Goal: Transaction & Acquisition: Purchase product/service

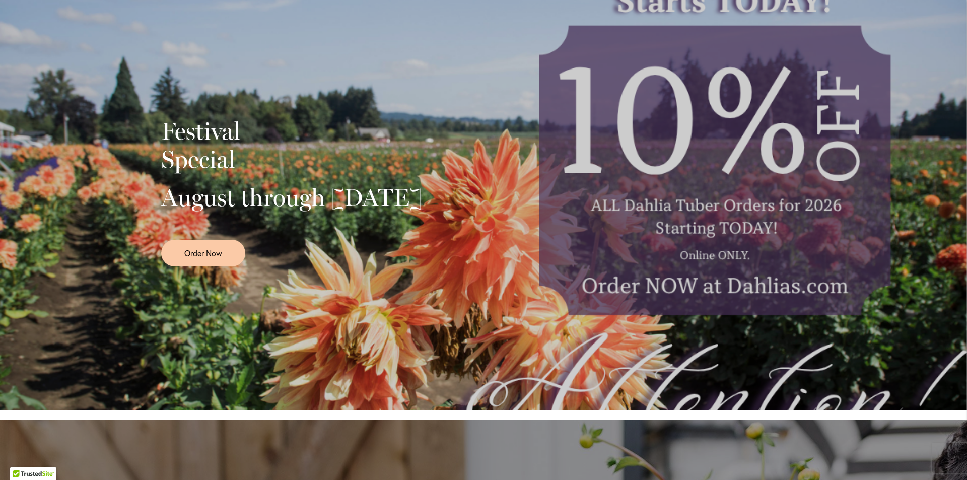
scroll to position [50, 0]
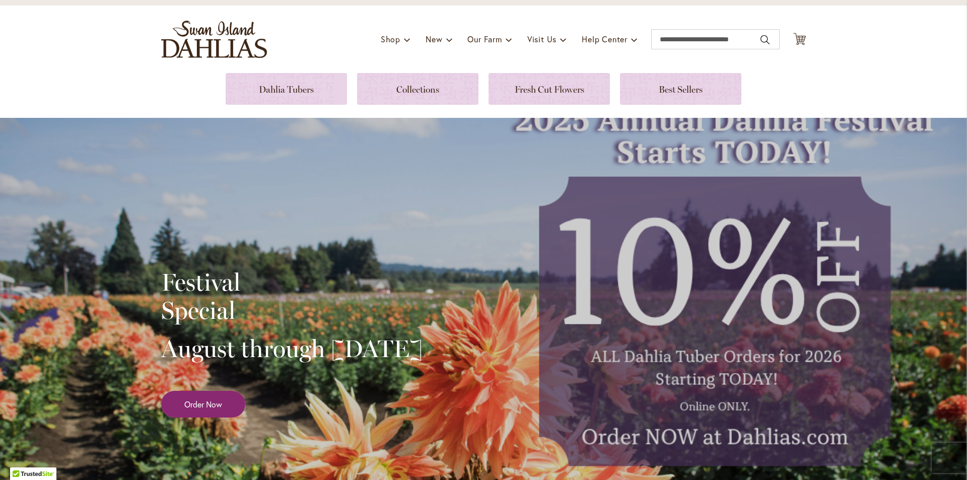
click at [207, 418] on link "Order Now" at bounding box center [203, 404] width 84 height 27
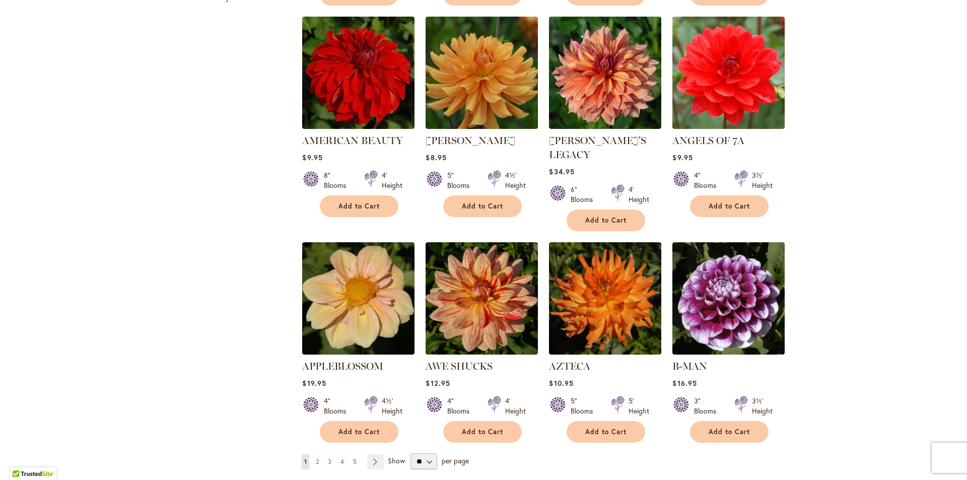
scroll to position [655, 0]
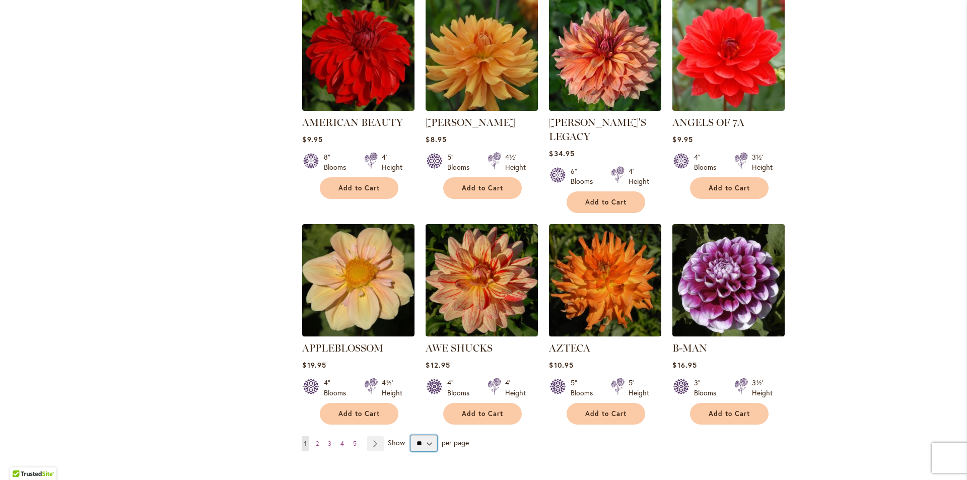
click at [425, 435] on select "** ** ** **" at bounding box center [424, 443] width 27 height 16
select select "**"
click at [411, 435] on select "** ** ** **" at bounding box center [424, 443] width 27 height 16
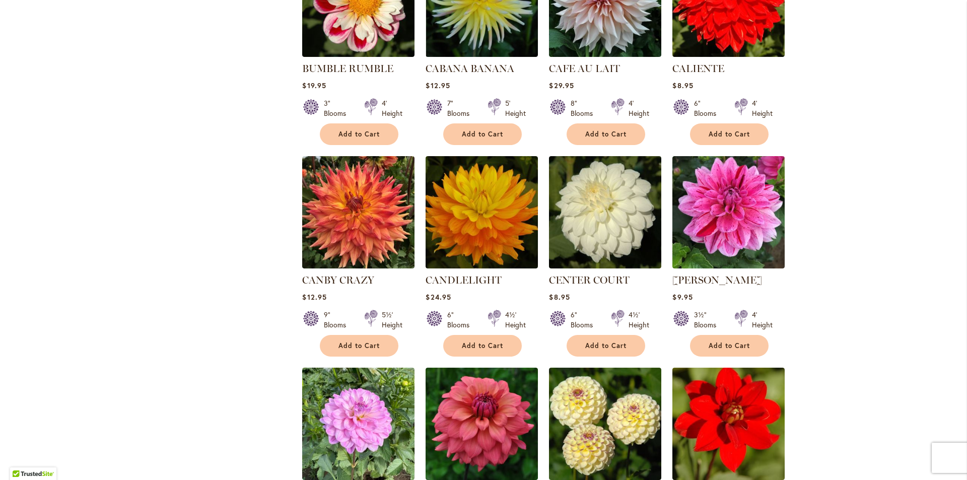
scroll to position [3179, 0]
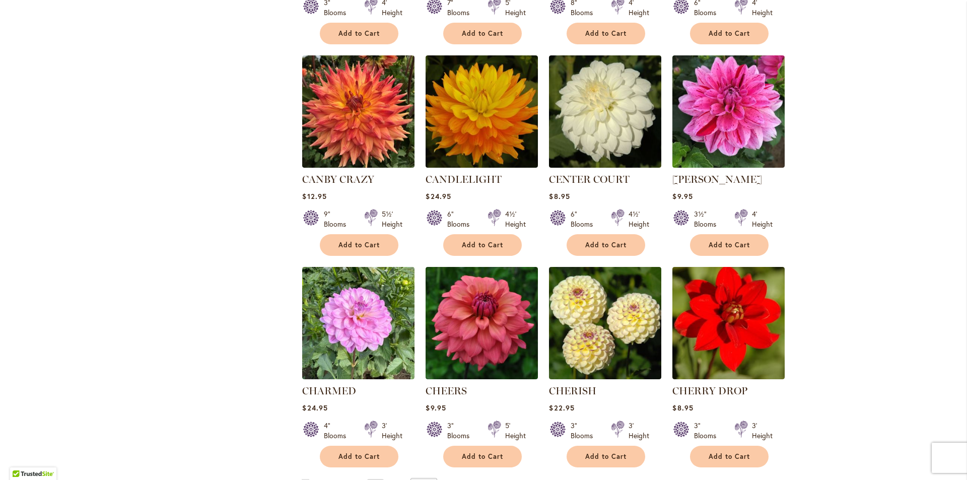
click at [374, 479] on link "Page Next" at bounding box center [375, 486] width 17 height 15
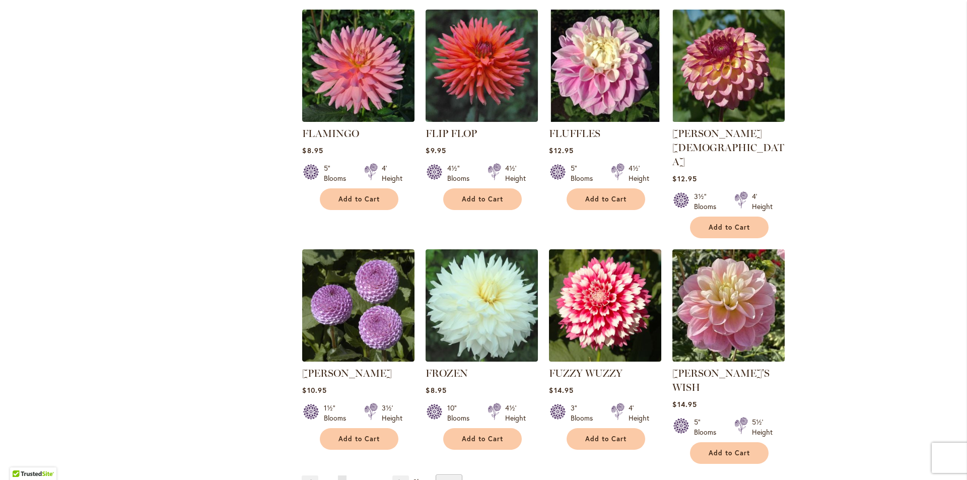
scroll to position [3330, 0]
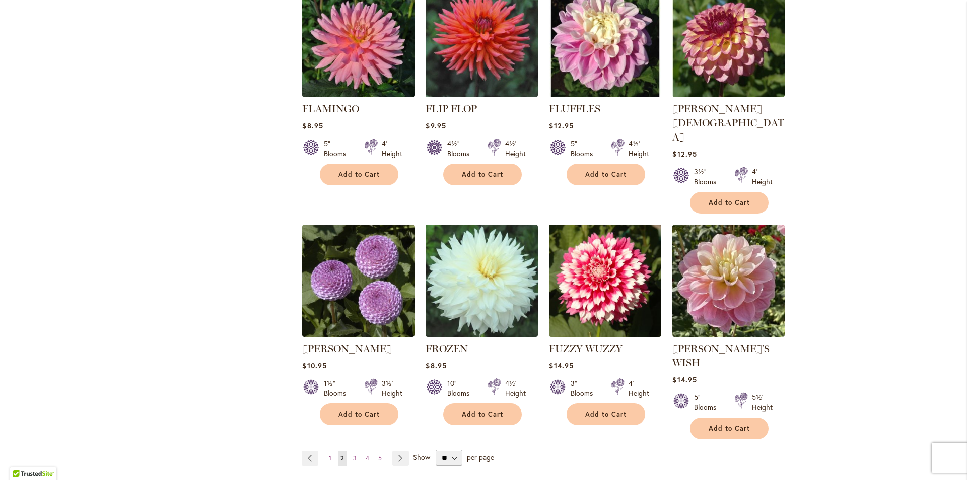
click at [413, 452] on span "Show" at bounding box center [421, 457] width 17 height 10
click at [436, 450] on select "** ** ** **" at bounding box center [449, 458] width 27 height 16
click at [394, 451] on link "Page Next" at bounding box center [400, 458] width 17 height 15
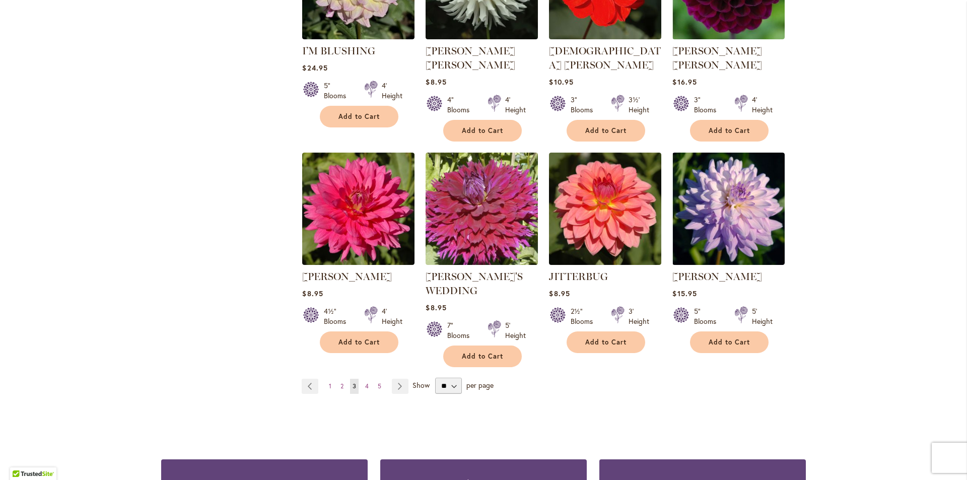
scroll to position [3380, 0]
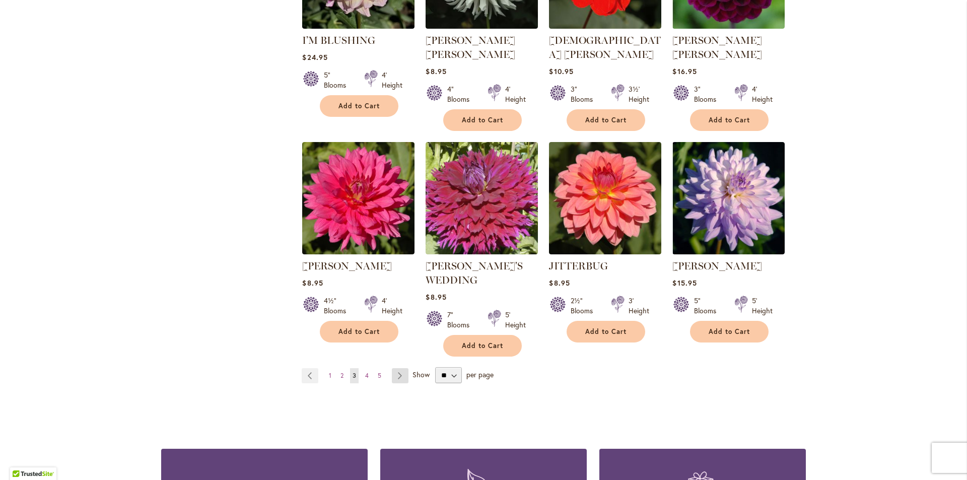
click at [400, 368] on link "Page Next" at bounding box center [400, 375] width 17 height 15
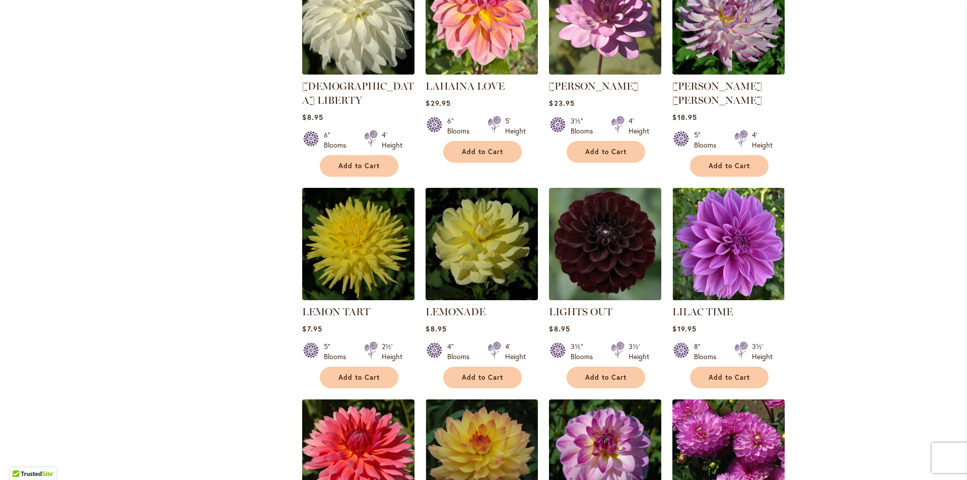
scroll to position [912, 0]
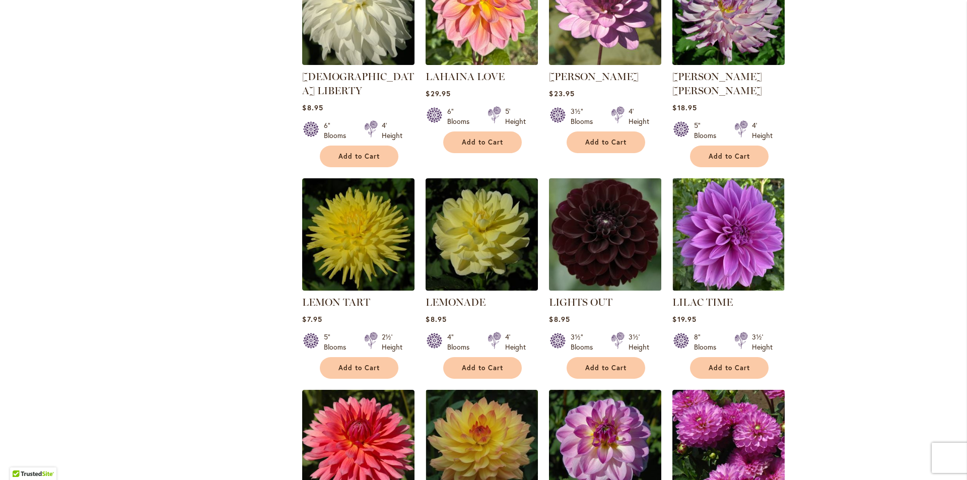
click at [603, 229] on img at bounding box center [606, 234] width 118 height 118
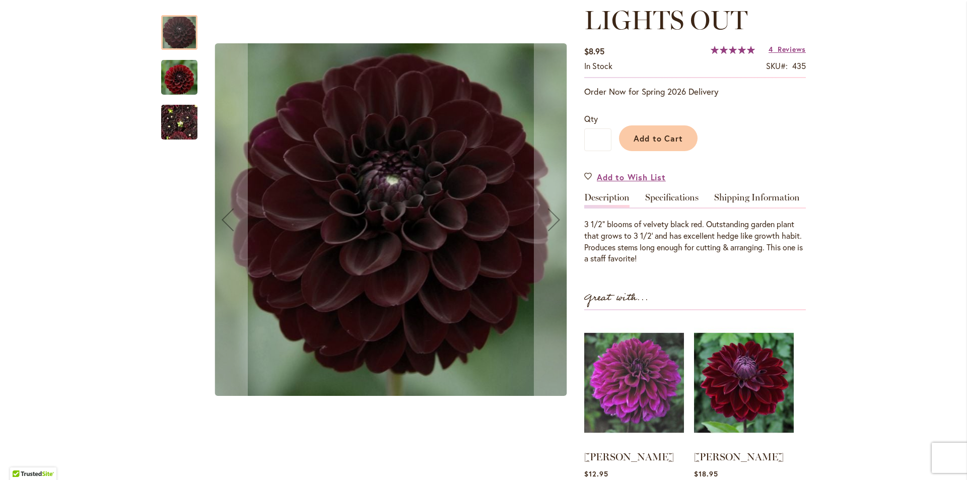
scroll to position [151, 0]
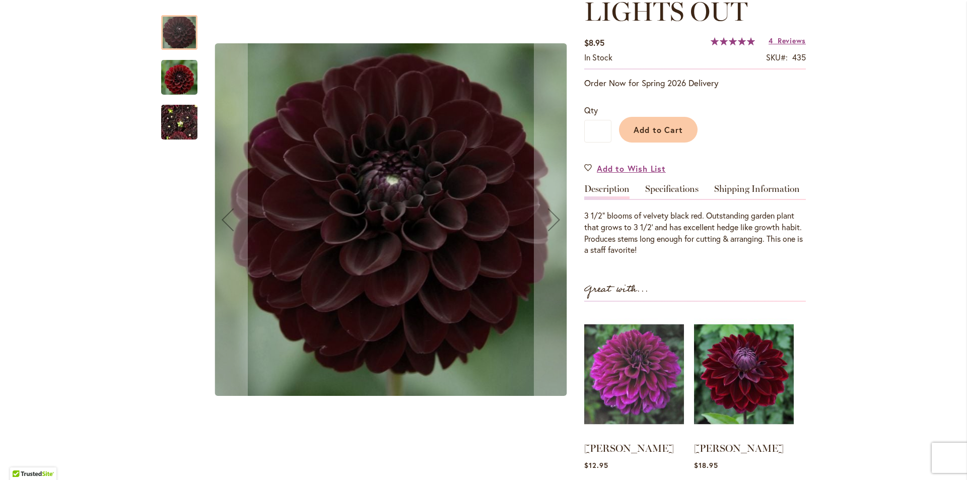
click at [177, 74] on img "LIGHTS OUT" at bounding box center [179, 76] width 36 height 37
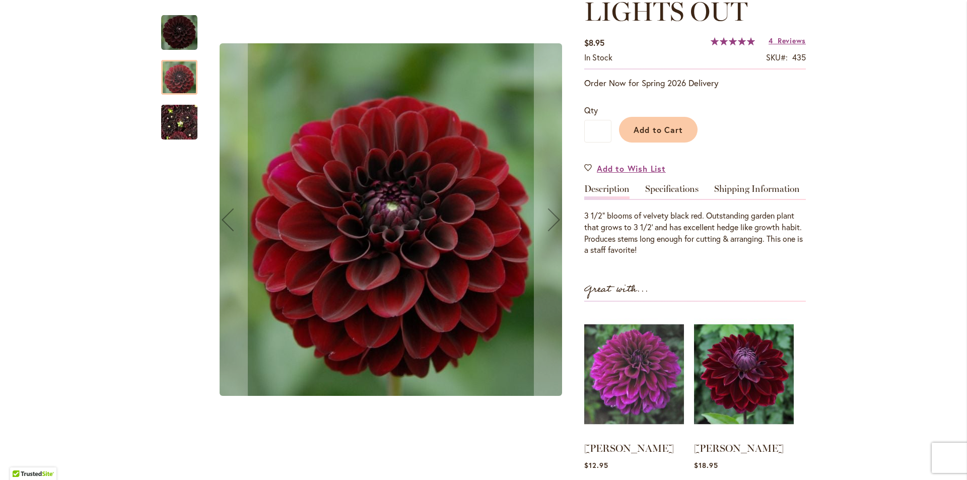
click at [175, 121] on img "LIGHTS OUT" at bounding box center [179, 122] width 36 height 48
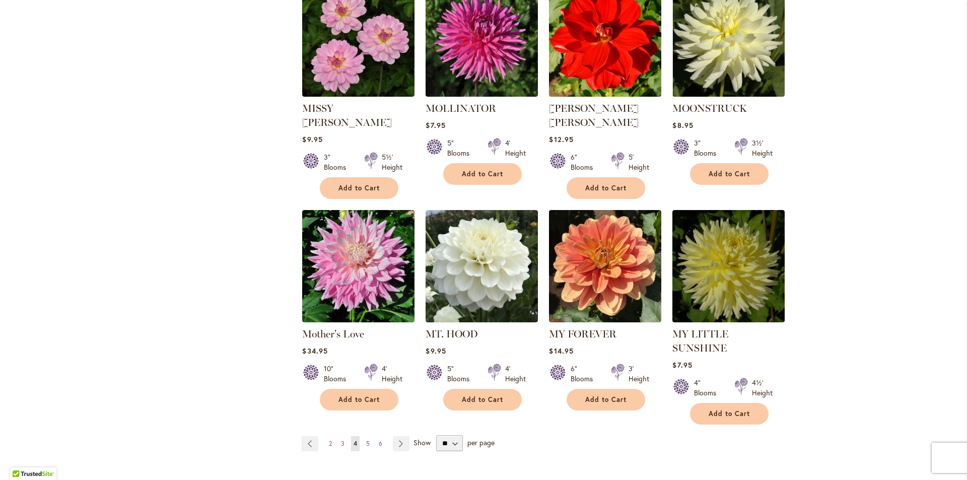
scroll to position [3280, 0]
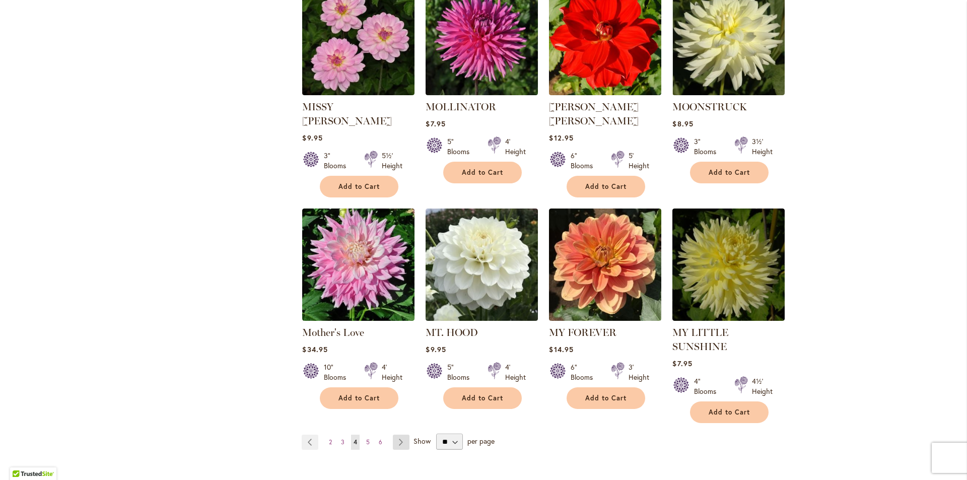
click at [396, 435] on link "Page Next" at bounding box center [401, 442] width 17 height 15
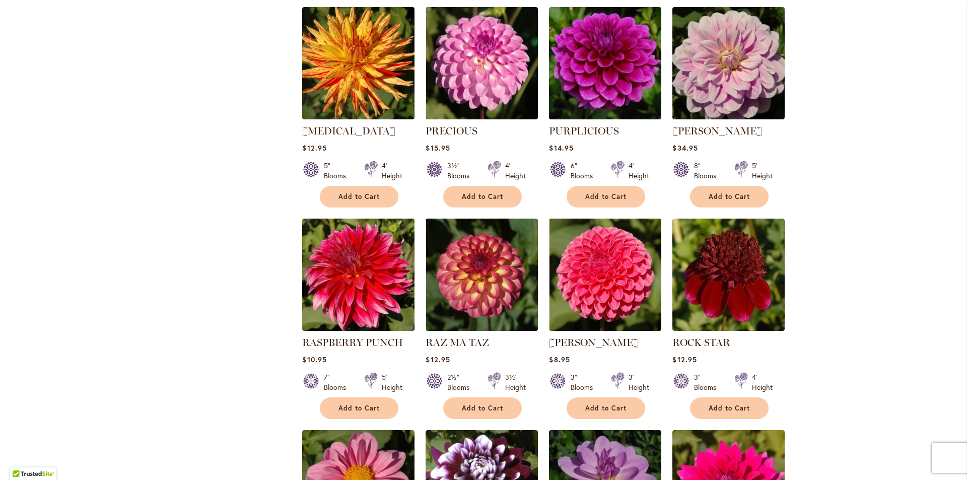
scroll to position [2625, 0]
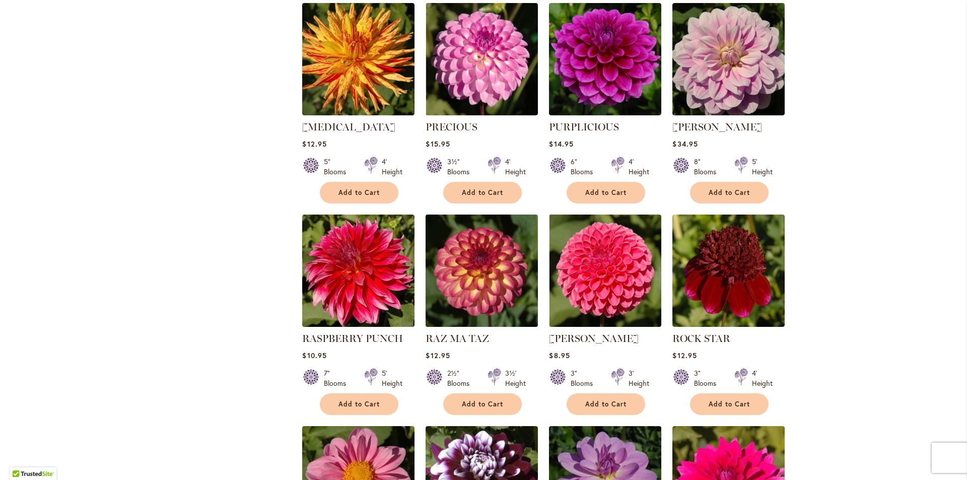
click at [493, 243] on img at bounding box center [482, 271] width 118 height 118
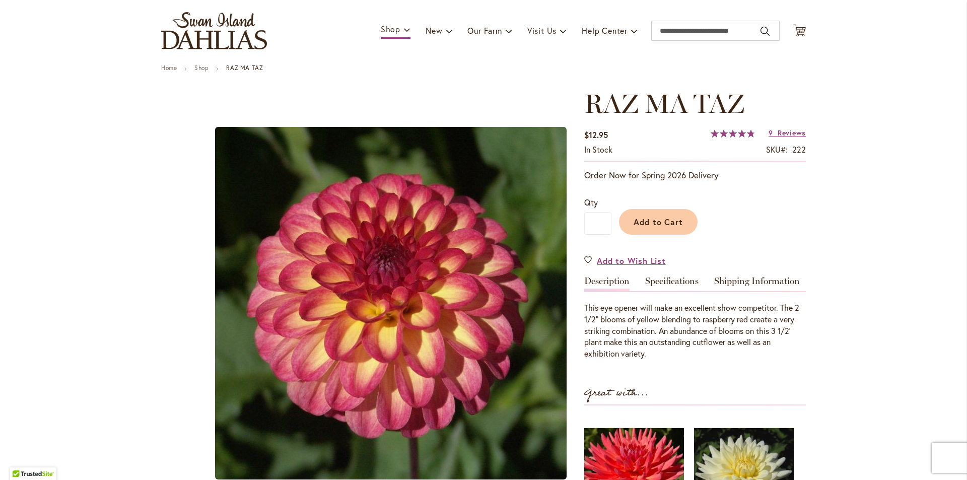
scroll to position [101, 0]
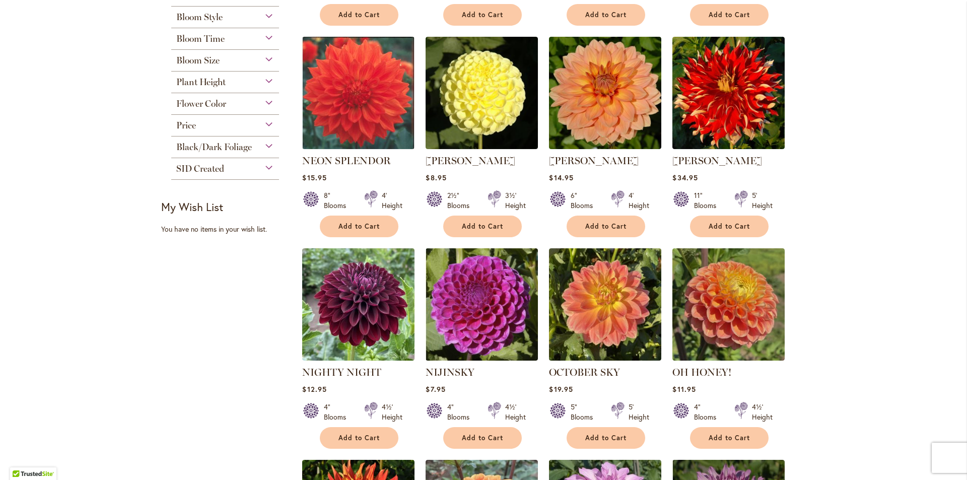
scroll to position [409, 0]
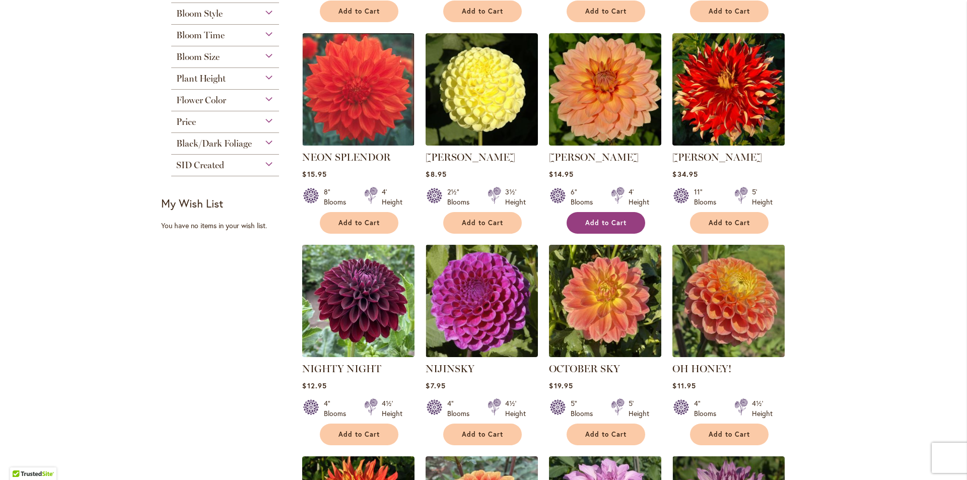
click at [603, 222] on span "Add to Cart" at bounding box center [605, 223] width 41 height 9
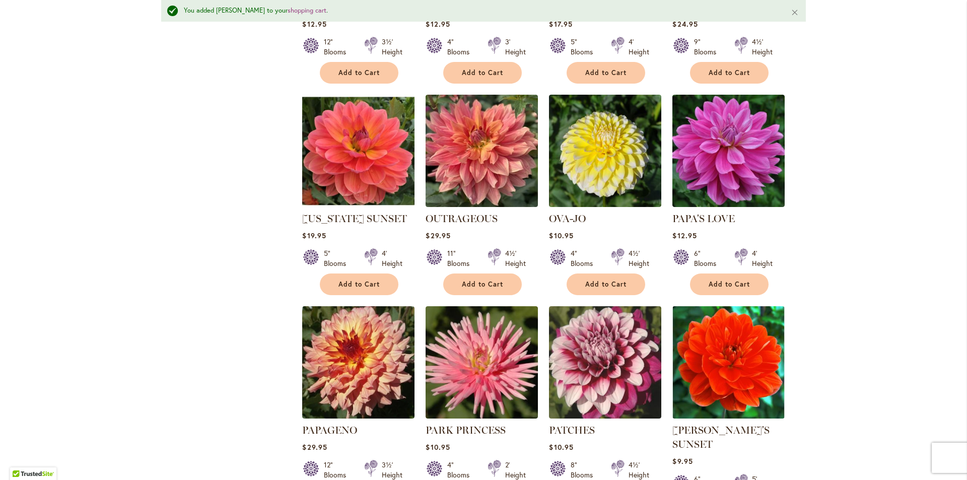
scroll to position [989, 0]
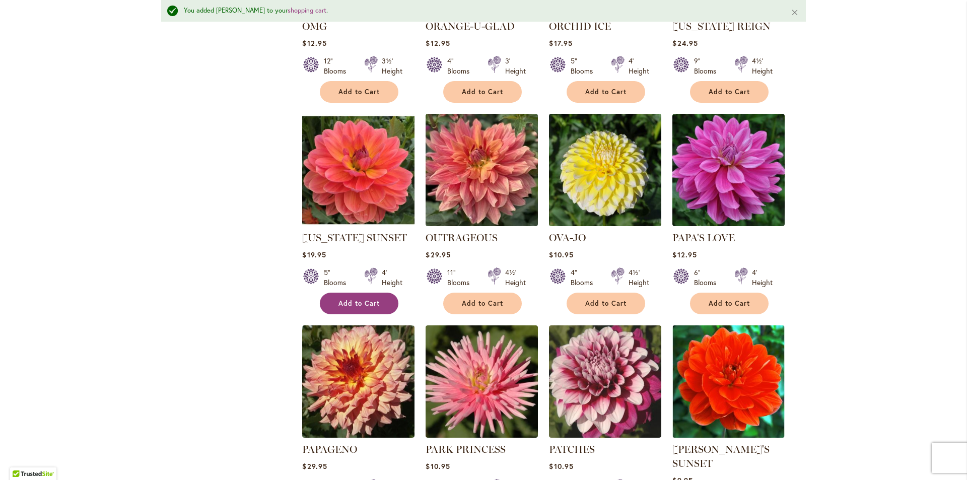
click at [368, 297] on button "Add to Cart" at bounding box center [359, 304] width 79 height 22
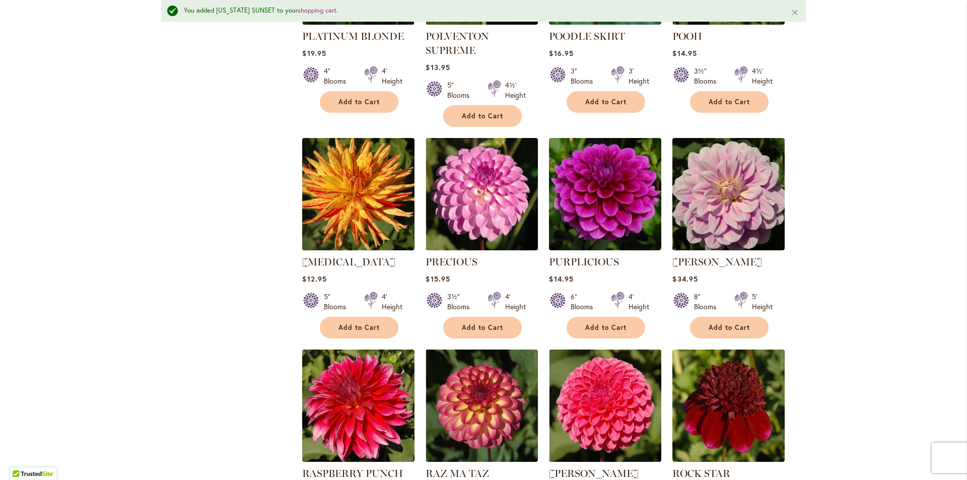
scroll to position [2601, 0]
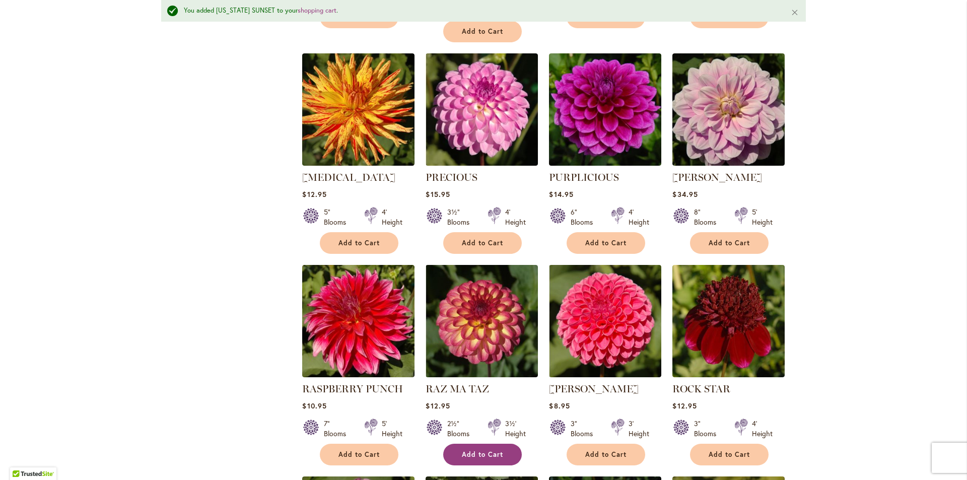
click at [481, 450] on span "Add to Cart" at bounding box center [482, 454] width 41 height 9
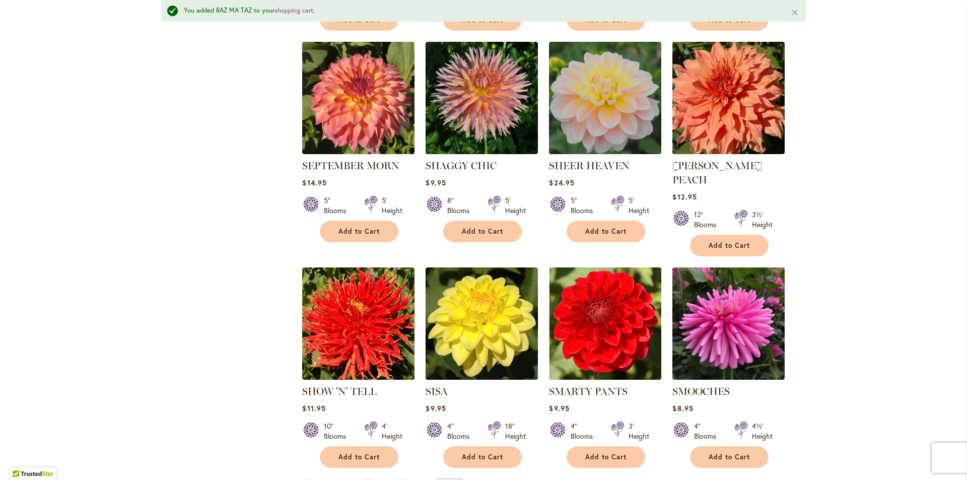
scroll to position [3256, 0]
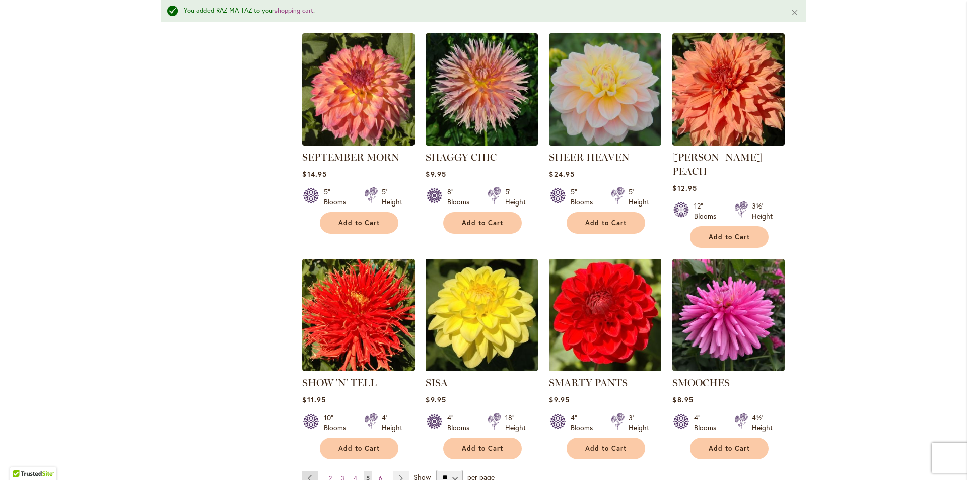
click at [307, 471] on link "Page Previous" at bounding box center [310, 478] width 17 height 15
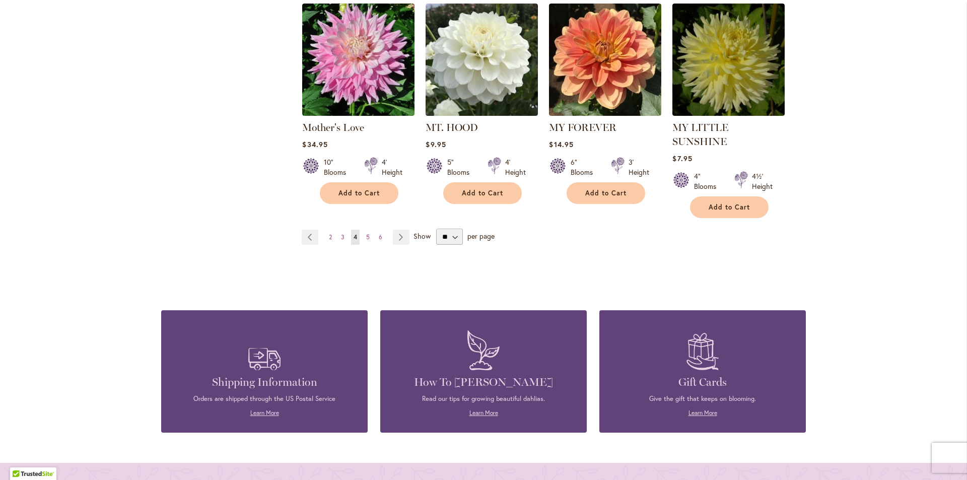
scroll to position [3373, 0]
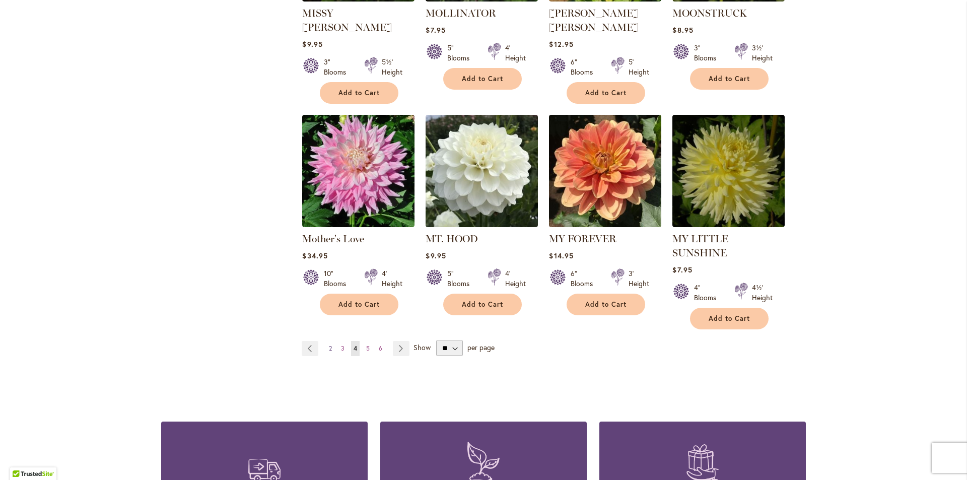
click at [329, 345] on span "2" at bounding box center [330, 349] width 3 height 8
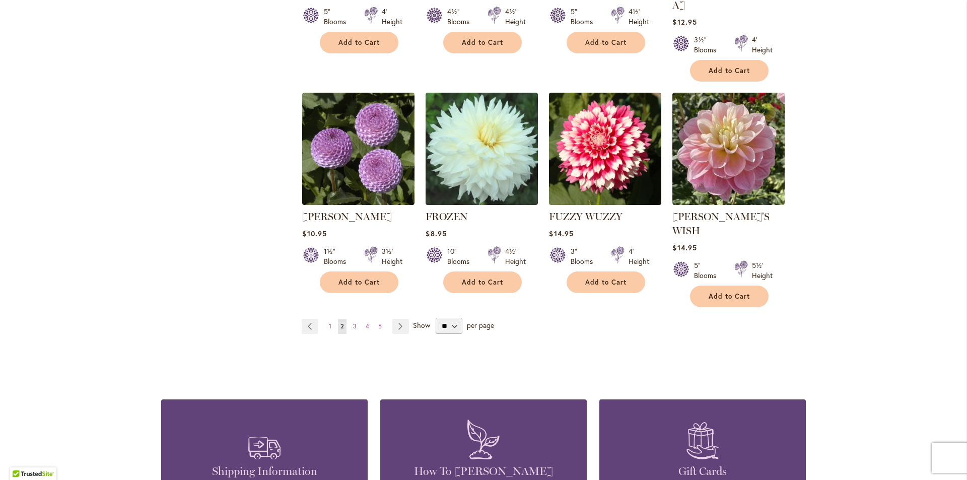
scroll to position [3261, 0]
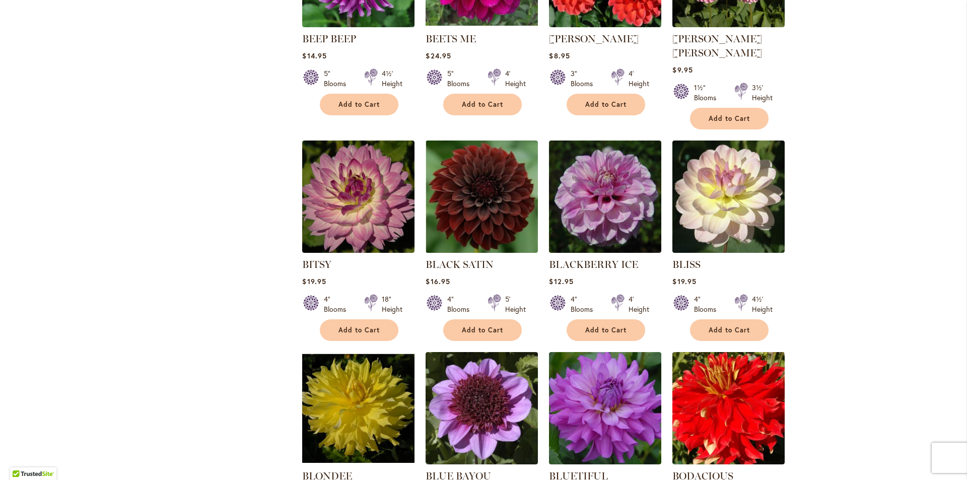
scroll to position [1819, 0]
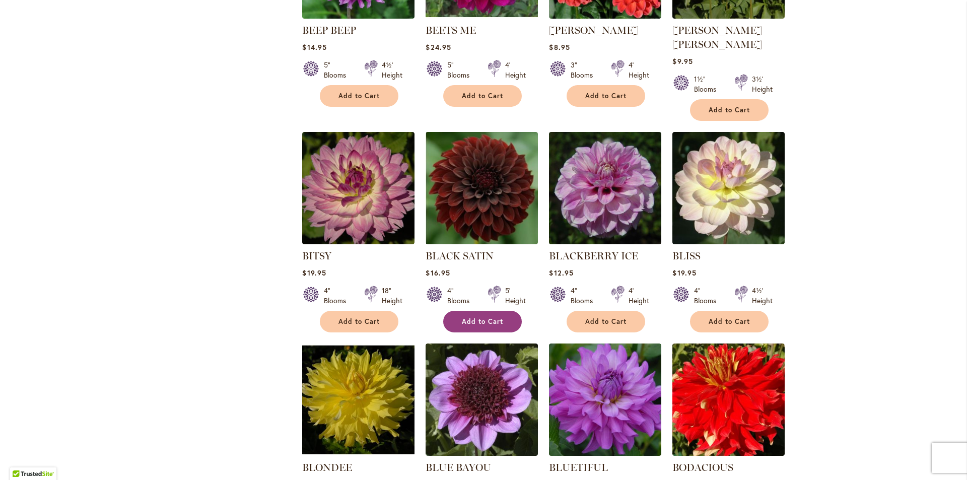
click at [480, 317] on span "Add to Cart" at bounding box center [482, 321] width 41 height 9
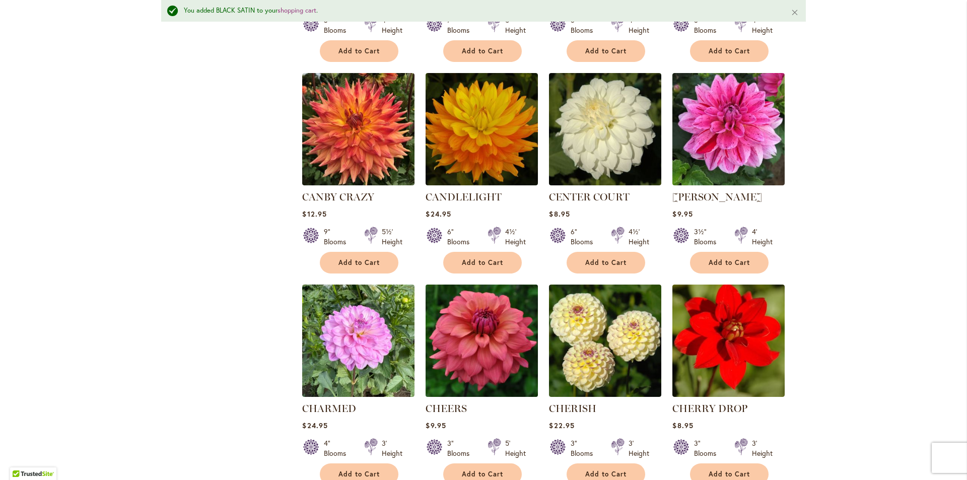
scroll to position [3206, 0]
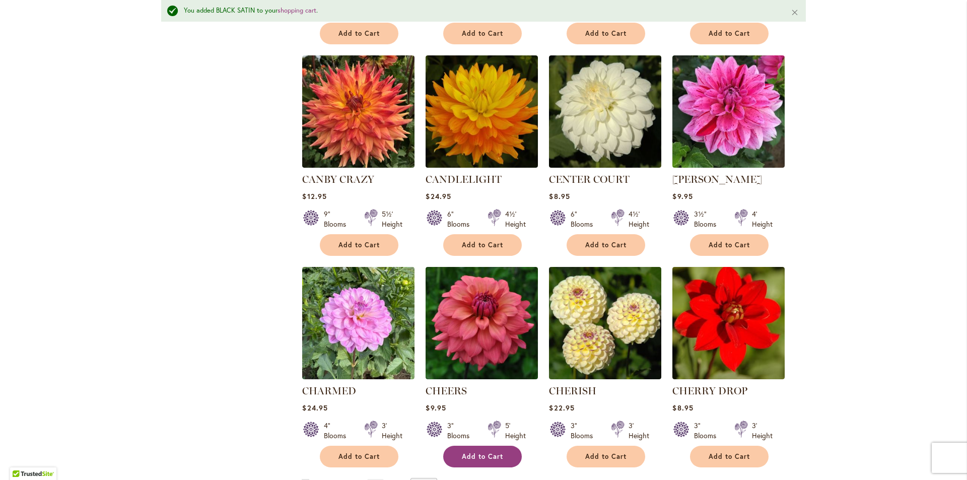
click at [497, 446] on button "Add to Cart" at bounding box center [482, 457] width 79 height 22
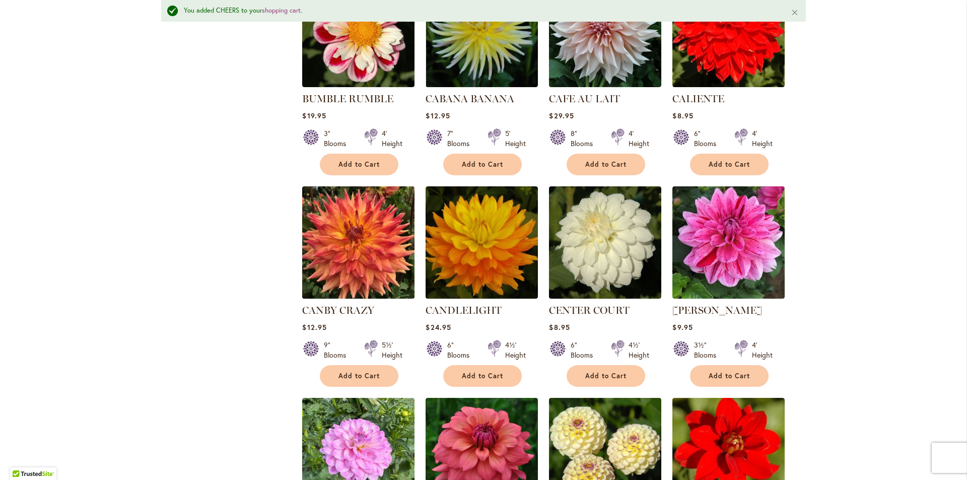
scroll to position [3055, 0]
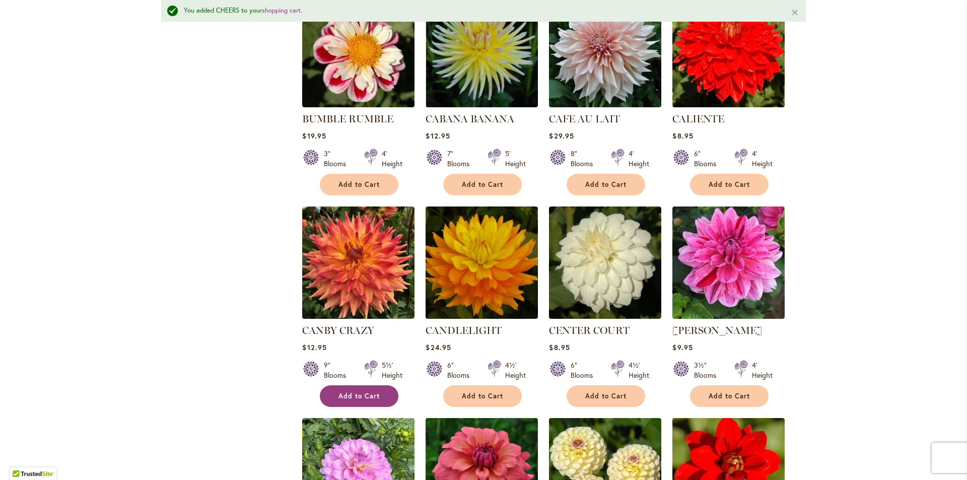
click at [338, 385] on button "Add to Cart" at bounding box center [359, 396] width 79 height 22
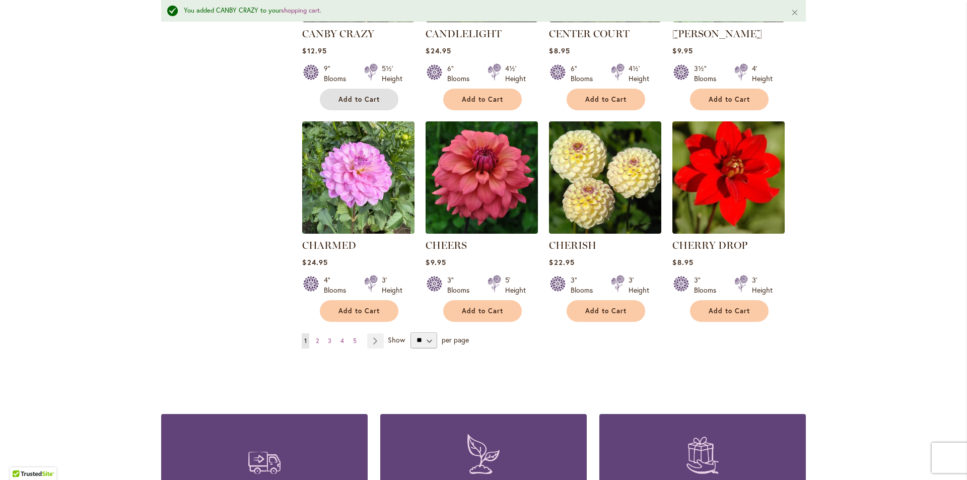
scroll to position [3407, 0]
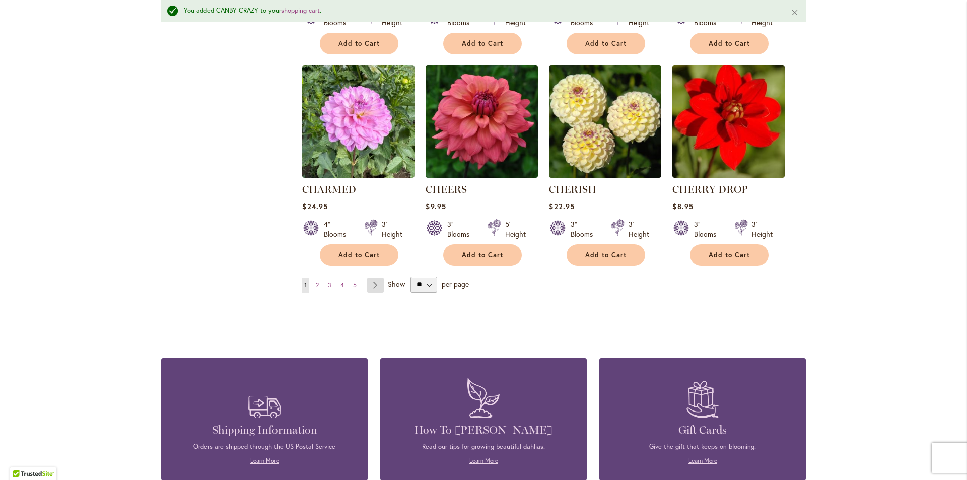
click at [370, 278] on link "Page Next" at bounding box center [375, 285] width 17 height 15
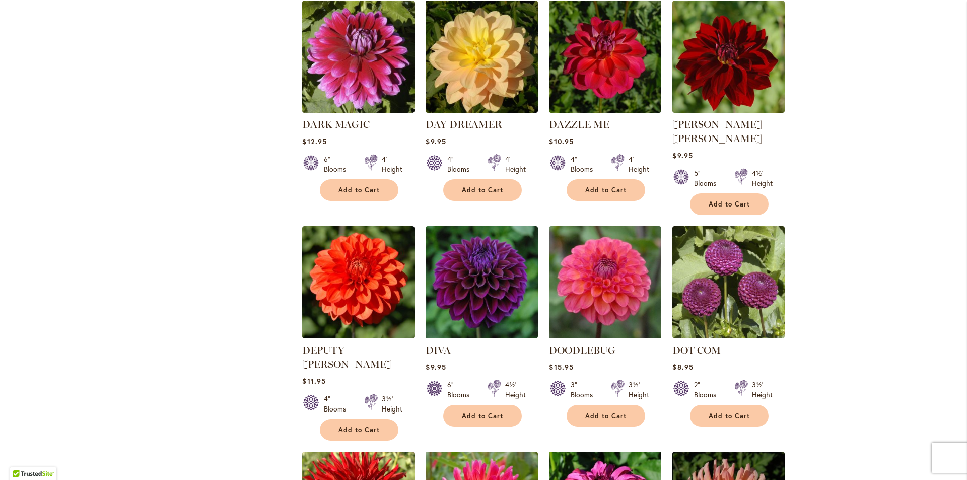
scroll to position [1567, 0]
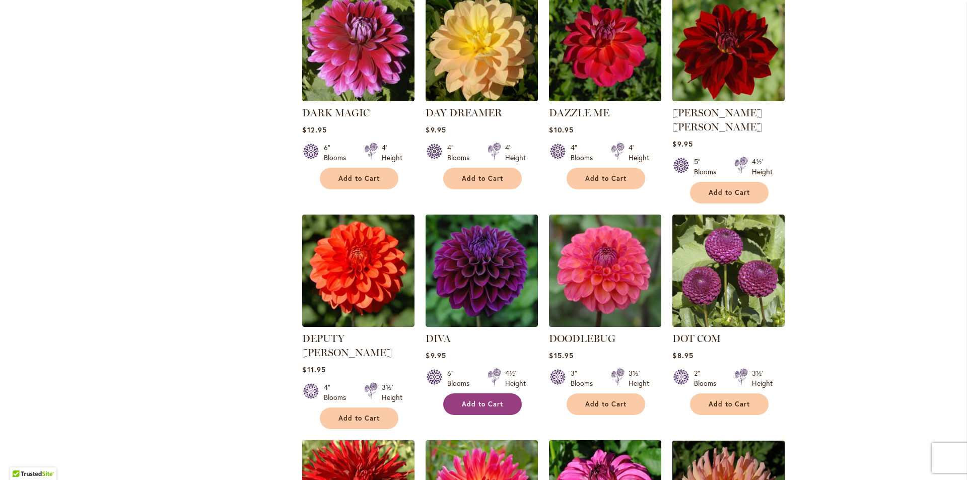
click at [480, 400] on span "Add to Cart" at bounding box center [482, 404] width 41 height 9
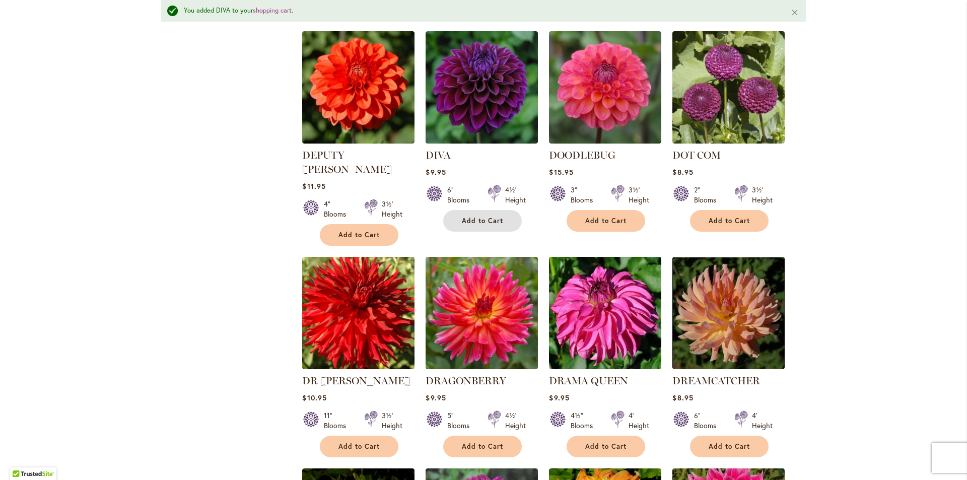
scroll to position [1795, 0]
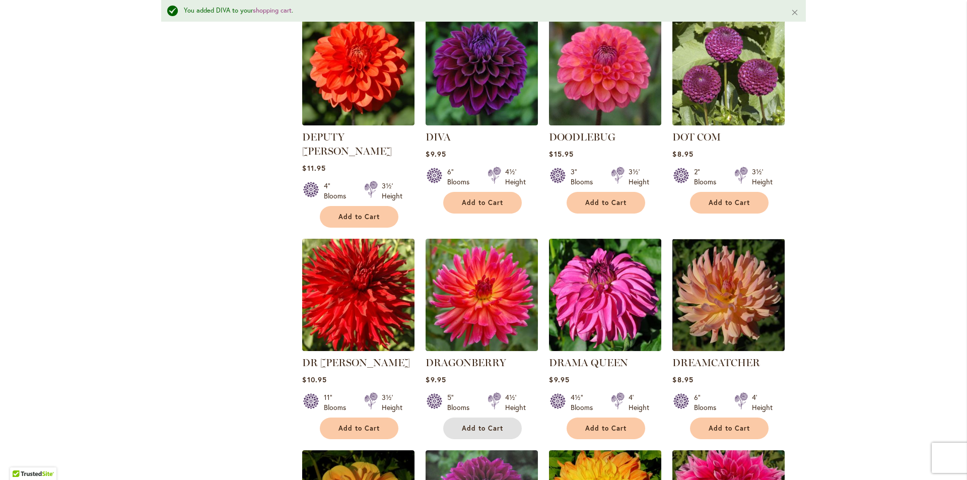
click at [497, 424] on span "Add to Cart" at bounding box center [482, 428] width 41 height 9
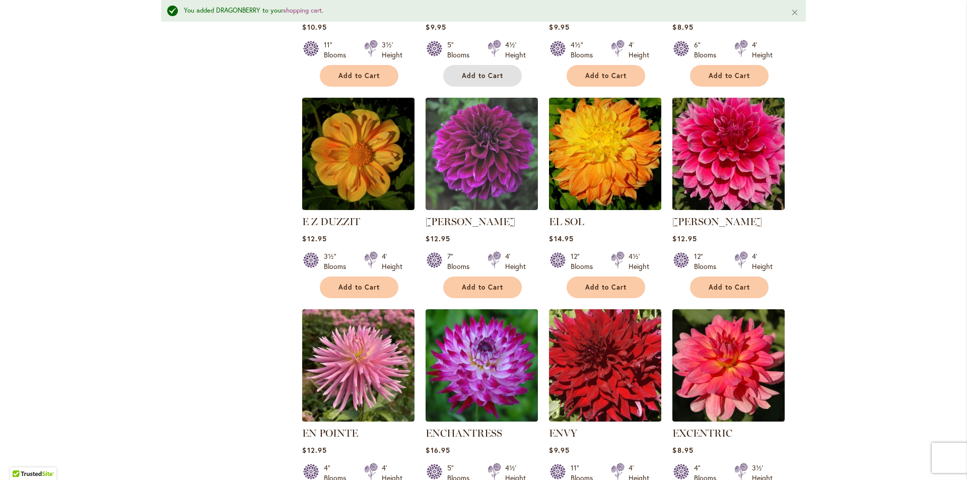
scroll to position [2198, 0]
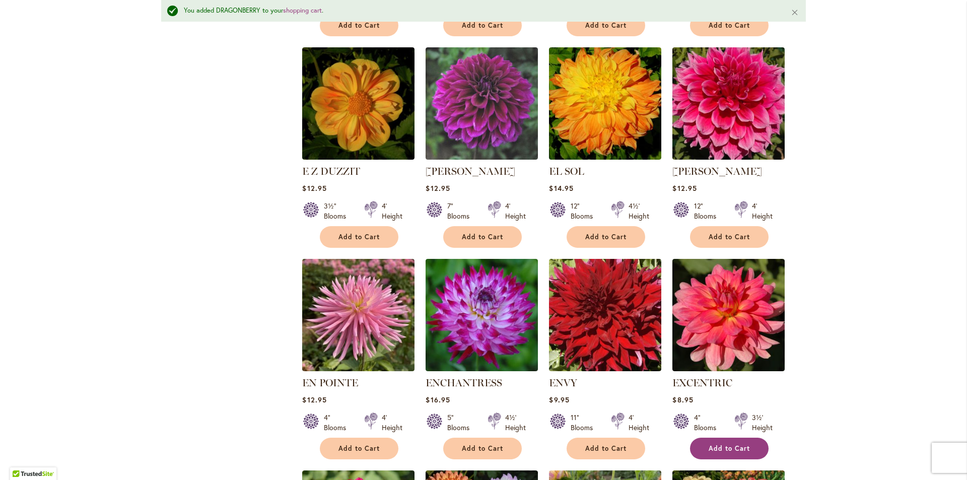
click at [738, 444] on span "Add to Cart" at bounding box center [729, 448] width 41 height 9
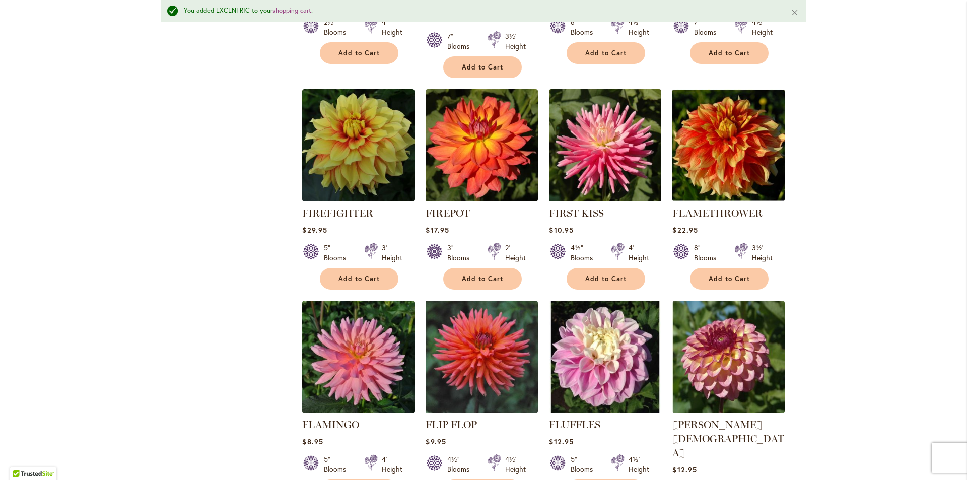
scroll to position [3055, 0]
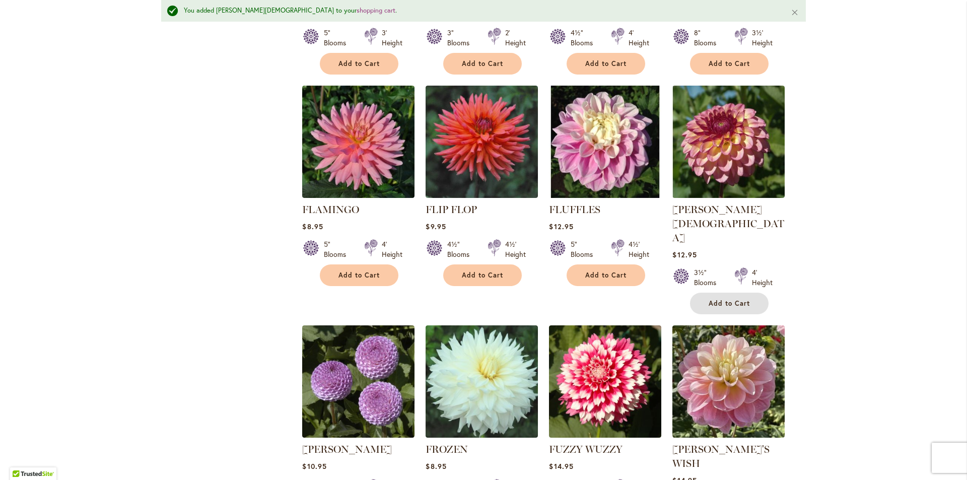
scroll to position [3306, 0]
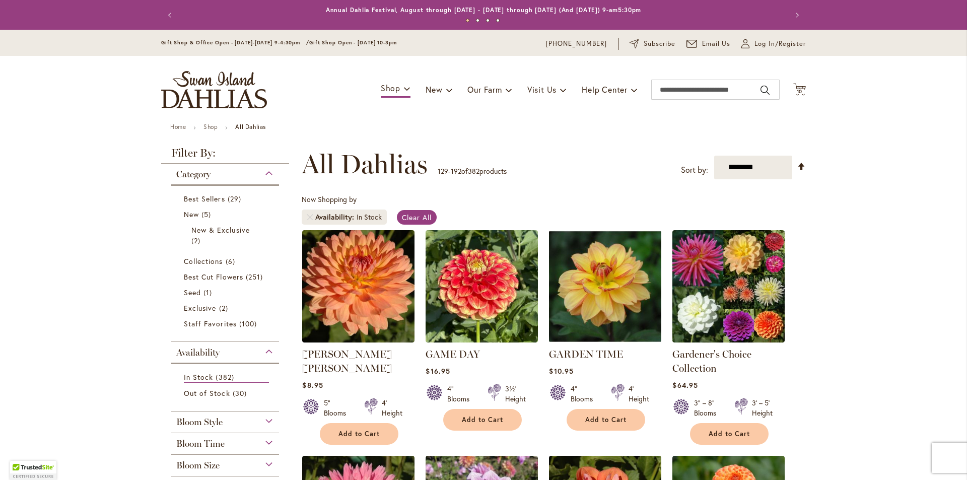
scroll to position [157, 0]
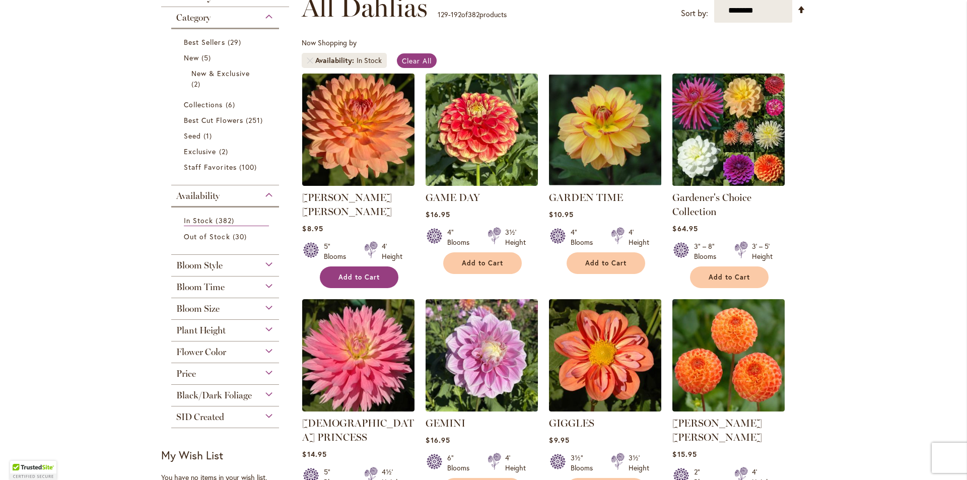
click at [359, 273] on span "Add to Cart" at bounding box center [358, 277] width 41 height 9
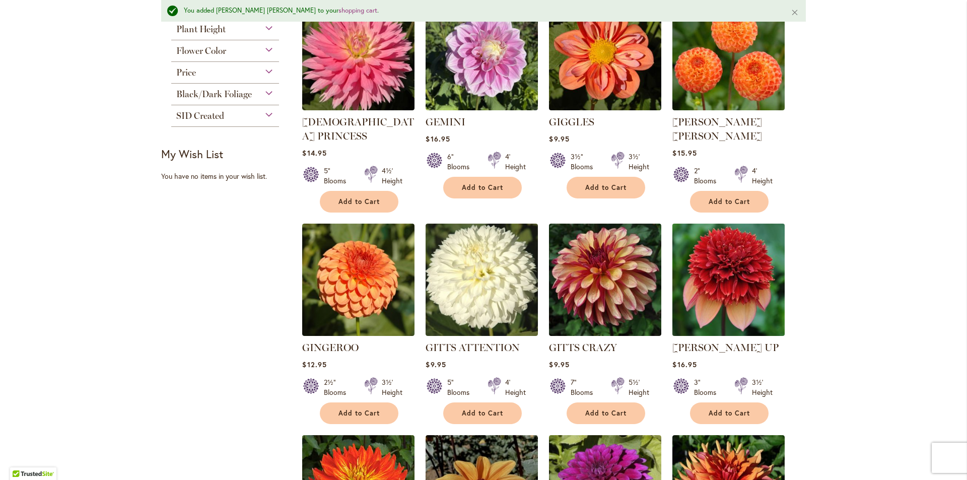
scroll to position [486, 0]
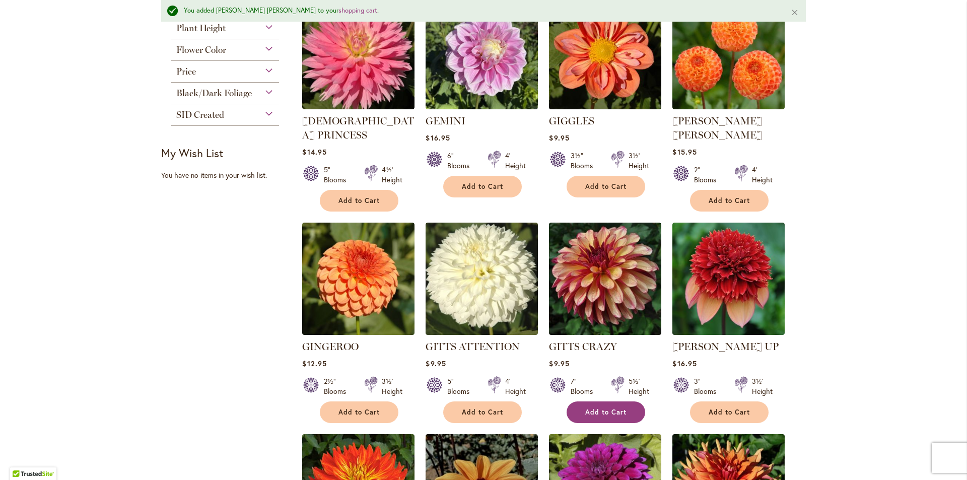
click at [596, 408] on span "Add to Cart" at bounding box center [605, 412] width 41 height 9
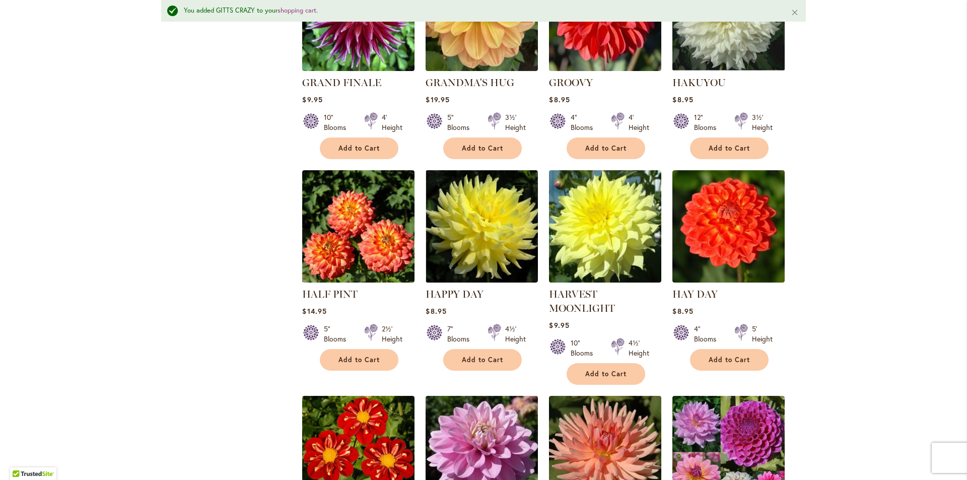
scroll to position [1191, 0]
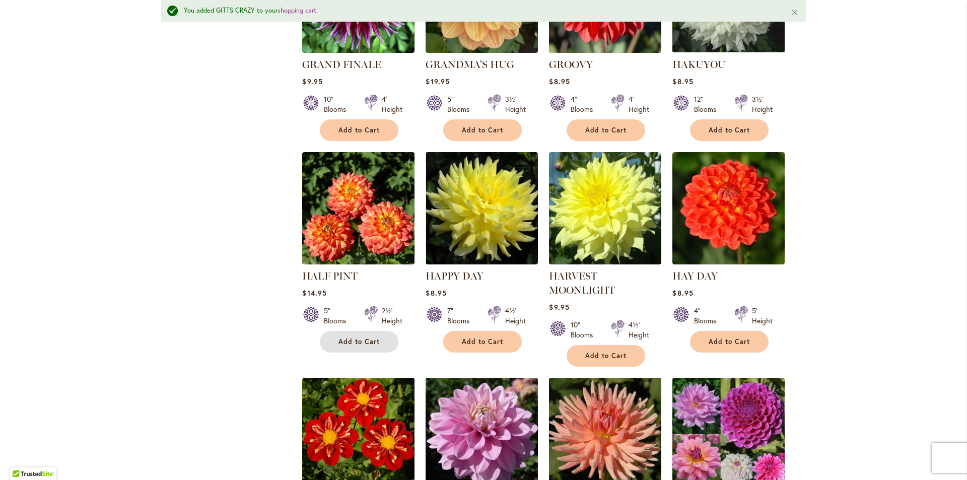
click at [332, 331] on button "Add to Cart" at bounding box center [359, 342] width 79 height 22
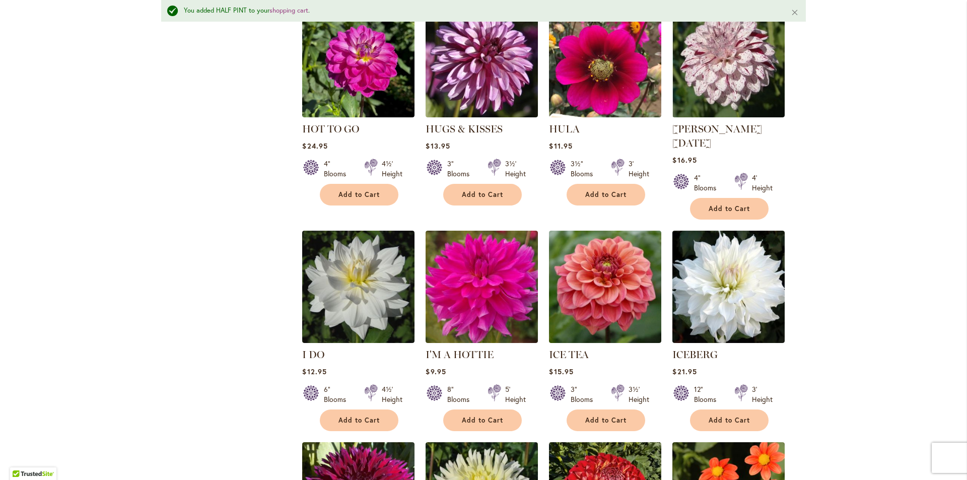
scroll to position [2500, 0]
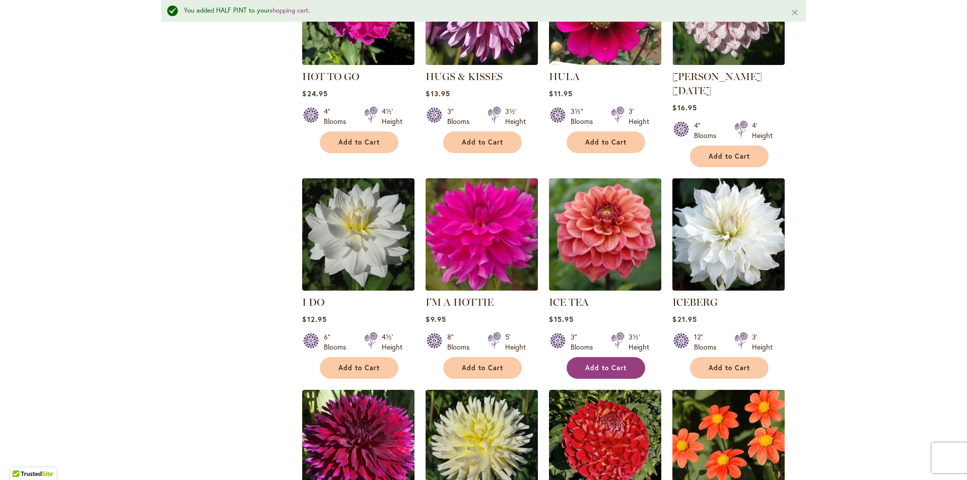
click at [618, 364] on span "Add to Cart" at bounding box center [605, 368] width 41 height 9
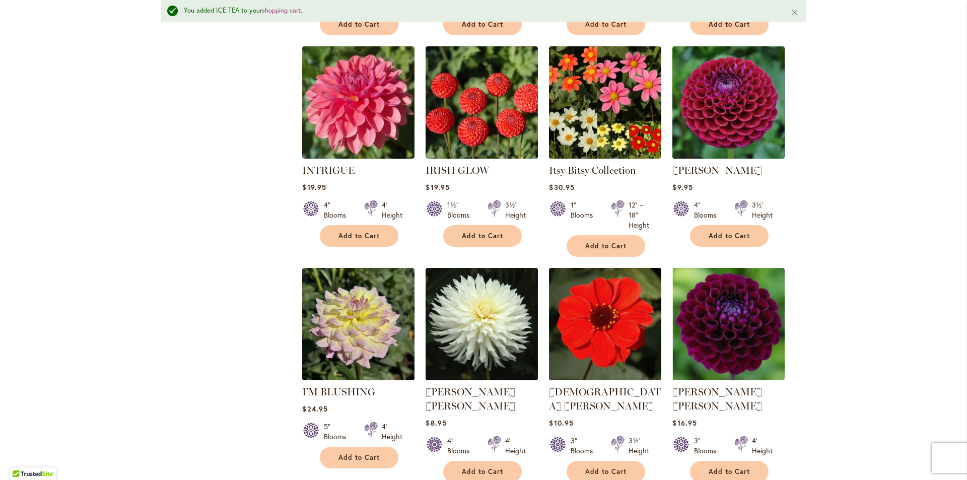
scroll to position [3105, 0]
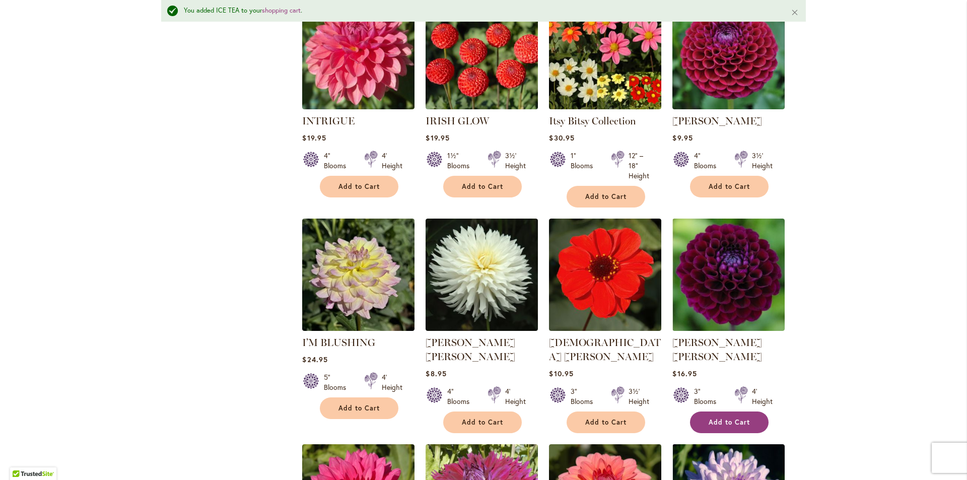
click at [731, 418] on span "Add to Cart" at bounding box center [729, 422] width 41 height 9
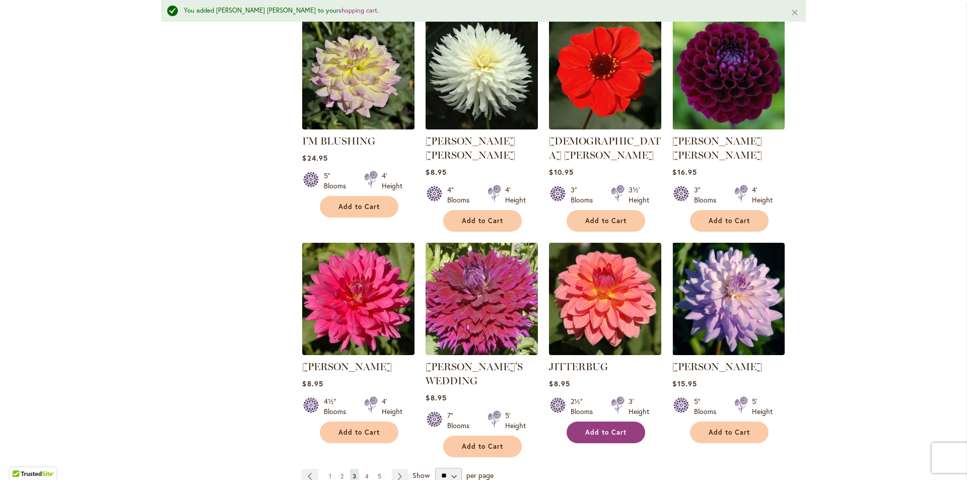
click at [607, 428] on span "Add to Cart" at bounding box center [605, 432] width 41 height 9
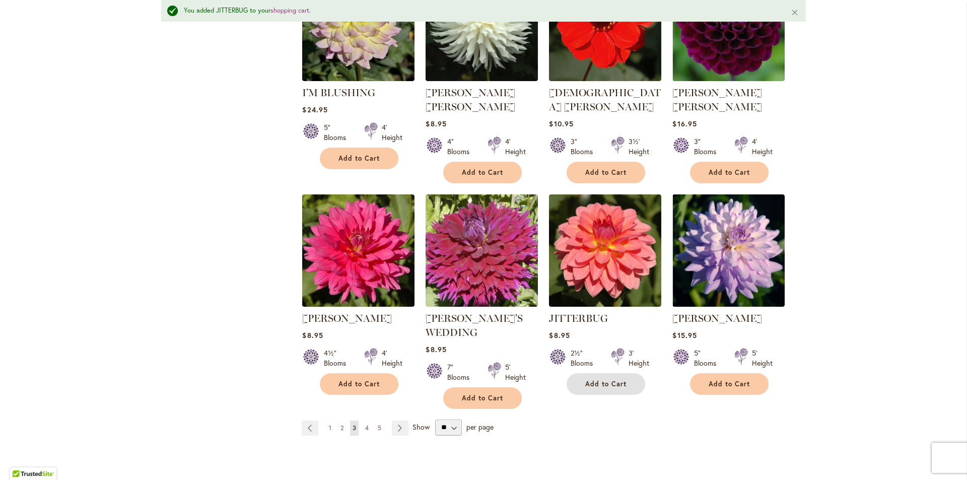
scroll to position [3357, 0]
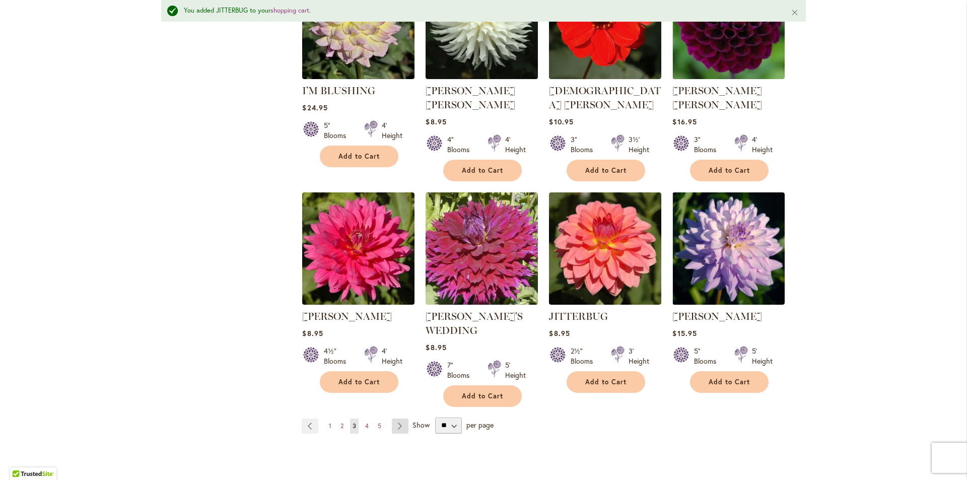
click at [400, 419] on link "Page Next" at bounding box center [400, 426] width 17 height 15
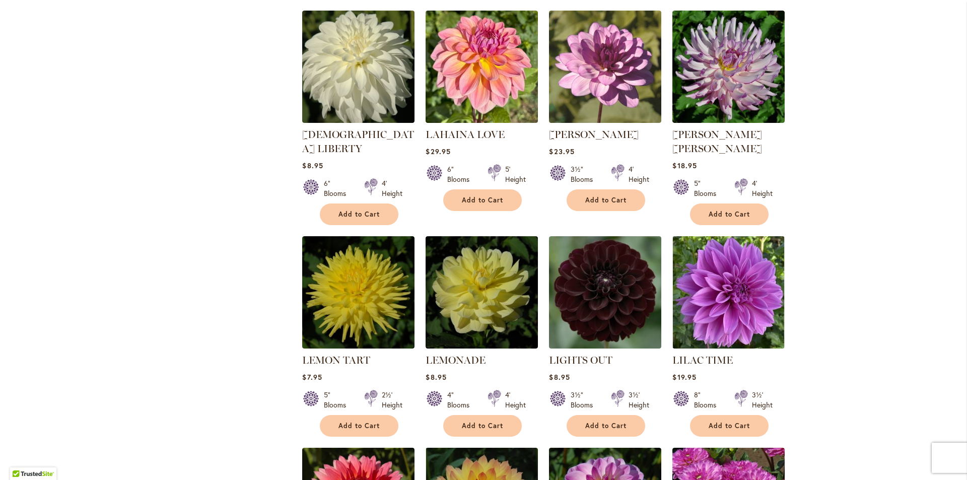
scroll to position [862, 0]
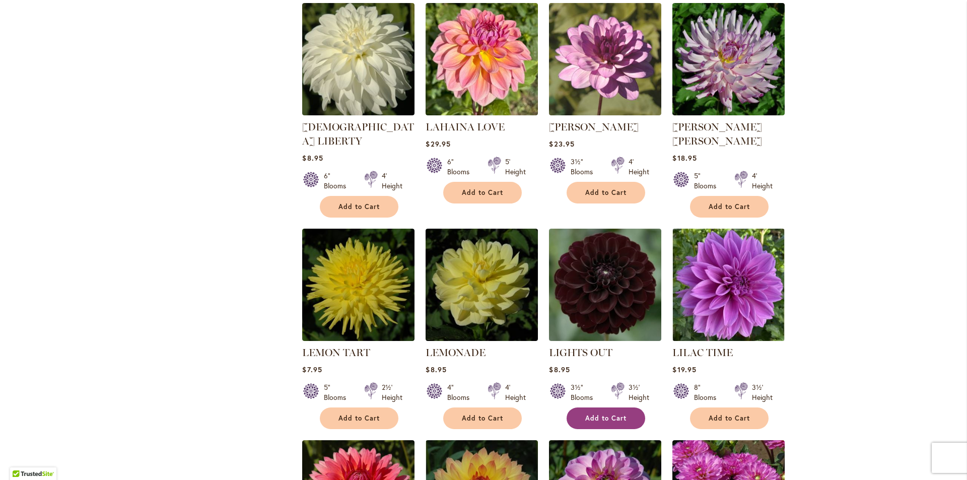
click at [616, 414] on span "Add to Cart" at bounding box center [605, 418] width 41 height 9
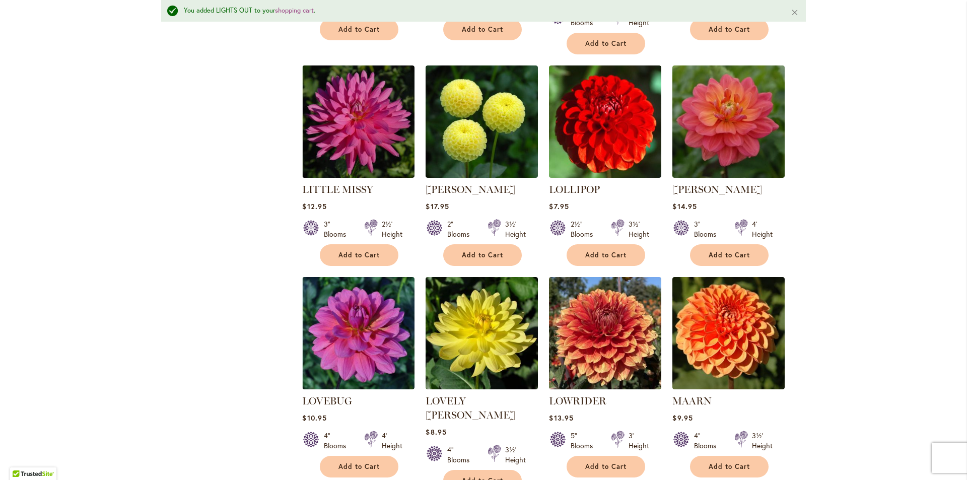
scroll to position [1543, 0]
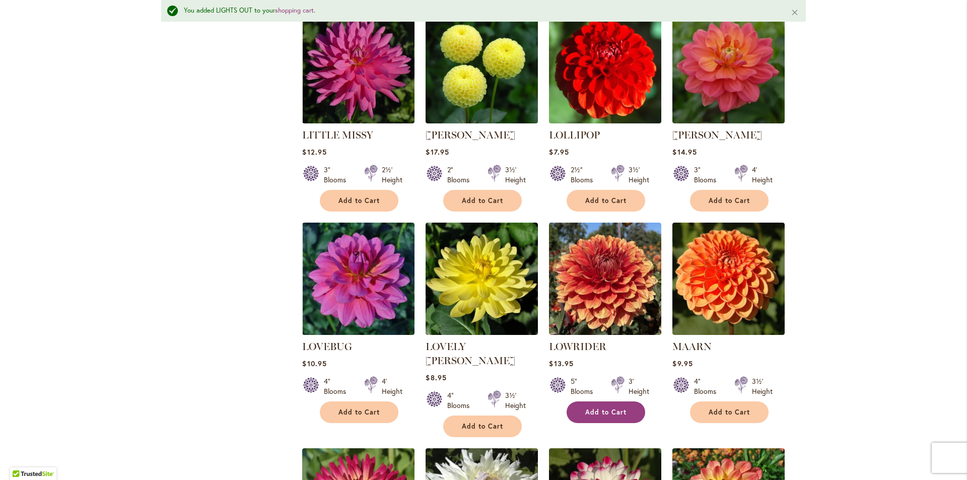
click at [601, 401] on button "Add to Cart" at bounding box center [606, 412] width 79 height 22
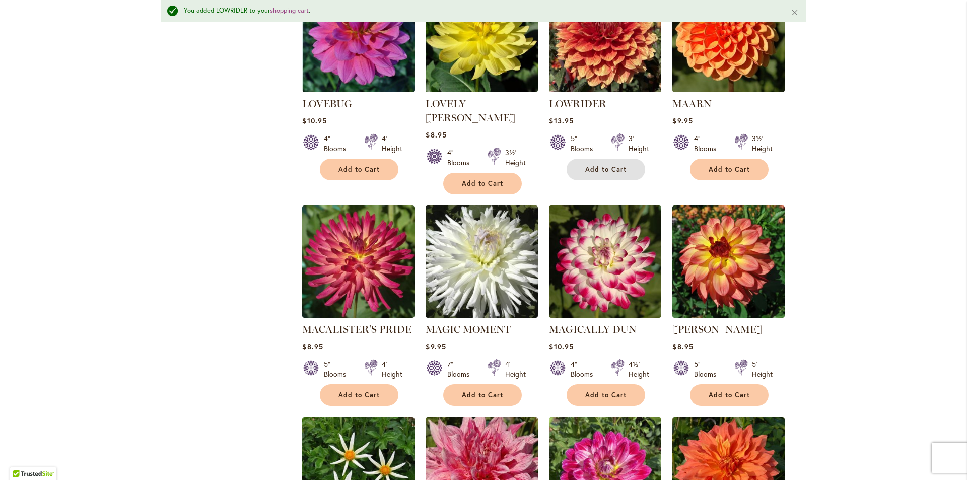
scroll to position [1795, 0]
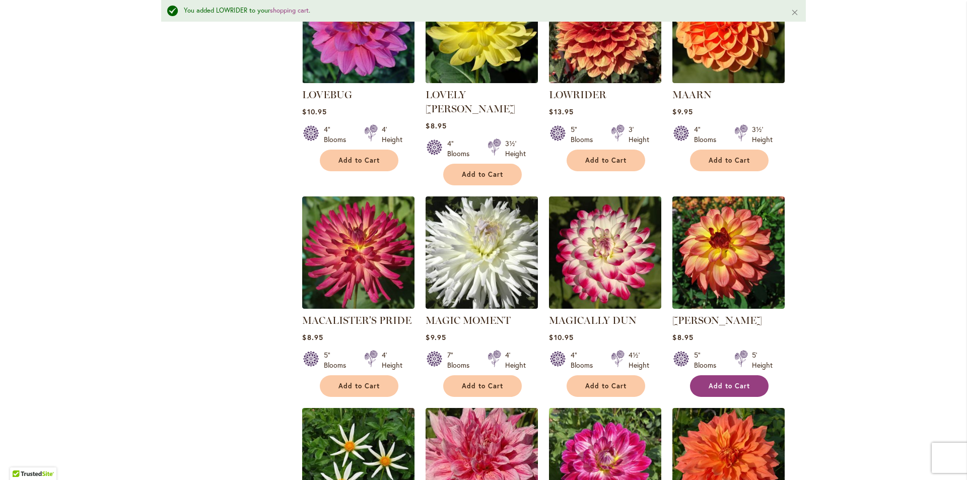
click at [713, 382] on span "Add to Cart" at bounding box center [729, 386] width 41 height 9
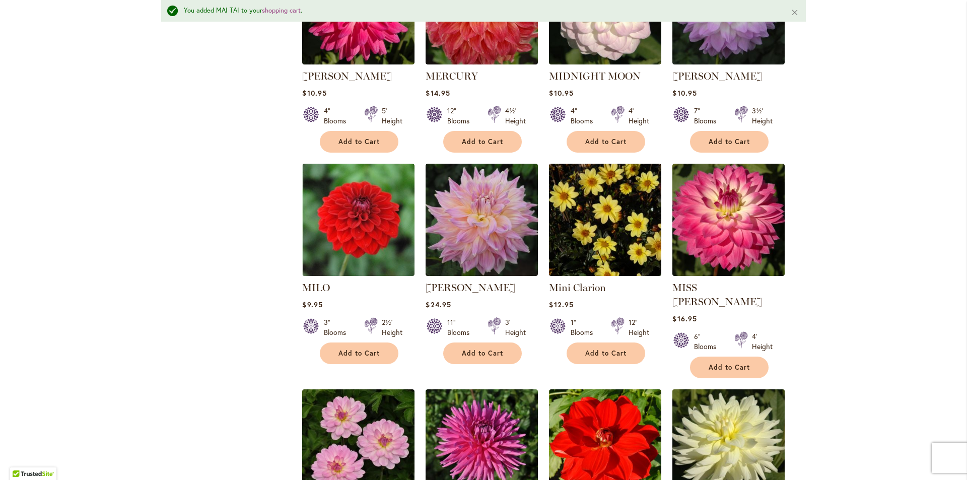
scroll to position [2903, 0]
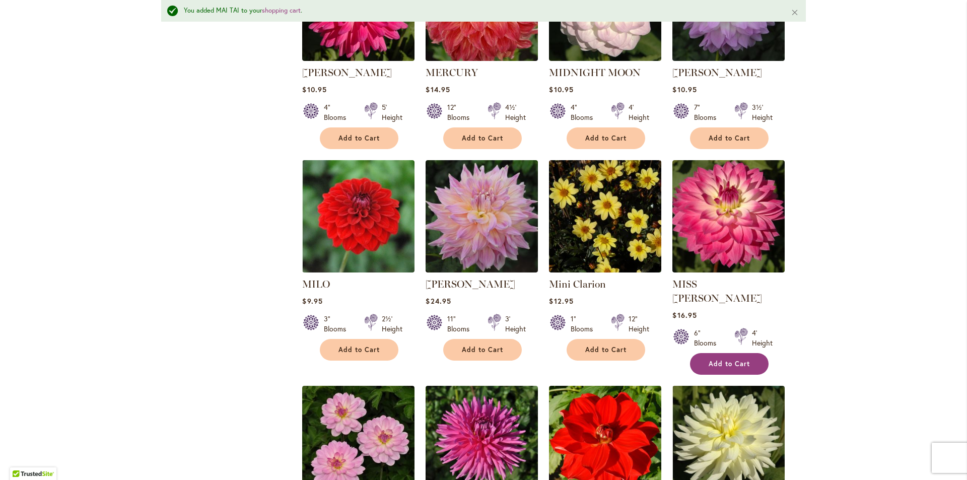
click at [720, 353] on button "Add to Cart" at bounding box center [729, 364] width 79 height 22
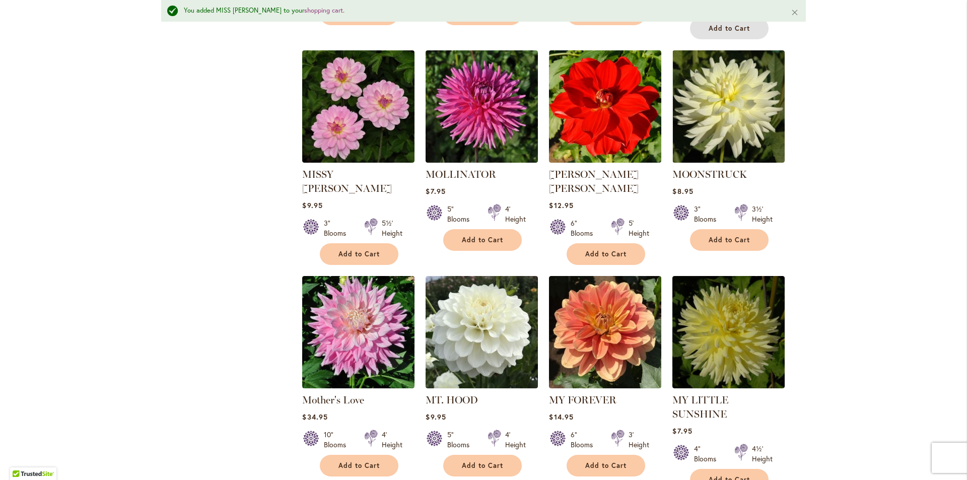
scroll to position [3256, 0]
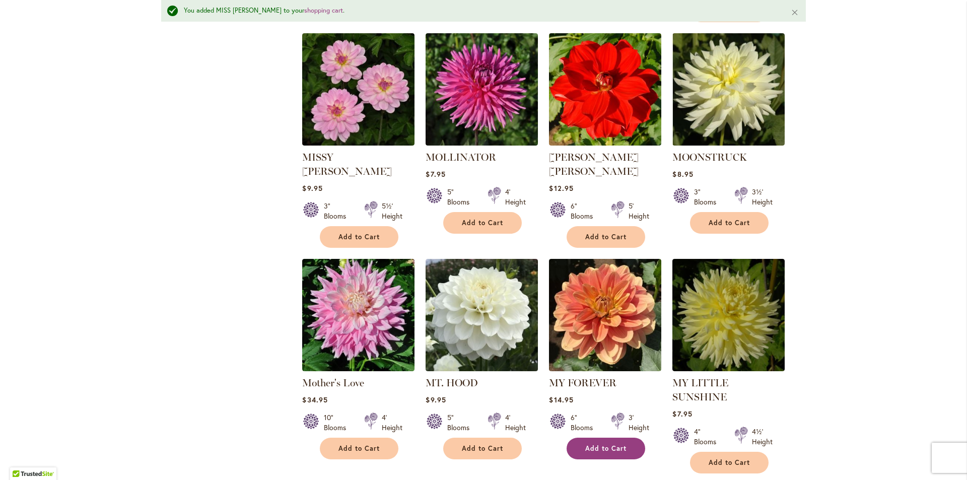
click at [621, 438] on button "Add to Cart" at bounding box center [606, 449] width 79 height 22
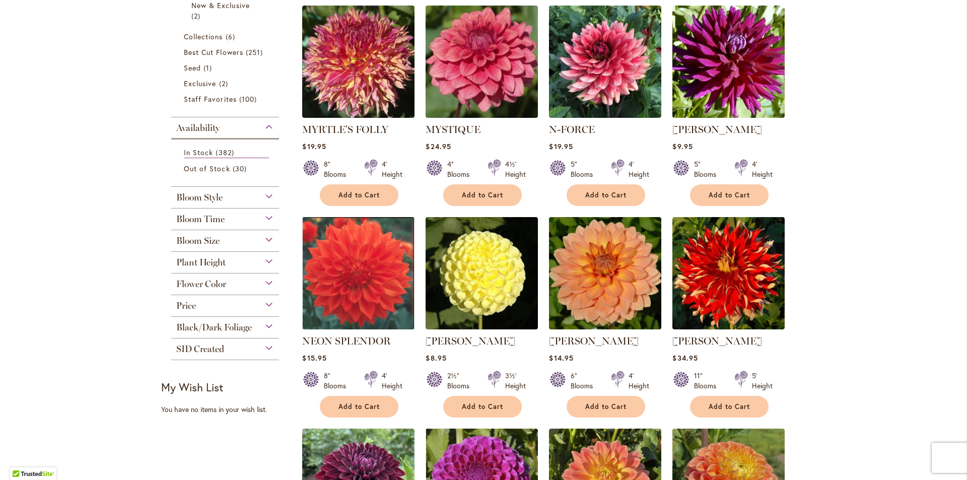
scroll to position [257, 0]
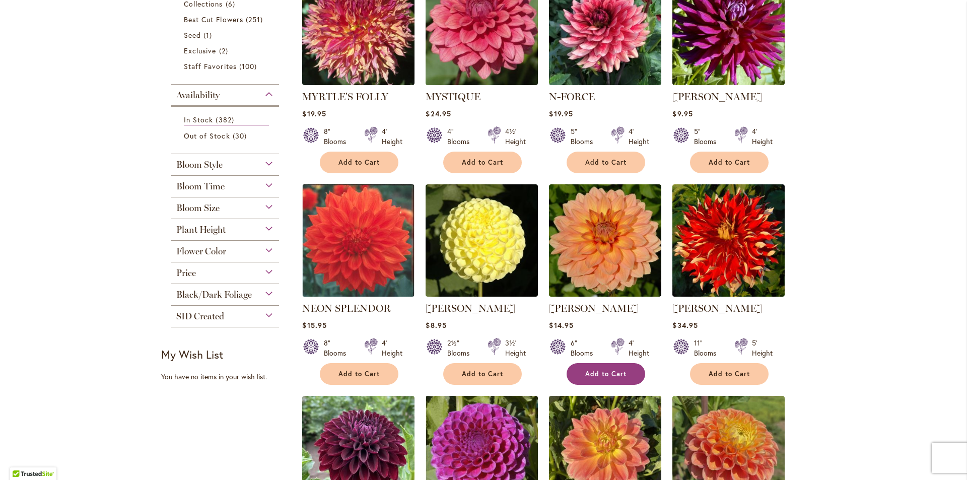
click at [616, 370] on span "Add to Cart" at bounding box center [605, 374] width 41 height 9
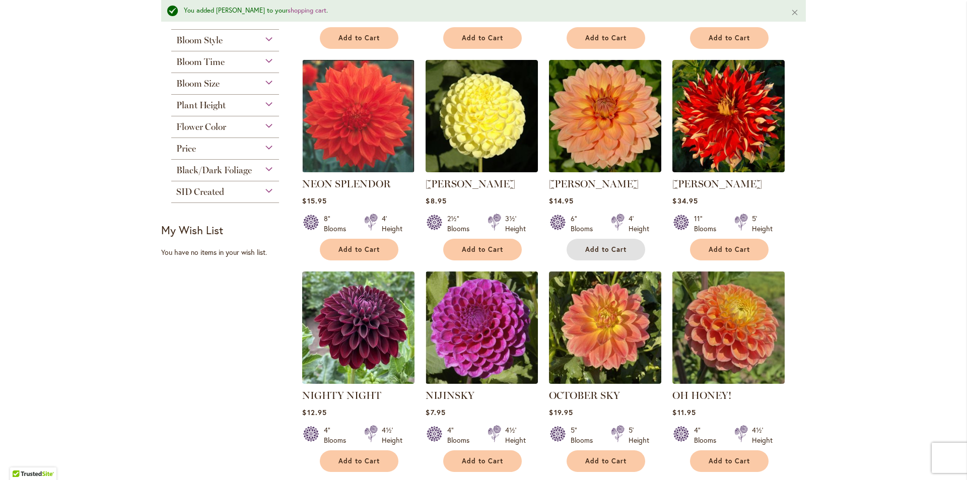
scroll to position [435, 0]
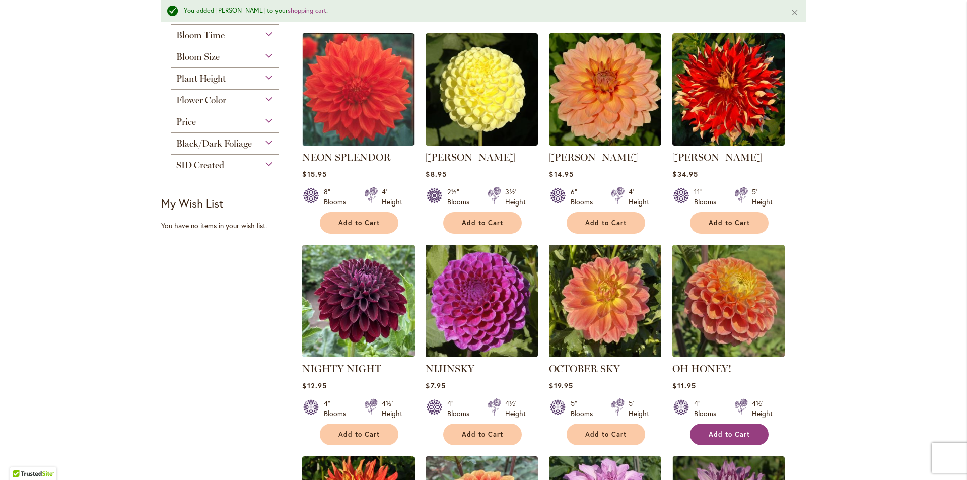
click at [737, 431] on span "Add to Cart" at bounding box center [729, 434] width 41 height 9
click at [359, 429] on button "Add to Cart" at bounding box center [359, 435] width 79 height 22
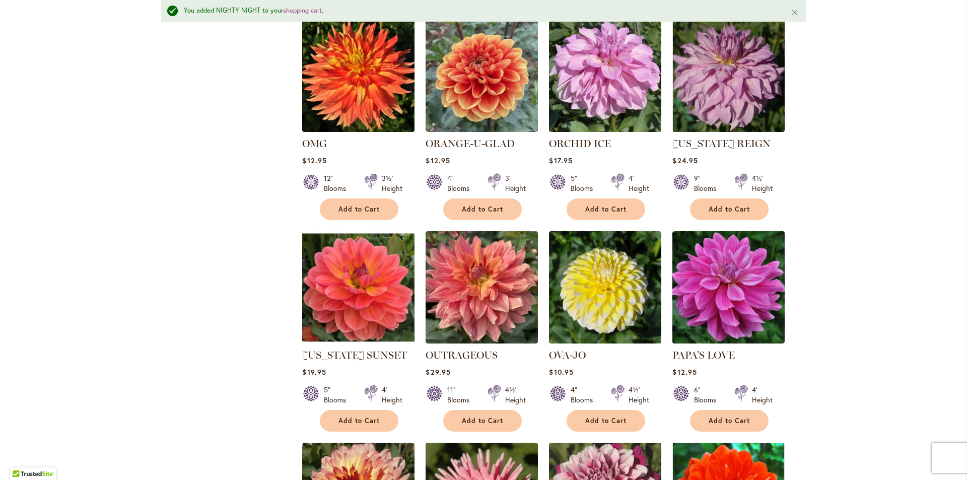
scroll to position [889, 0]
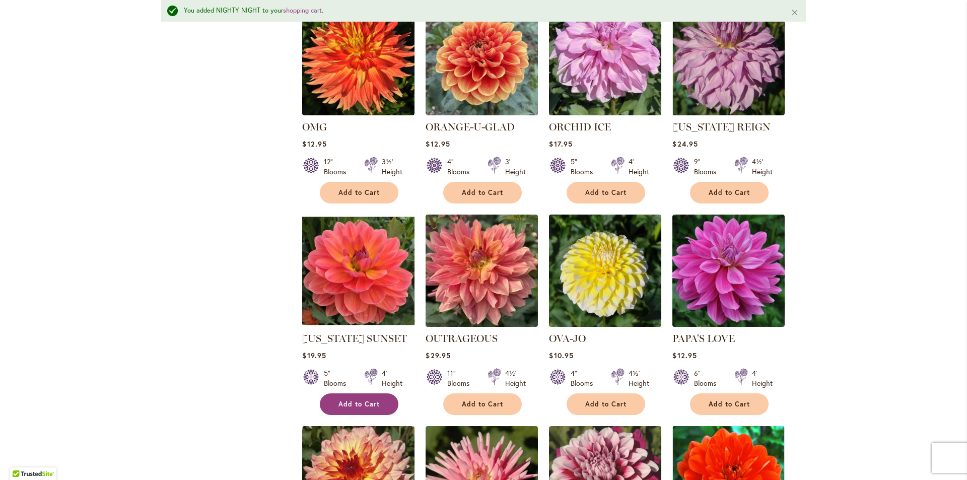
click at [360, 404] on span "Add to Cart" at bounding box center [358, 404] width 41 height 9
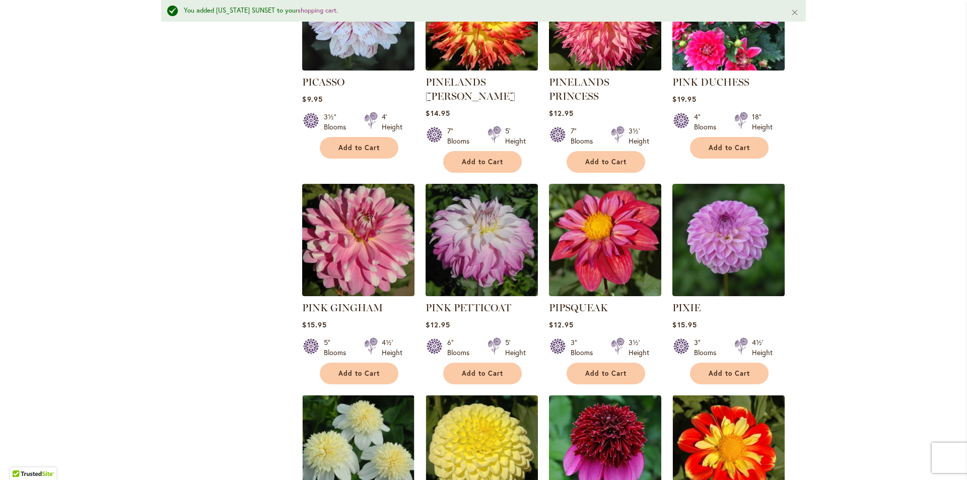
scroll to position [2047, 0]
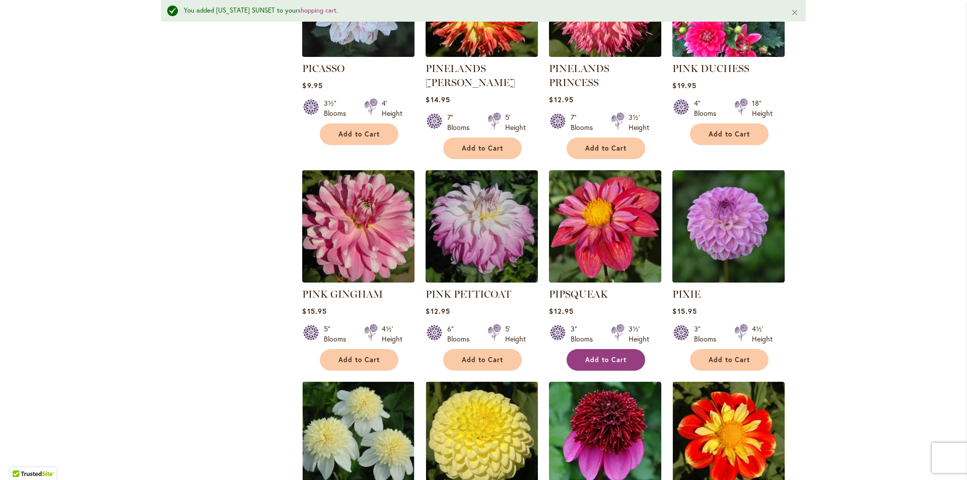
click at [604, 356] on span "Add to Cart" at bounding box center [605, 360] width 41 height 9
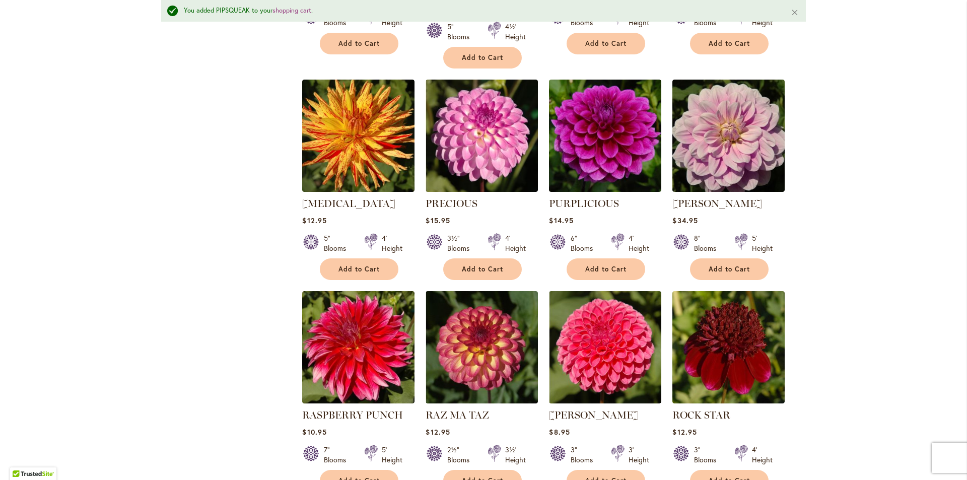
scroll to position [2601, 0]
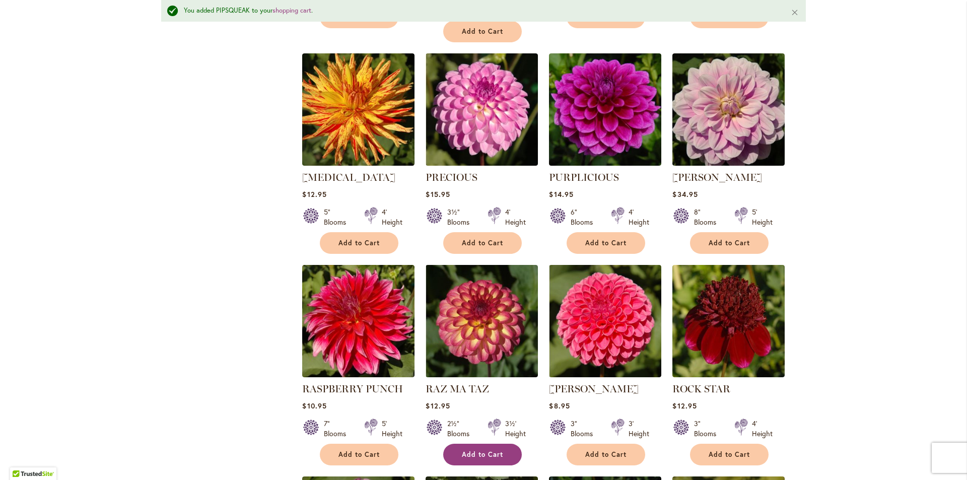
click at [468, 450] on span "Add to Cart" at bounding box center [482, 454] width 41 height 9
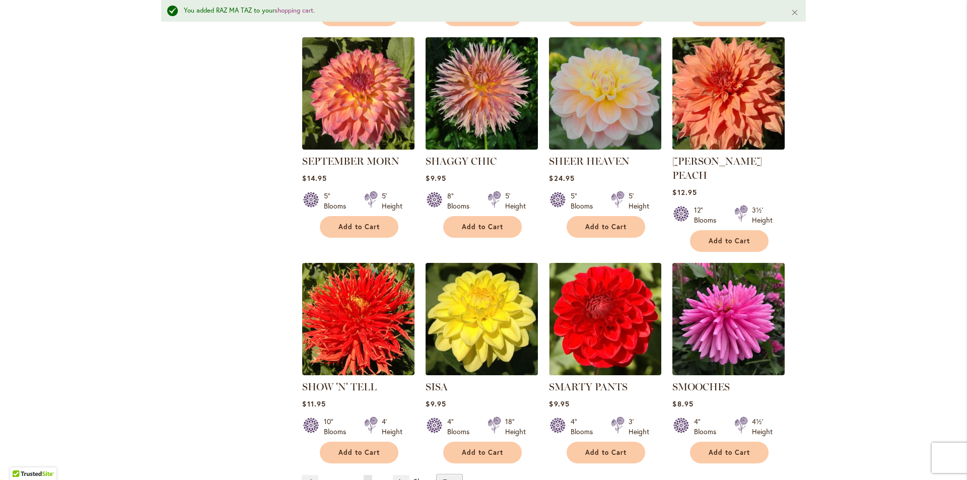
scroll to position [3256, 0]
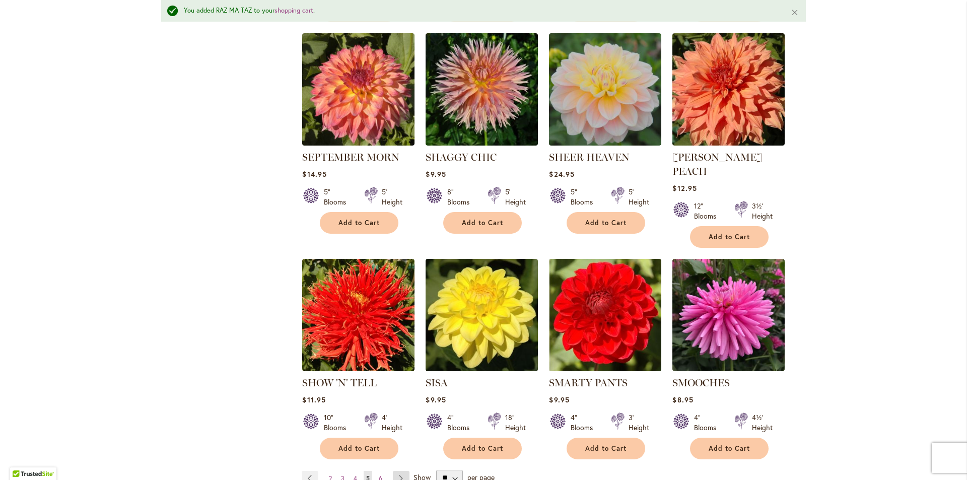
click at [404, 471] on link "Page Next" at bounding box center [401, 478] width 17 height 15
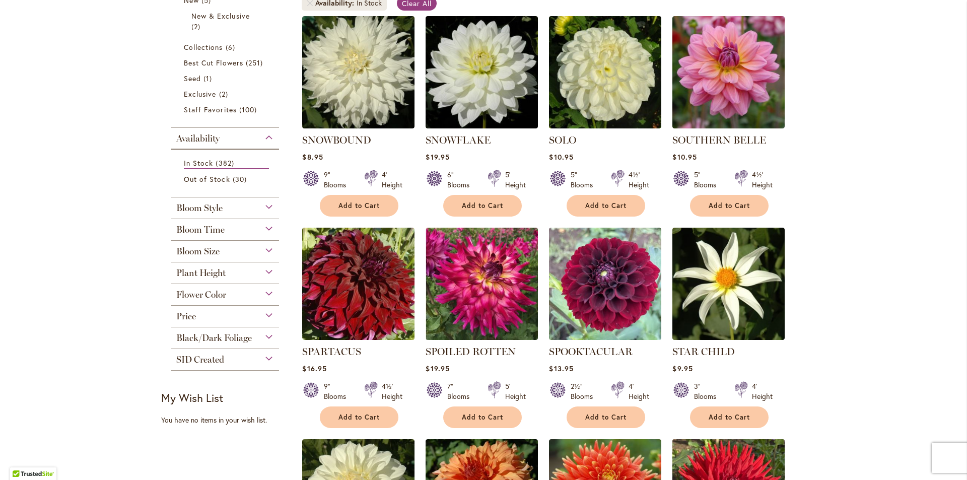
scroll to position [257, 0]
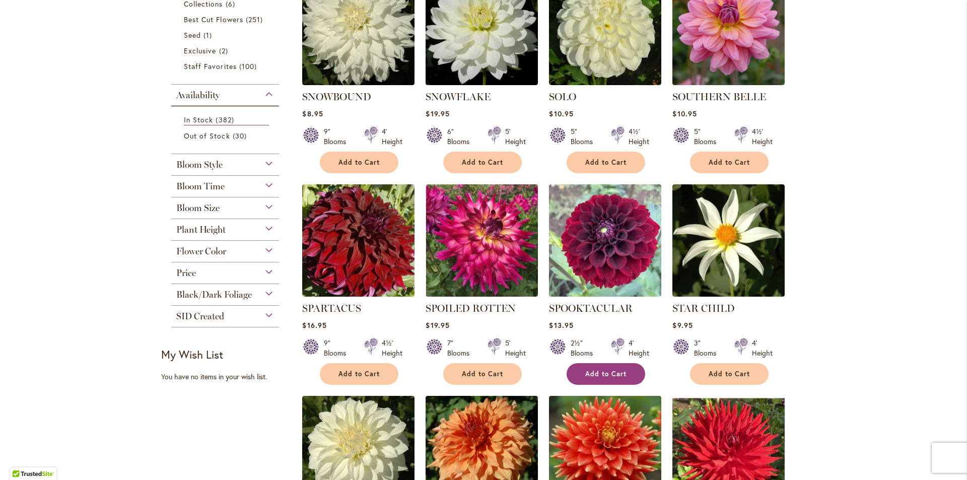
click at [602, 375] on span "Add to Cart" at bounding box center [605, 374] width 41 height 9
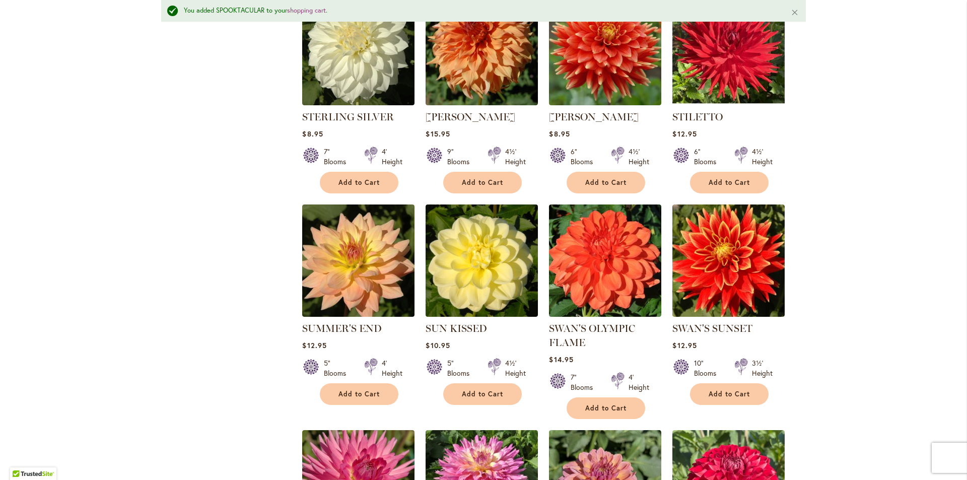
scroll to position [737, 0]
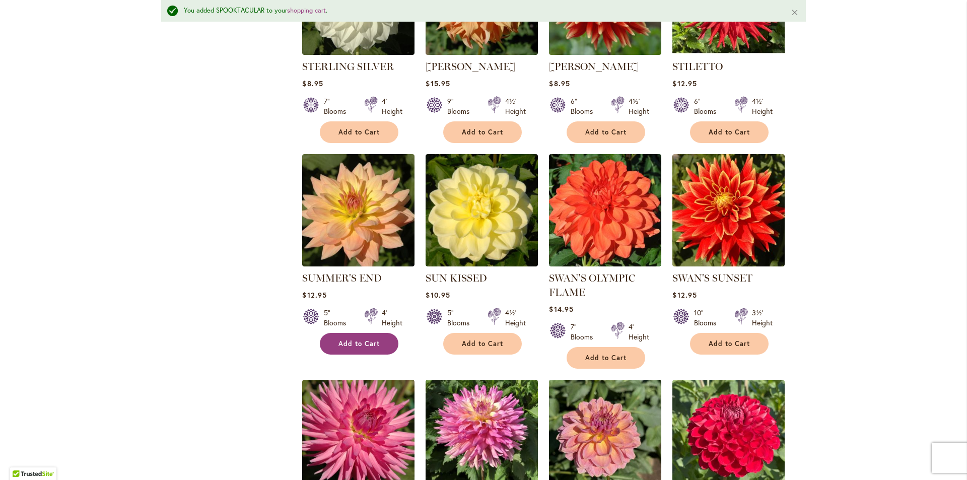
click at [350, 345] on span "Add to Cart" at bounding box center [358, 344] width 41 height 9
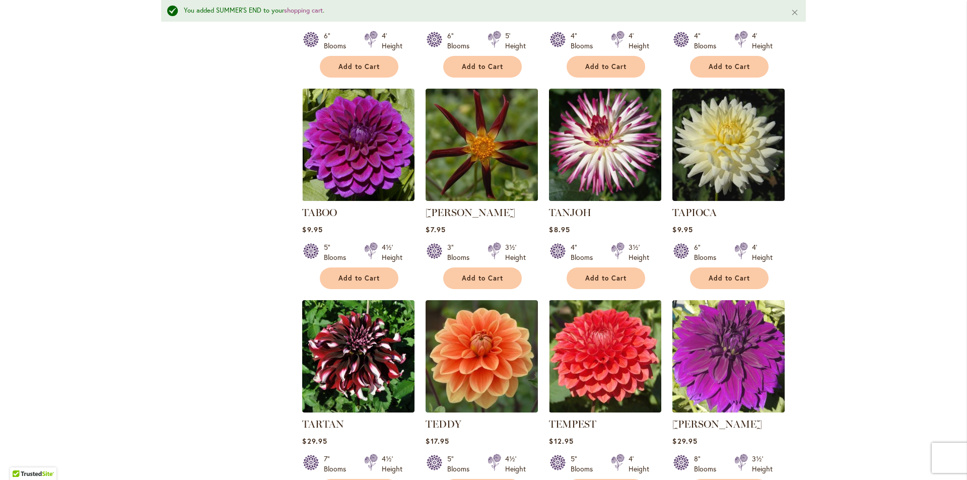
scroll to position [1241, 0]
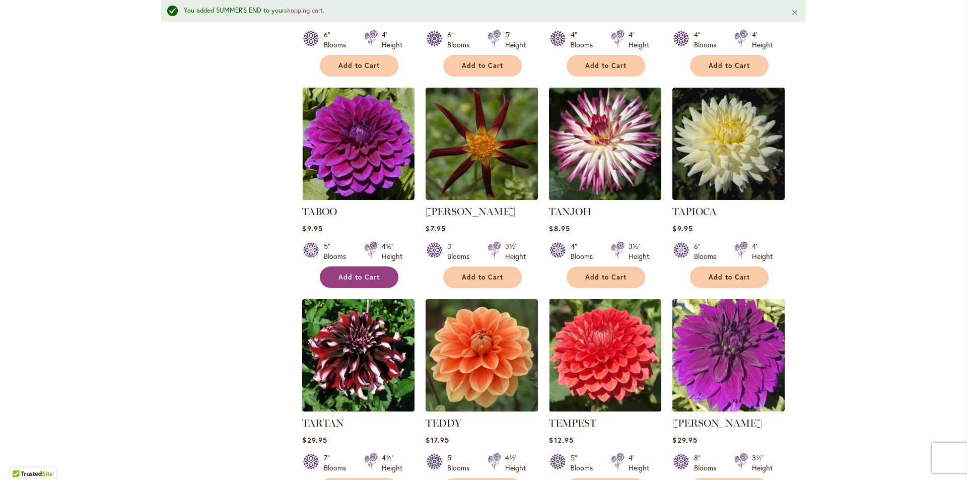
click at [367, 276] on span "Add to Cart" at bounding box center [358, 277] width 41 height 9
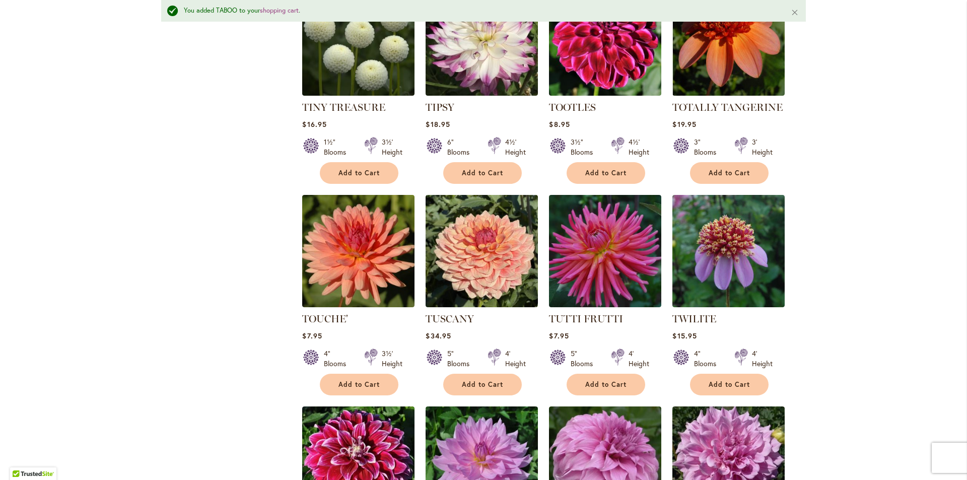
scroll to position [1795, 0]
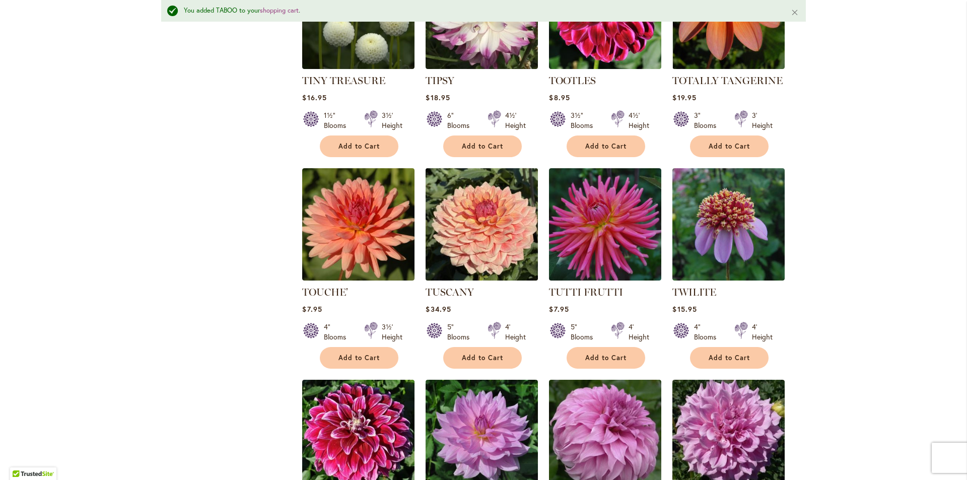
click at [464, 236] on img at bounding box center [482, 224] width 118 height 118
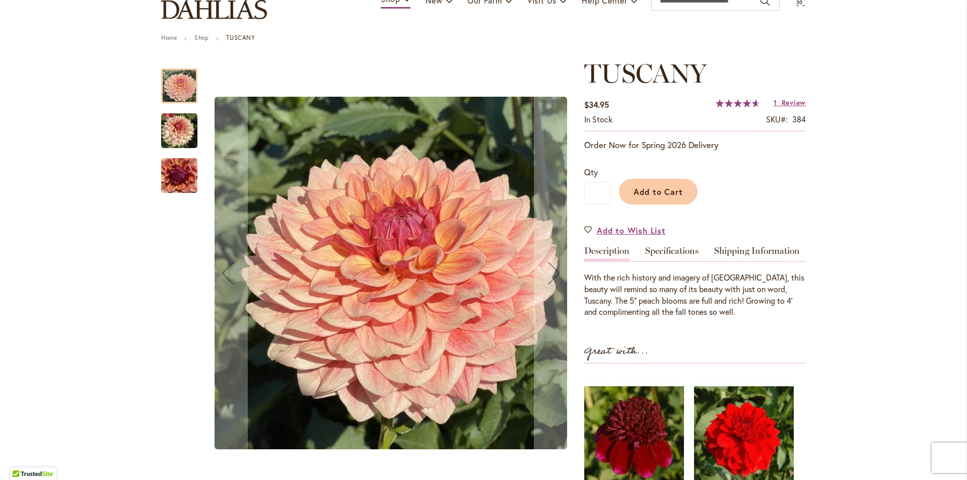
scroll to position [101, 0]
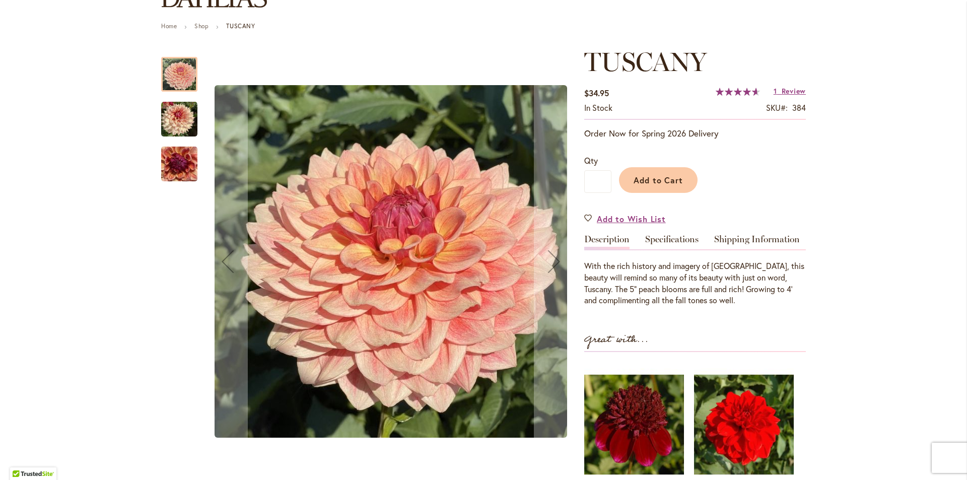
click at [170, 115] on img "TUSCANY" at bounding box center [179, 119] width 36 height 36
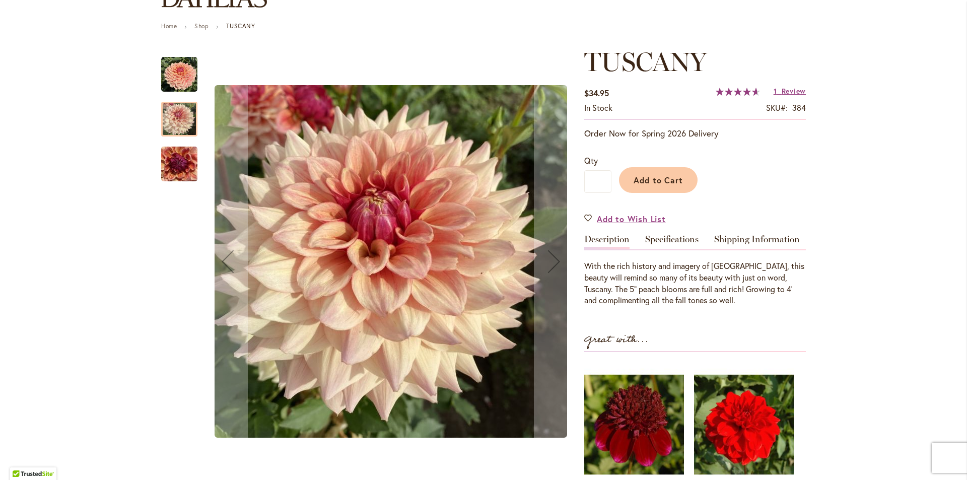
click at [173, 165] on img "TUSCANY" at bounding box center [179, 164] width 36 height 48
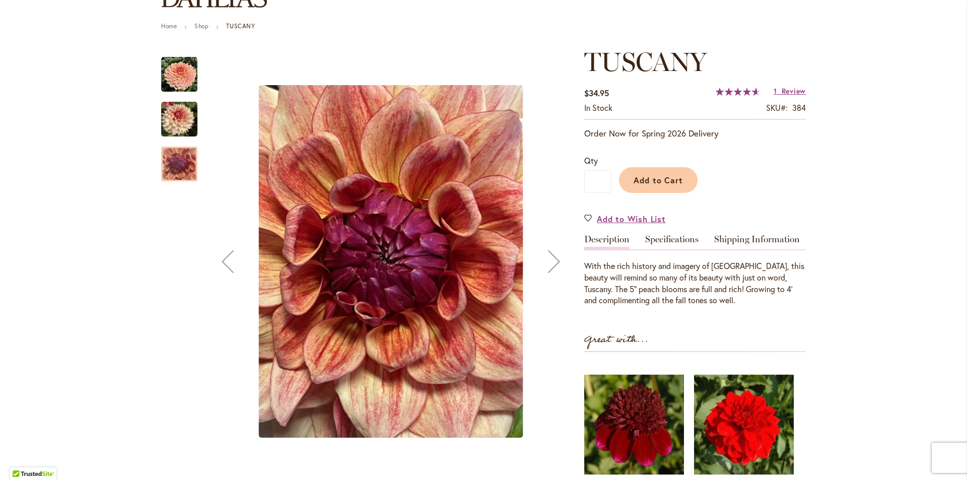
click at [166, 87] on img "TUSCANY" at bounding box center [179, 74] width 36 height 36
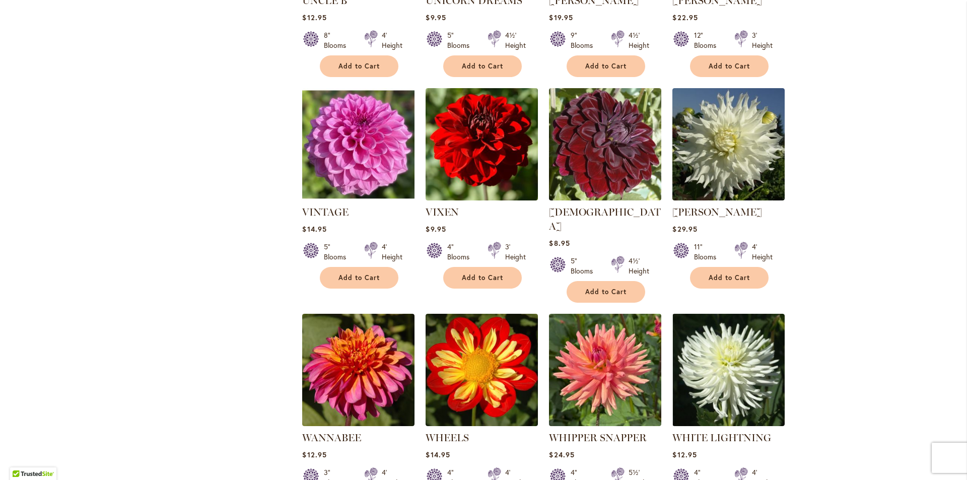
scroll to position [2272, 0]
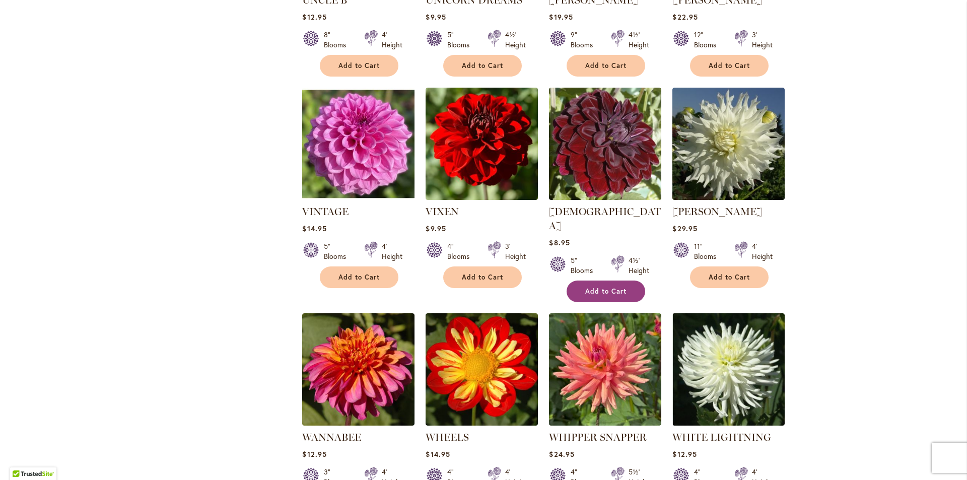
click at [597, 286] on button "Add to Cart" at bounding box center [606, 292] width 79 height 22
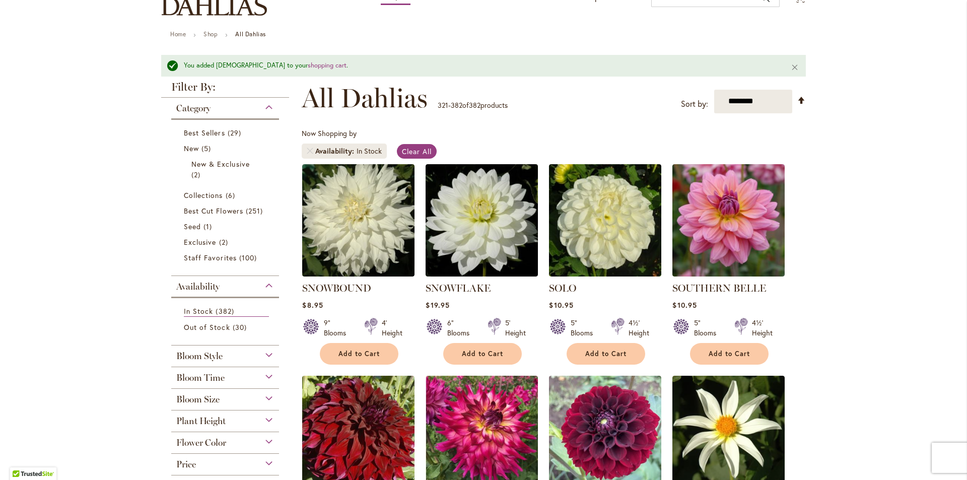
scroll to position [0, 0]
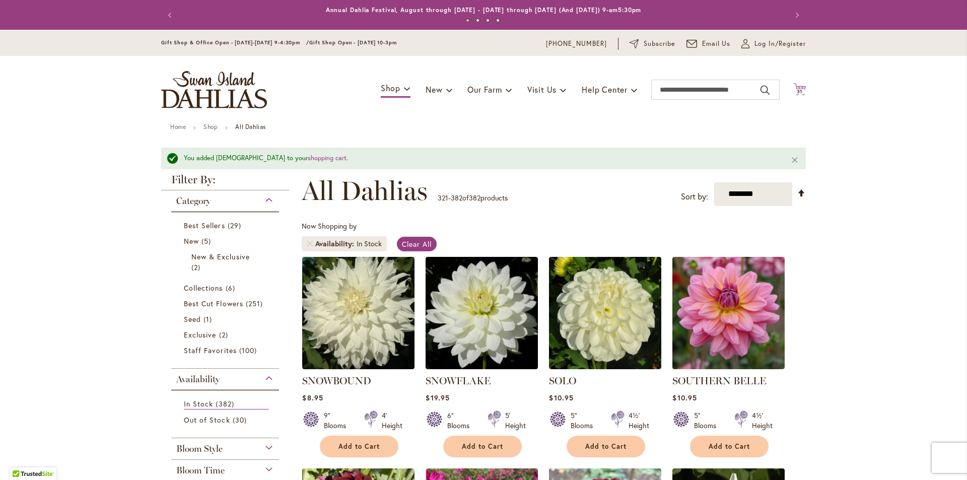
click at [797, 91] on span "31" at bounding box center [800, 91] width 6 height 7
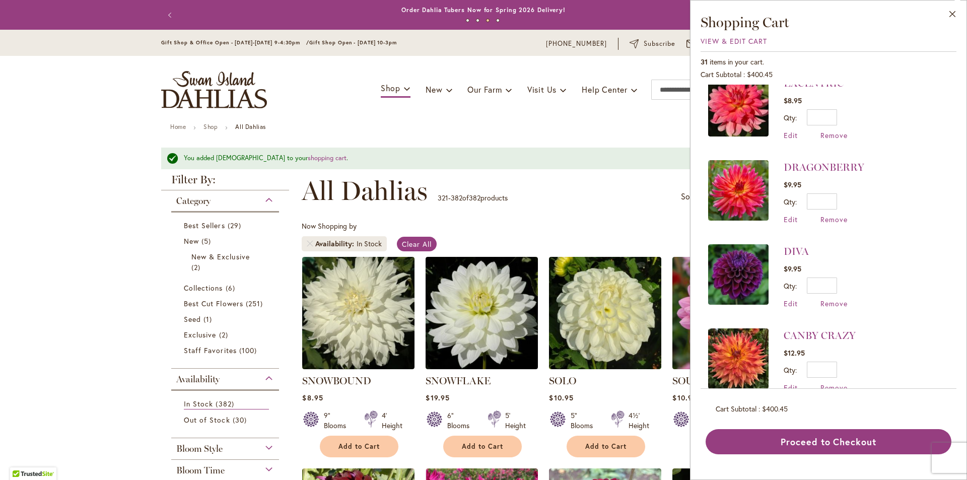
scroll to position [1713, 0]
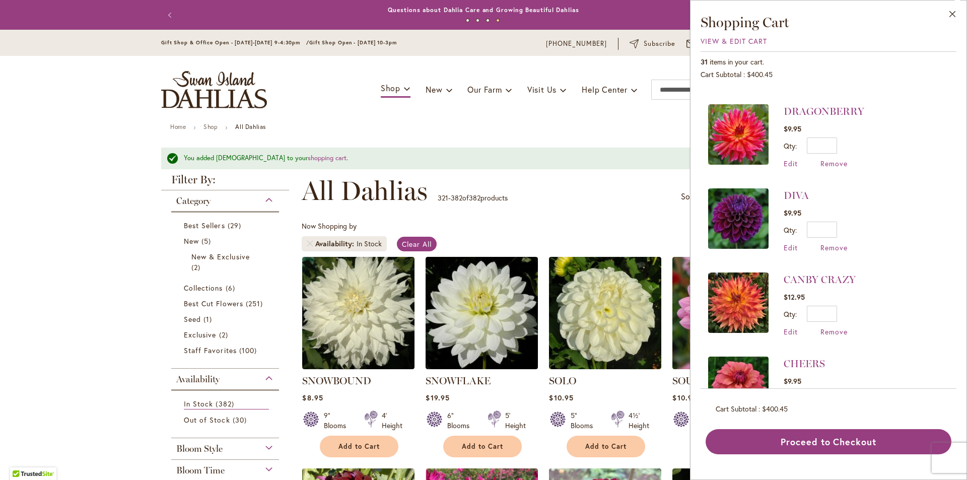
click at [739, 35] on div "Close Shopping Cart View & Edit Cart 31 items in your cart. Cart Subtotal $400.…" at bounding box center [829, 233] width 256 height 441
click at [739, 42] on span "View & Edit Cart" at bounding box center [734, 41] width 66 height 10
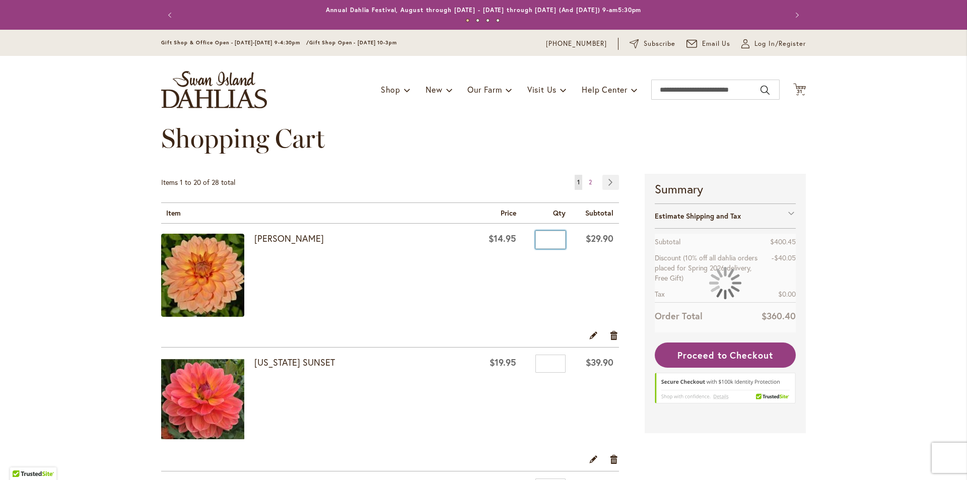
drag, startPoint x: 544, startPoint y: 240, endPoint x: 512, endPoint y: 243, distance: 31.9
click at [527, 243] on div "Qty *" at bounding box center [546, 241] width 38 height 15
type input "*"
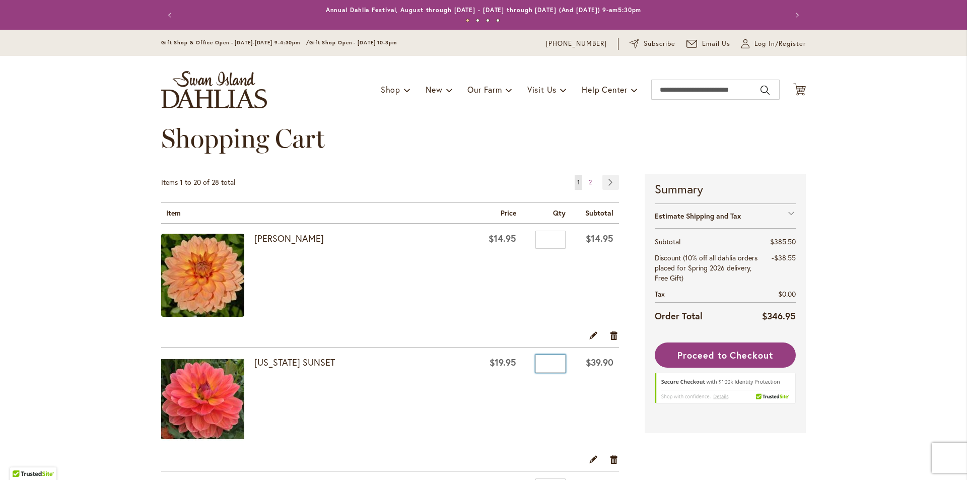
drag, startPoint x: 540, startPoint y: 360, endPoint x: 436, endPoint y: 356, distance: 103.9
click at [437, 356] on tr "OREGON SUNSET $19.95 Qty * $39.90" at bounding box center [390, 401] width 458 height 106
type input "*"
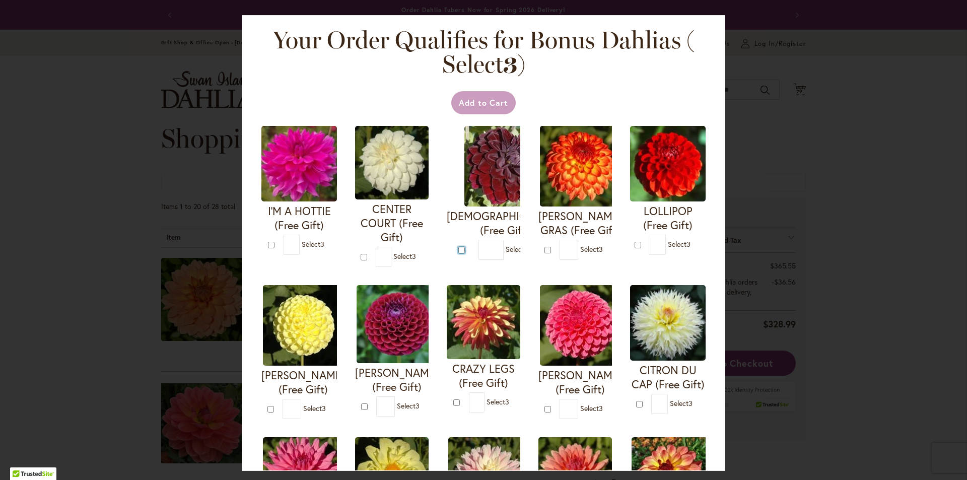
type input "*"
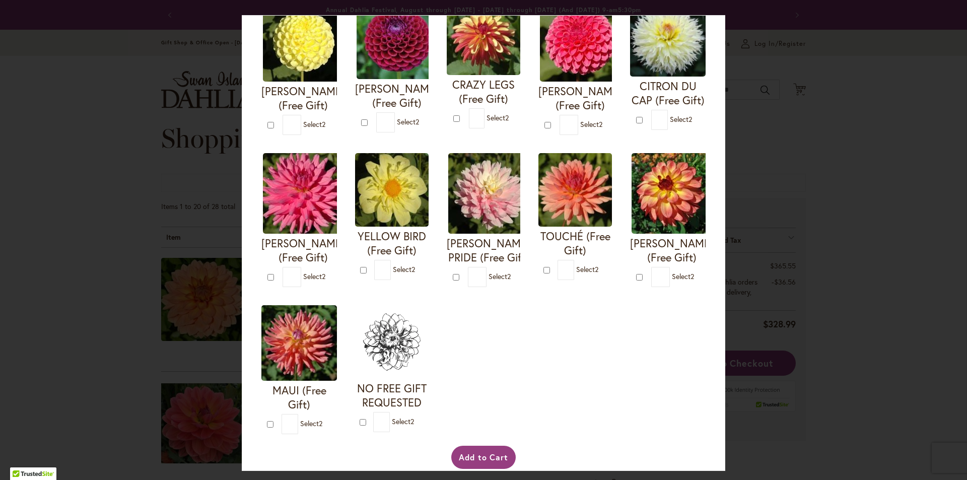
scroll to position [302, 0]
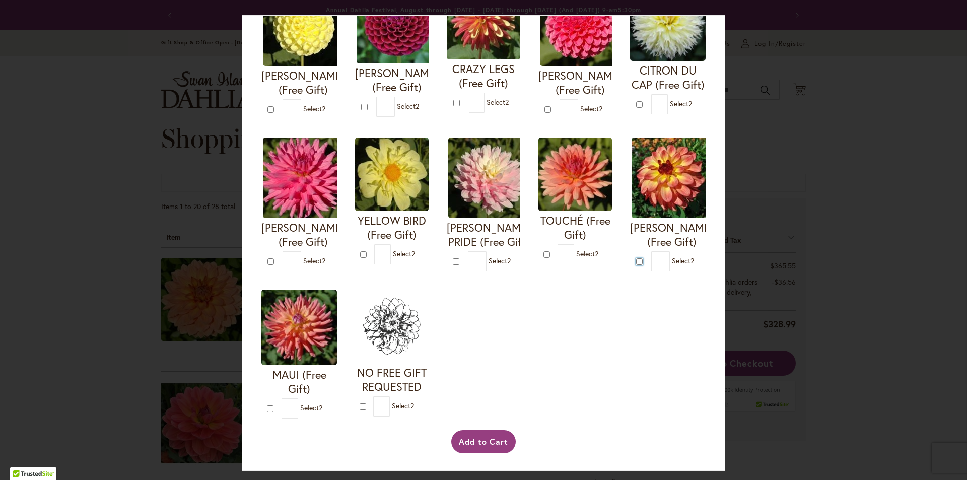
type input "*"
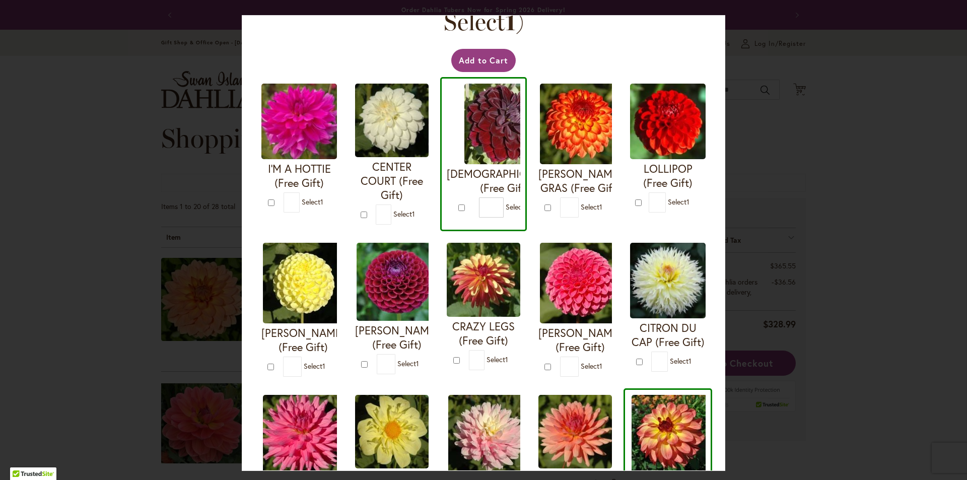
scroll to position [101, 0]
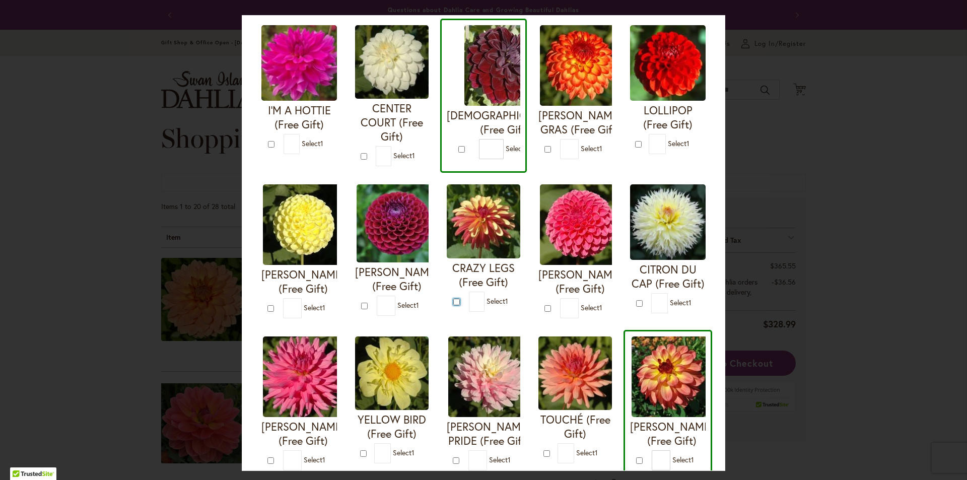
type input "*"
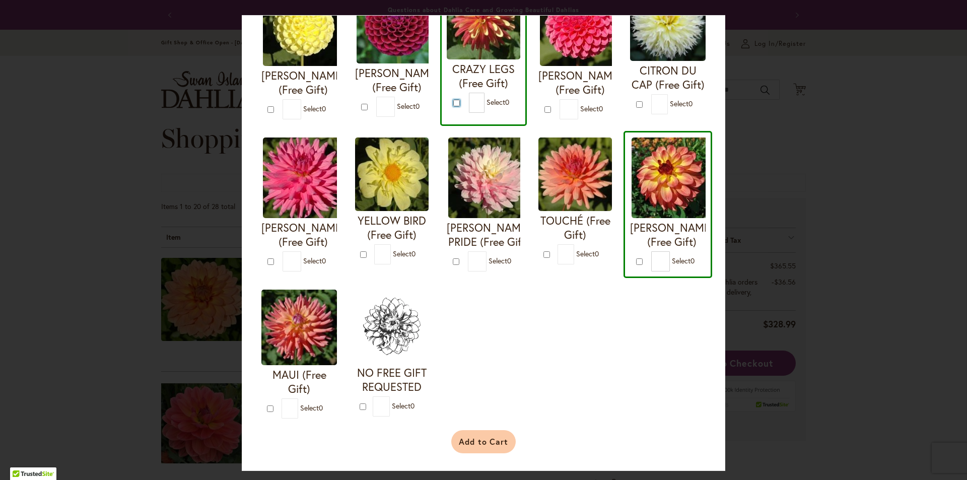
scroll to position [450, 0]
click at [495, 436] on button "Add to Cart" at bounding box center [483, 441] width 65 height 23
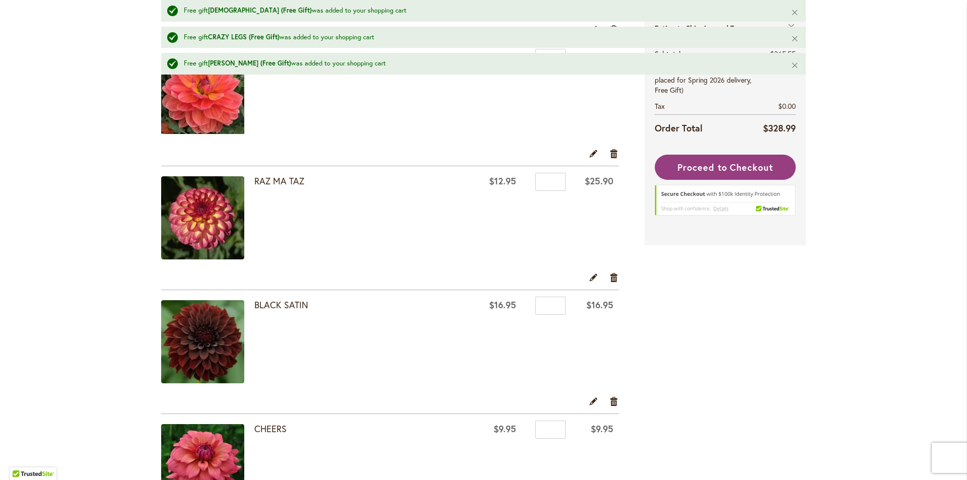
scroll to position [403, 0]
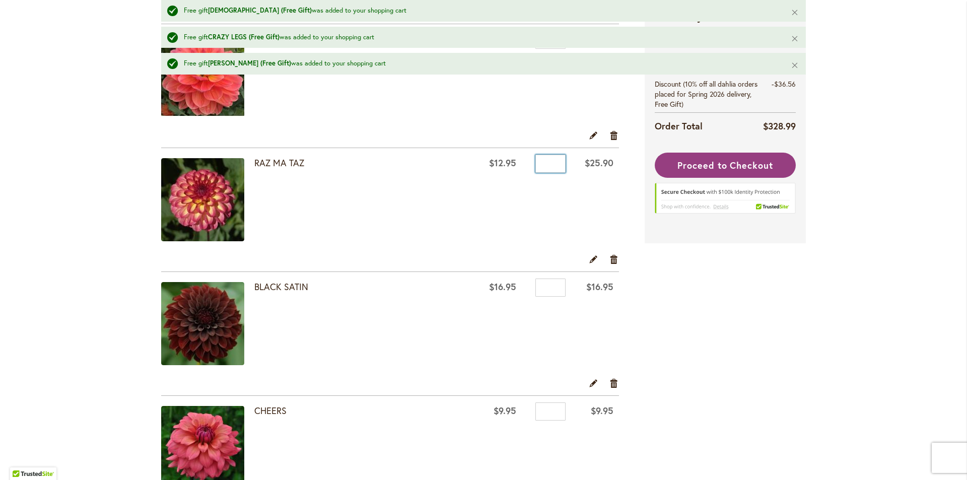
drag, startPoint x: 540, startPoint y: 162, endPoint x: 531, endPoint y: 167, distance: 10.8
click at [535, 167] on input "*" at bounding box center [550, 164] width 30 height 18
type input "*"
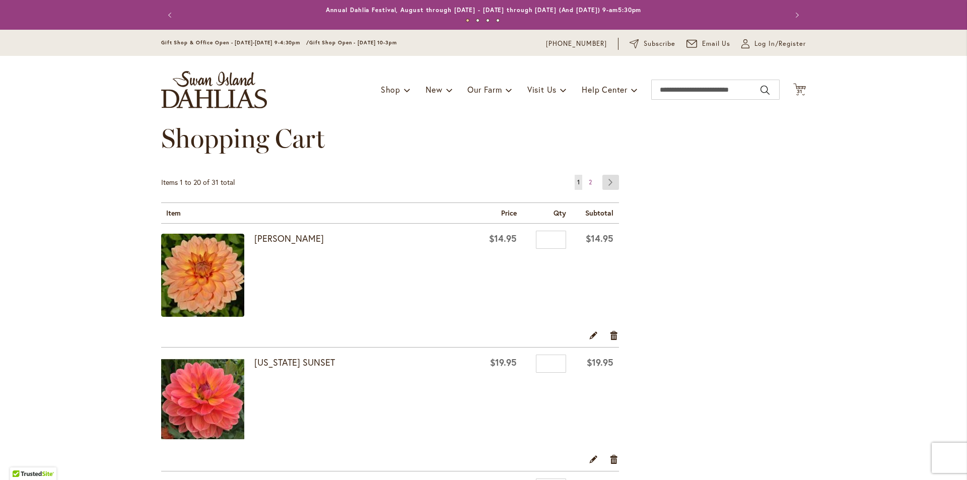
click at [611, 182] on link "Page Next" at bounding box center [610, 182] width 17 height 15
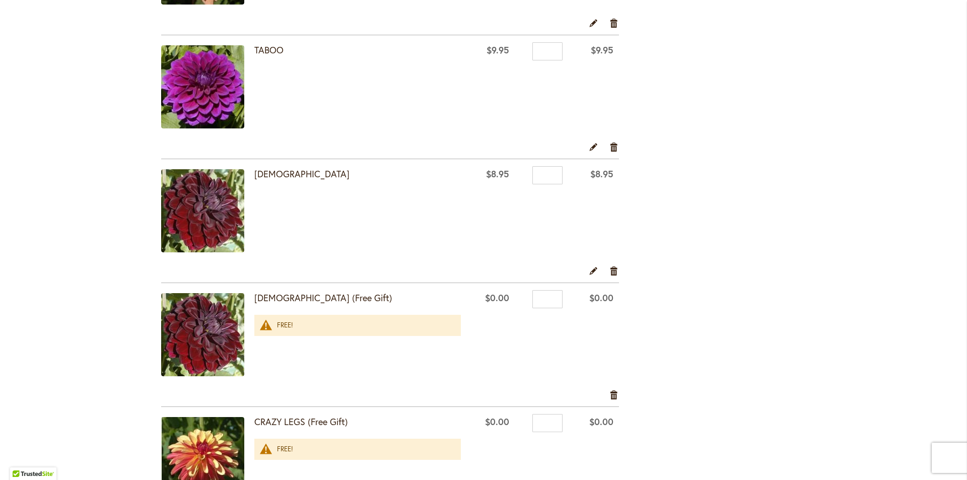
scroll to position [957, 0]
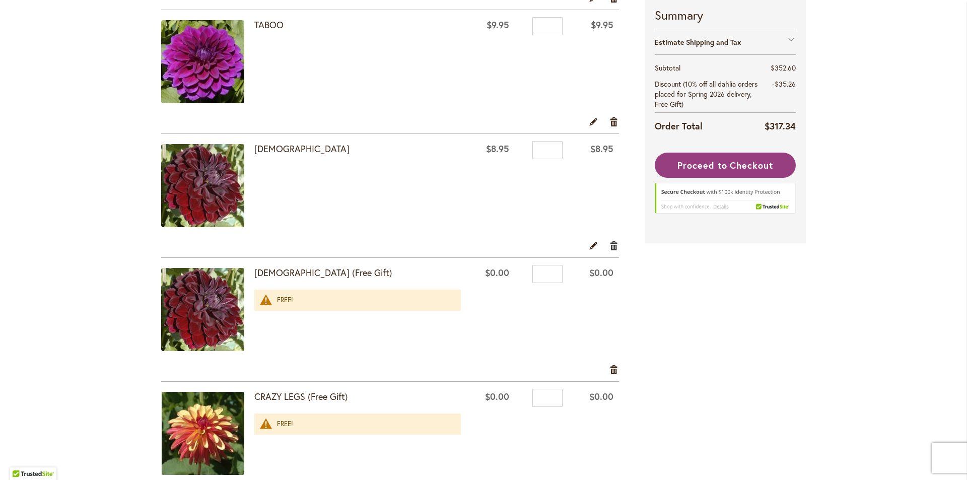
click at [612, 244] on link "Remove item" at bounding box center [614, 245] width 10 height 11
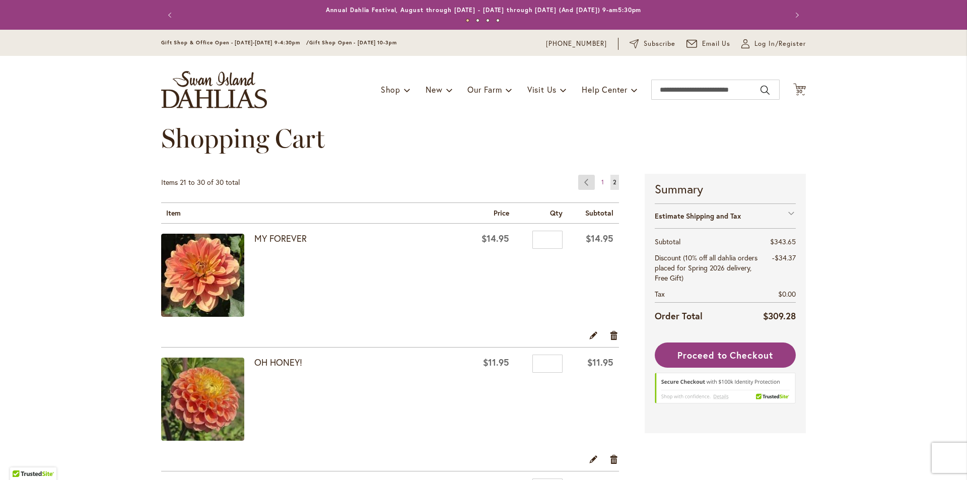
click at [583, 177] on link "Page Previous" at bounding box center [586, 182] width 17 height 15
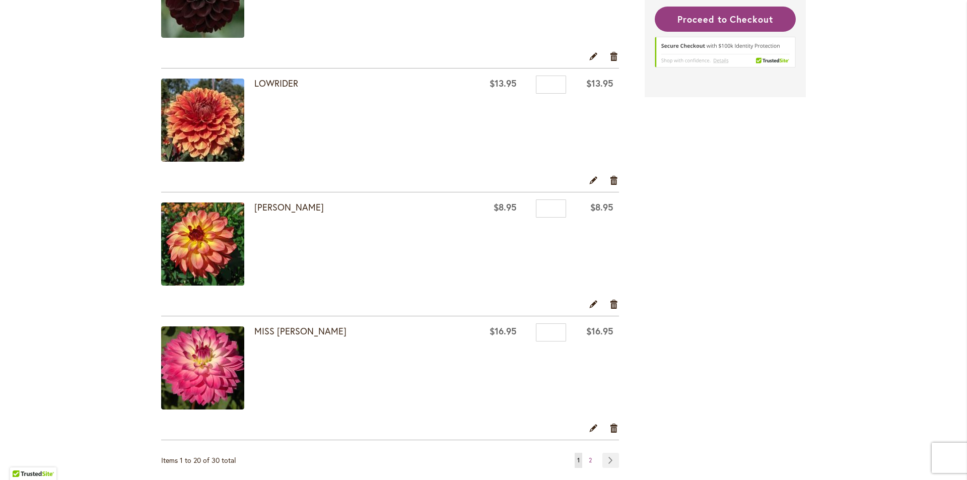
scroll to position [2267, 0]
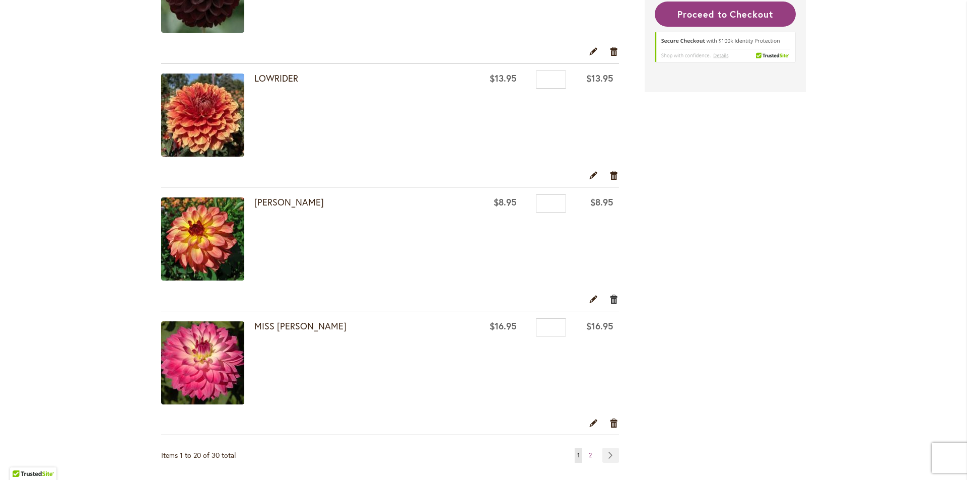
click at [611, 300] on link "Remove item" at bounding box center [614, 298] width 10 height 11
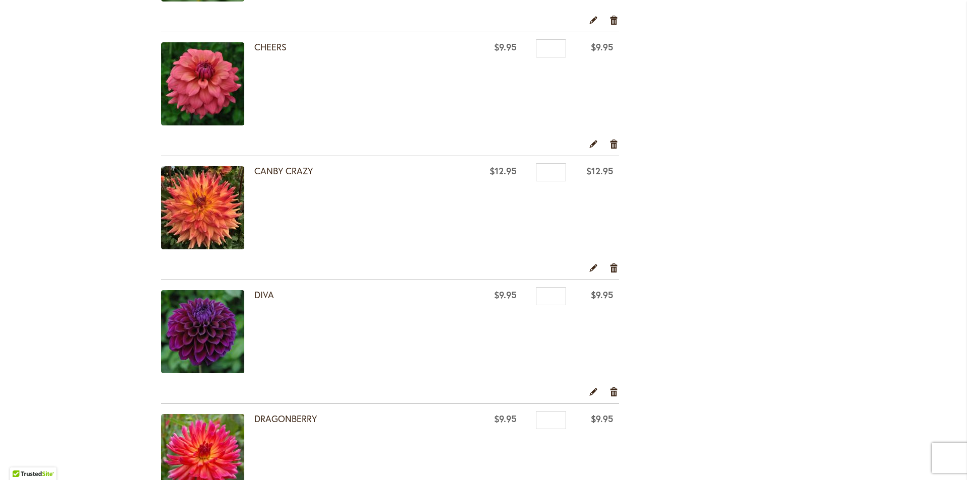
scroll to position [705, 0]
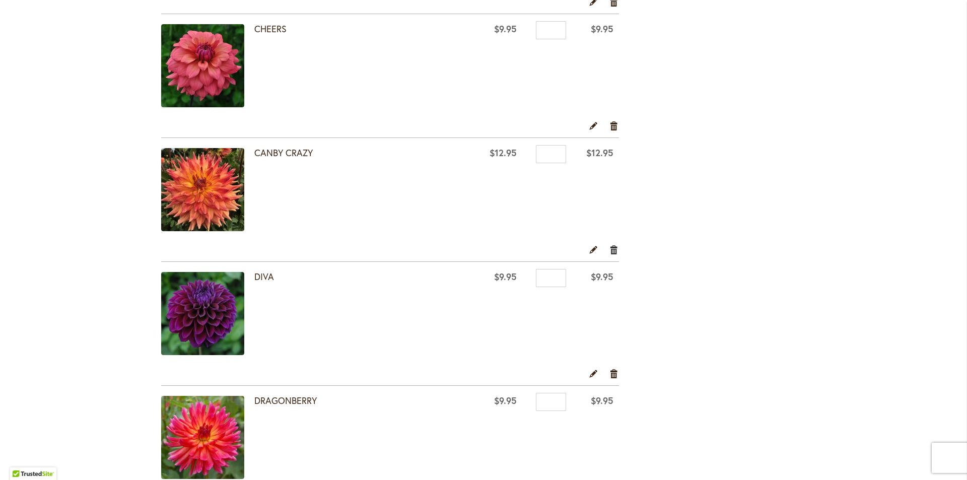
click at [609, 247] on link "Remove item" at bounding box center [614, 249] width 10 height 11
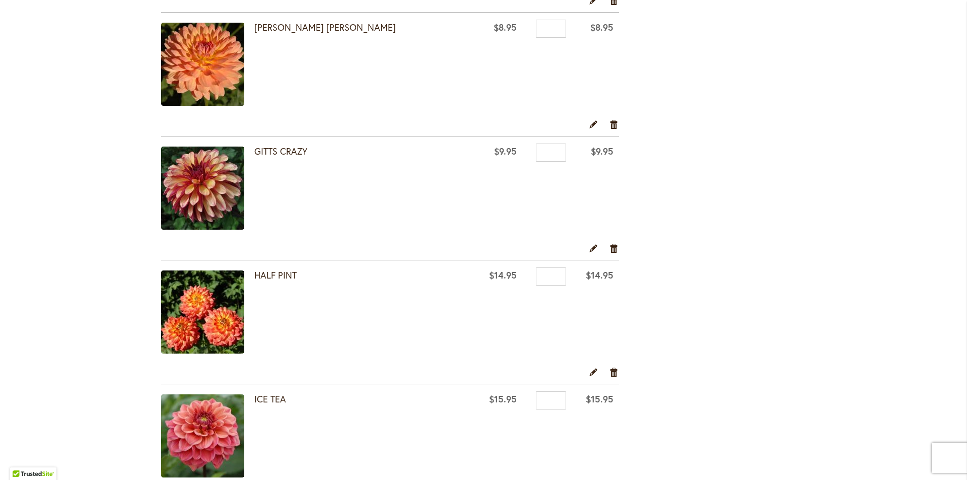
scroll to position [1310, 0]
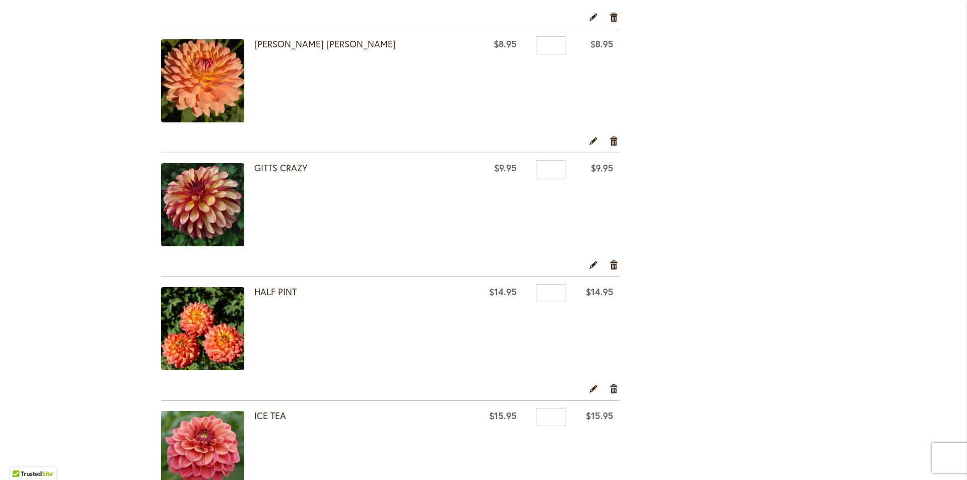
click at [611, 392] on link "Remove item" at bounding box center [614, 388] width 10 height 11
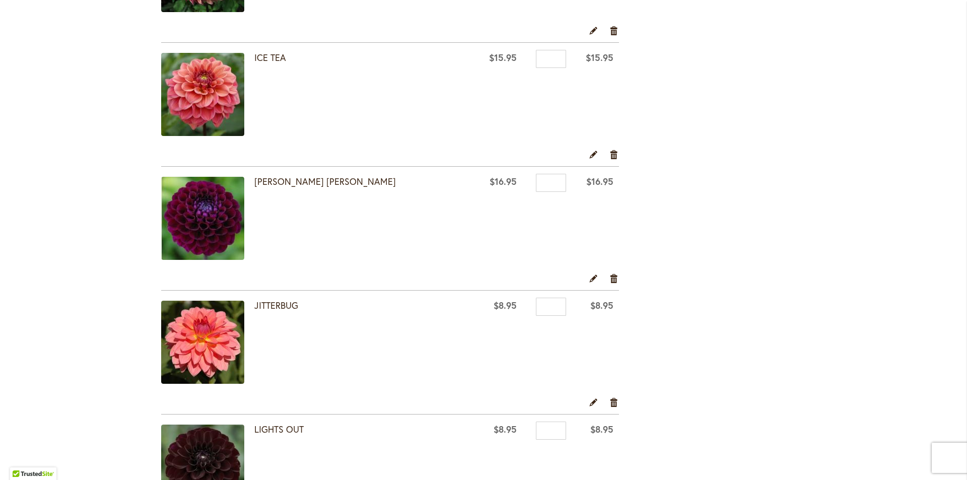
scroll to position [1562, 0]
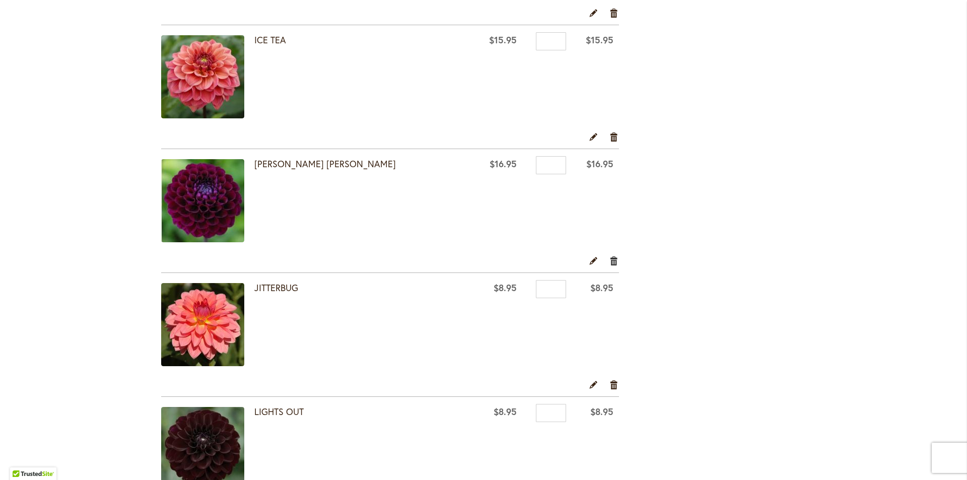
click at [613, 259] on link "Remove item" at bounding box center [614, 260] width 10 height 11
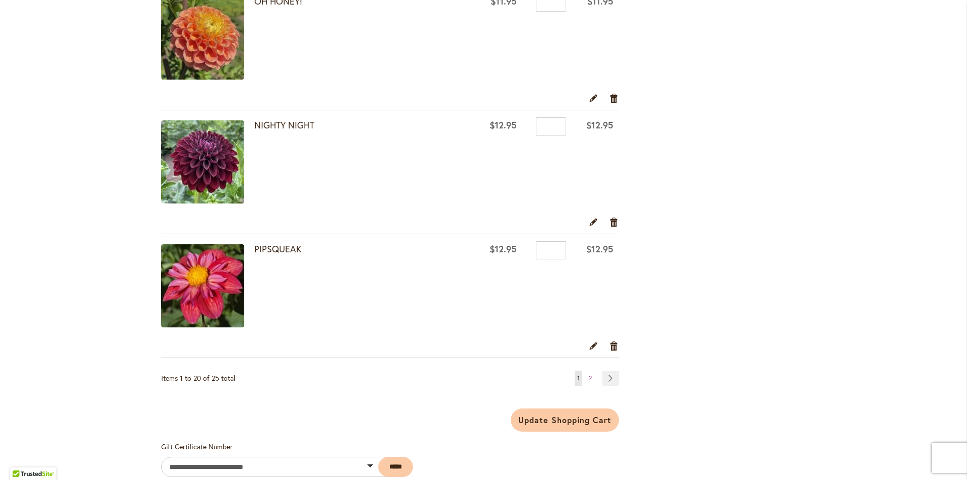
scroll to position [2367, 0]
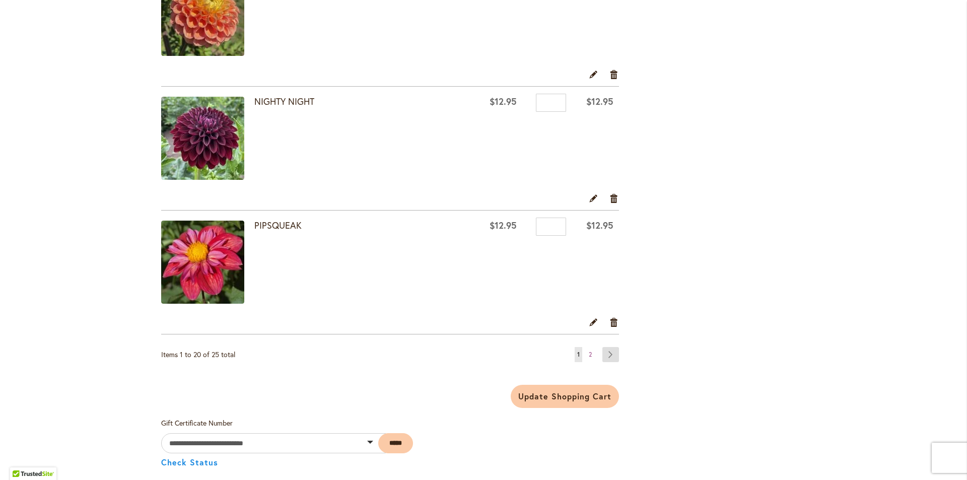
click at [610, 354] on link "Page Next" at bounding box center [610, 354] width 17 height 15
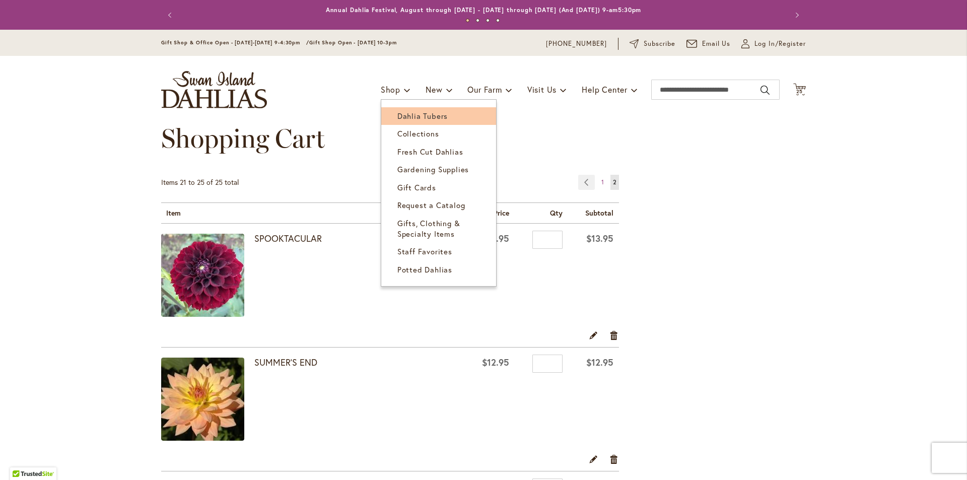
click at [404, 116] on span "Dahlia Tubers" at bounding box center [422, 116] width 50 height 10
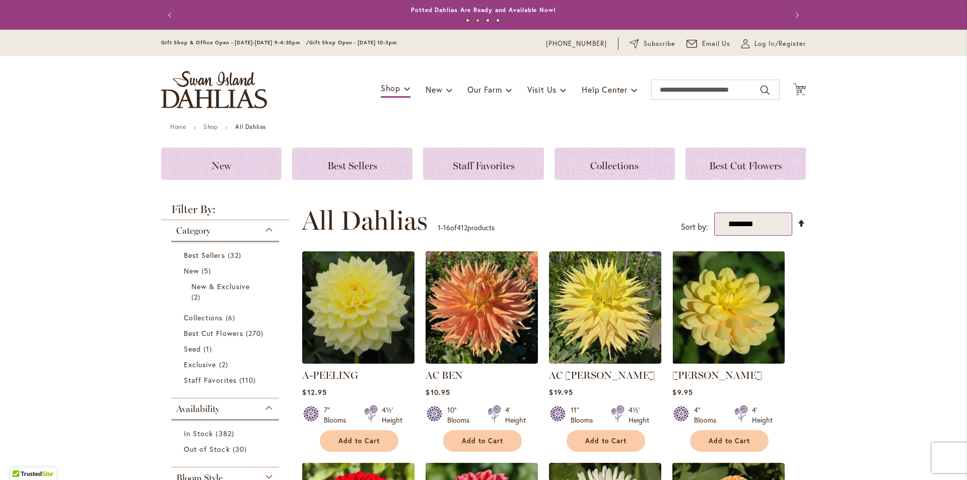
click at [768, 225] on select "**********" at bounding box center [753, 225] width 78 height 24
select select "****"
click at [714, 213] on select "**********" at bounding box center [753, 225] width 78 height 24
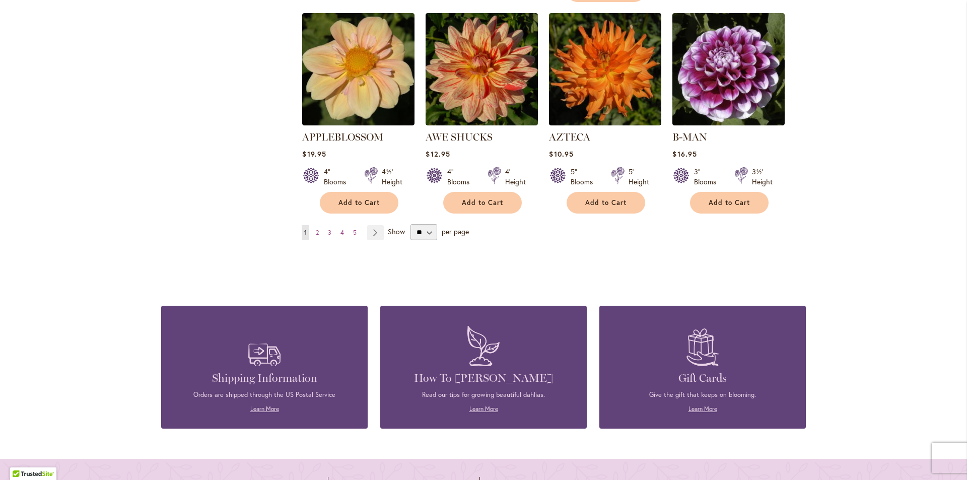
scroll to position [791, 0]
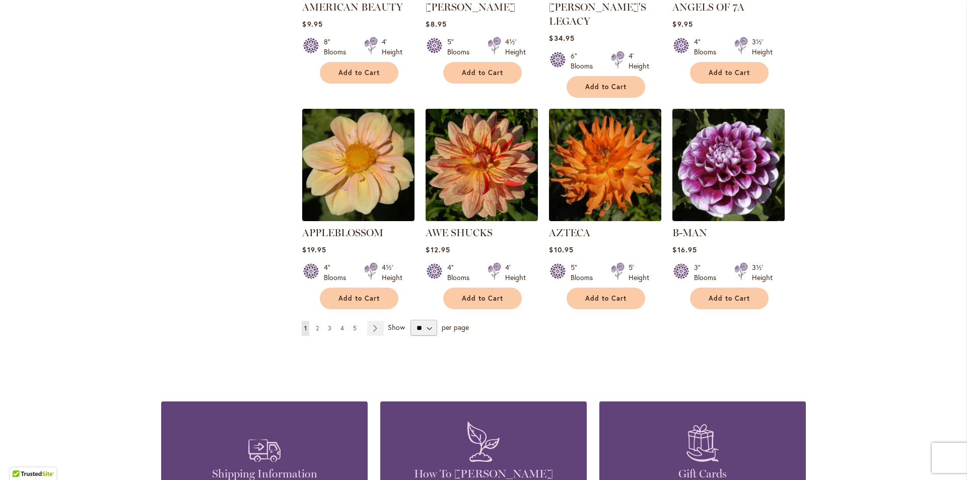
click at [341, 324] on span "4" at bounding box center [343, 328] width 4 height 8
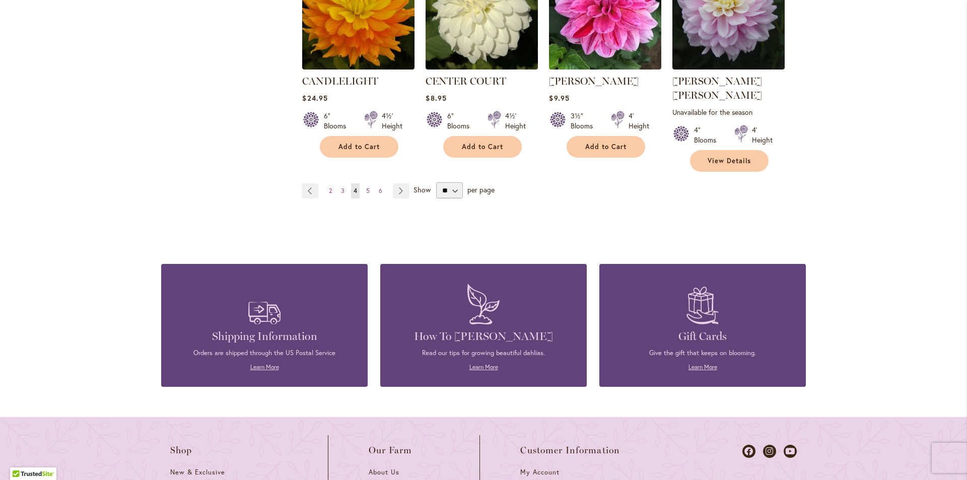
scroll to position [949, 0]
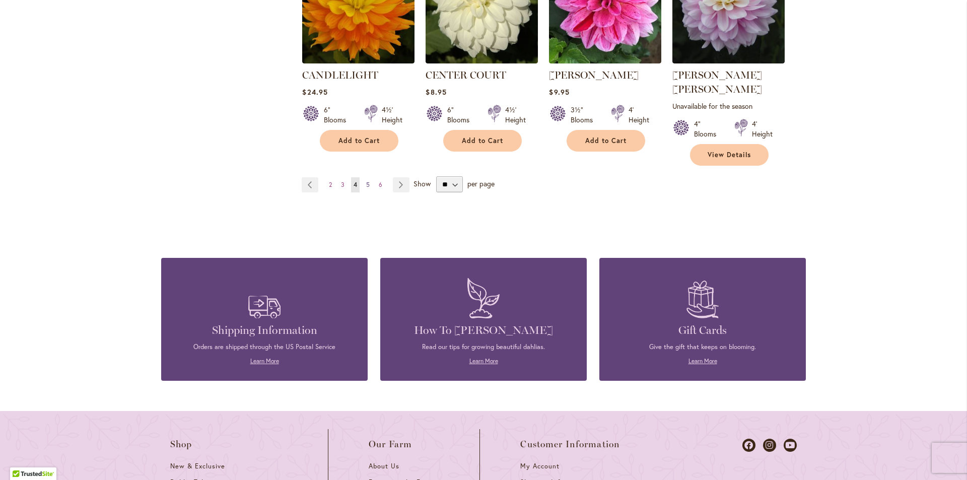
click at [366, 177] on link "Page 5" at bounding box center [368, 184] width 9 height 15
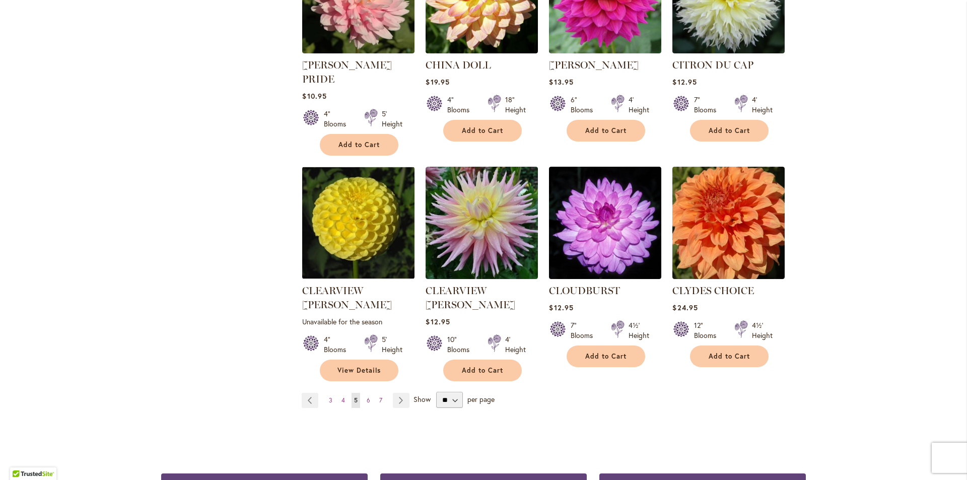
scroll to position [899, 0]
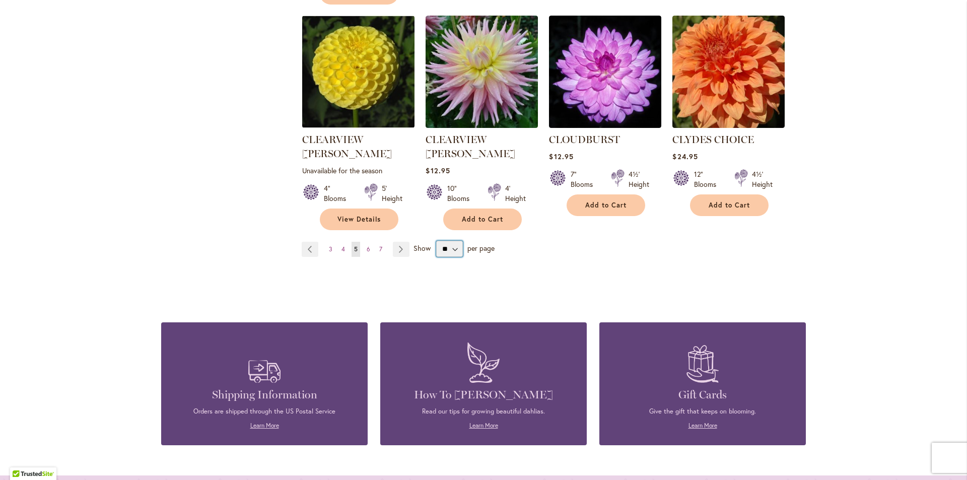
click at [450, 241] on select "** ** ** **" at bounding box center [449, 249] width 27 height 16
select select "**"
click at [436, 241] on select "** ** ** **" at bounding box center [449, 249] width 27 height 16
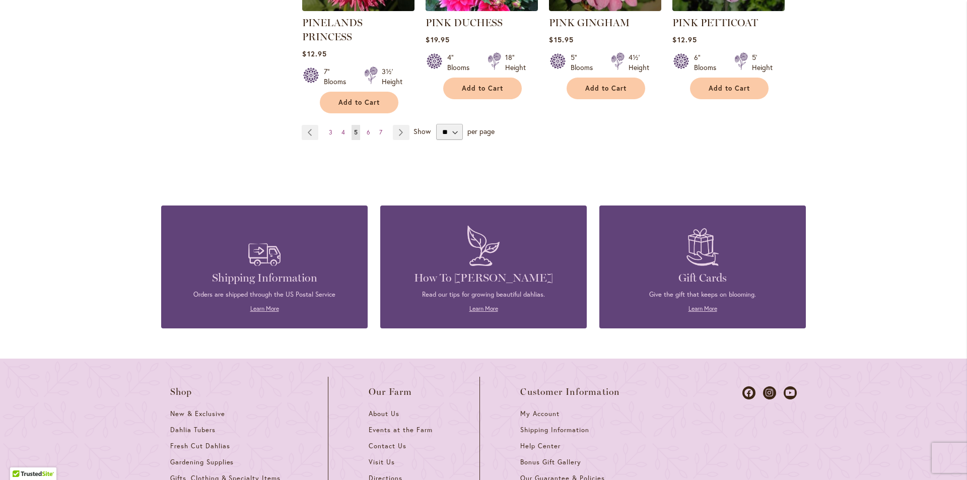
scroll to position [3509, 0]
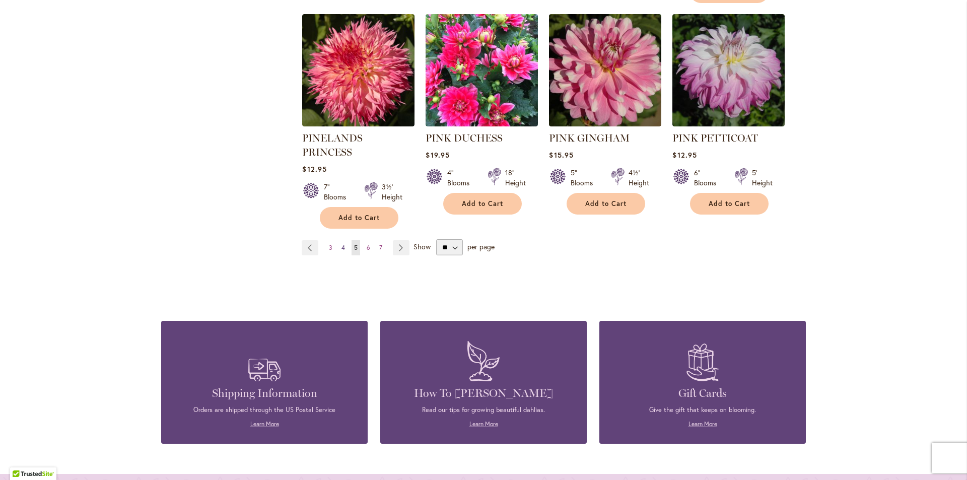
click at [342, 244] on span "4" at bounding box center [344, 248] width 4 height 8
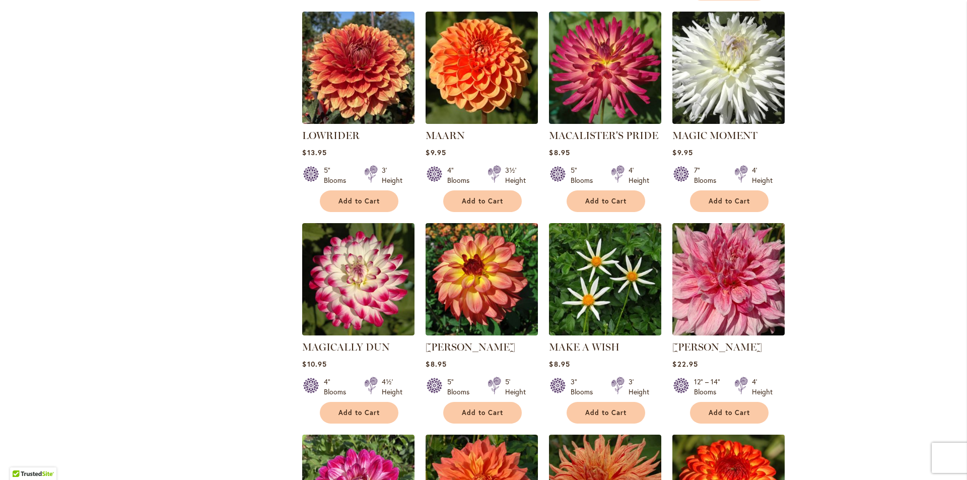
scroll to position [3135, 0]
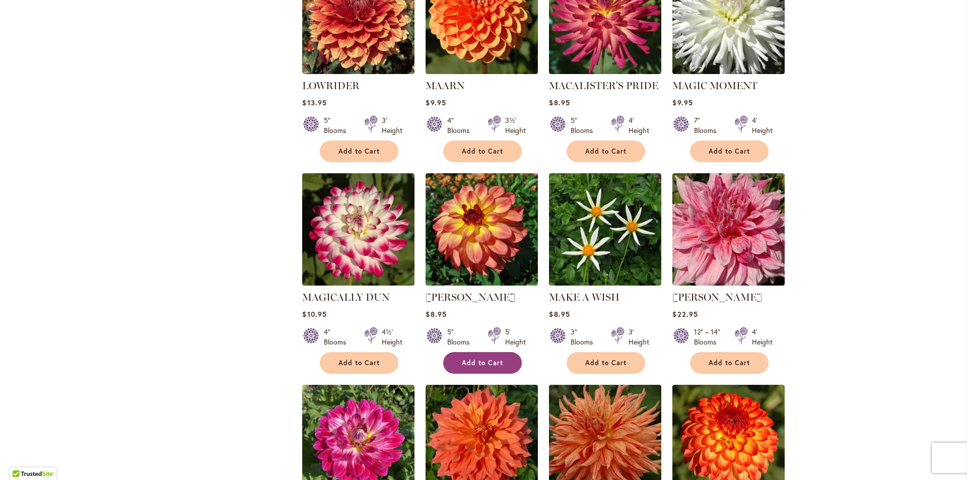
click at [483, 359] on span "Add to Cart" at bounding box center [482, 363] width 41 height 9
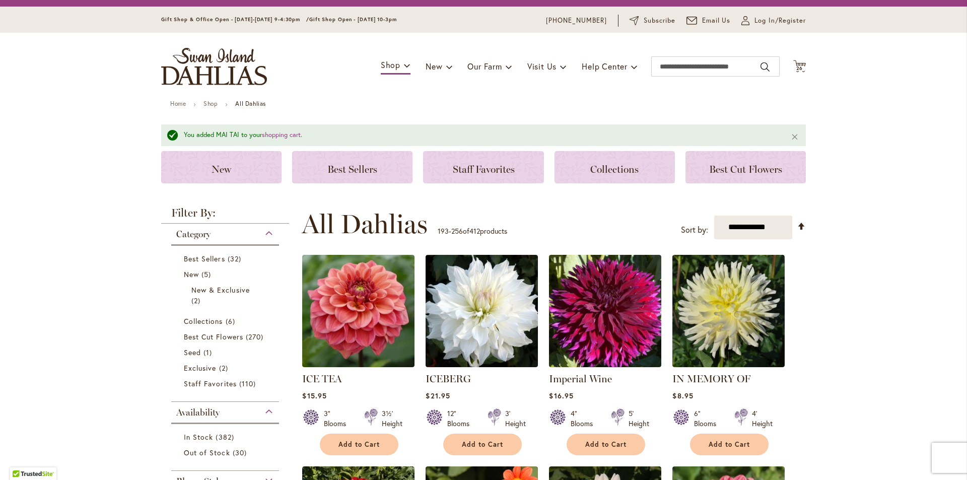
scroll to position [0, 0]
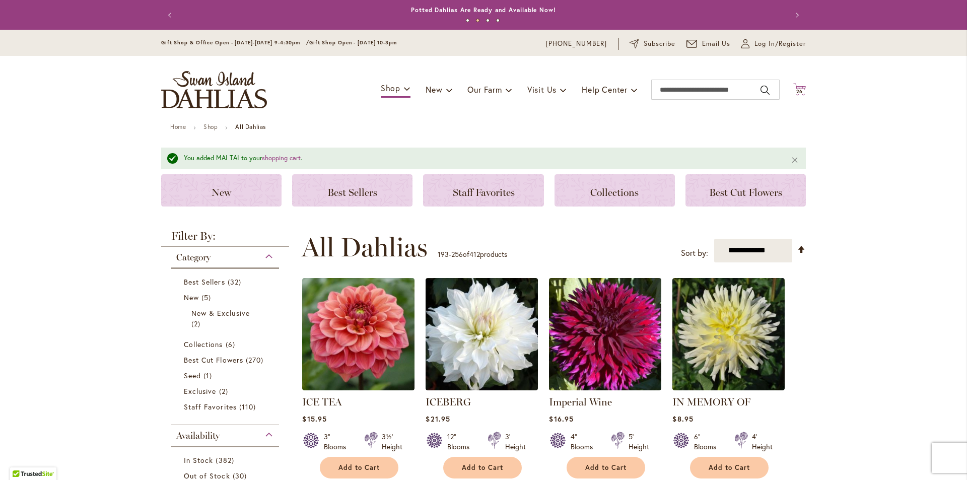
click at [798, 90] on span "26" at bounding box center [799, 91] width 7 height 7
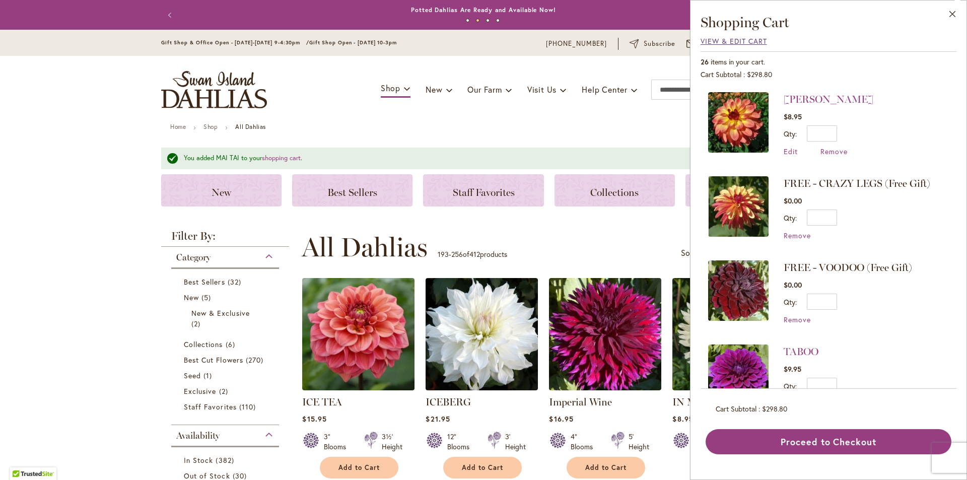
click at [736, 40] on span "View & Edit Cart" at bounding box center [734, 41] width 66 height 10
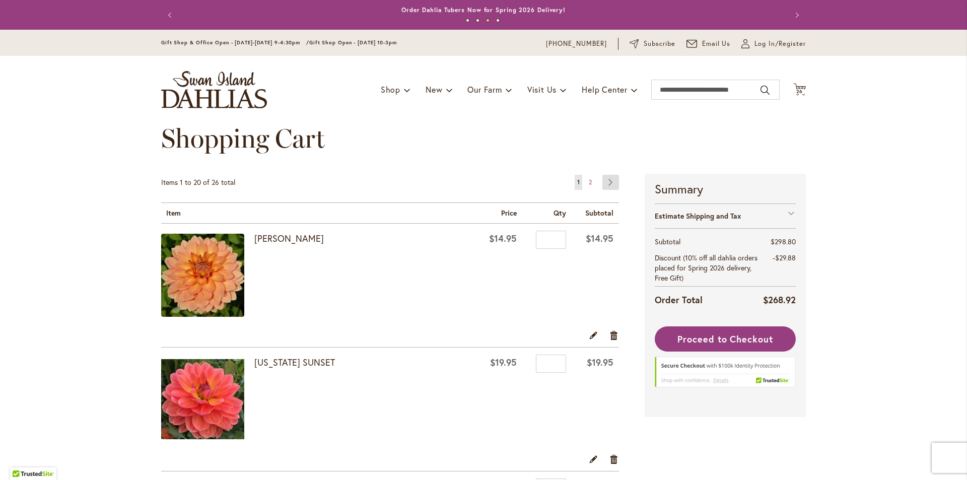
drag, startPoint x: 598, startPoint y: 183, endPoint x: 612, endPoint y: 187, distance: 14.7
click at [602, 185] on li "Page Next" at bounding box center [608, 182] width 21 height 15
click at [610, 186] on link "Page Next" at bounding box center [610, 182] width 17 height 15
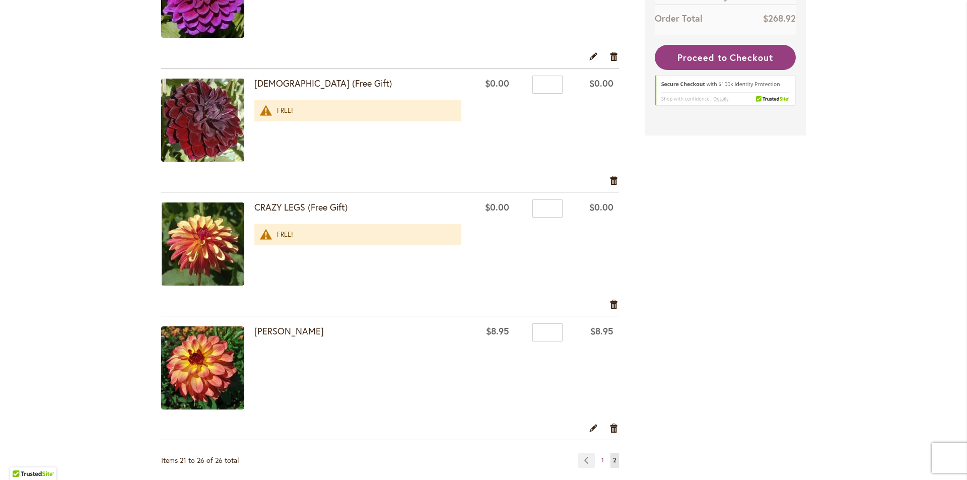
scroll to position [453, 0]
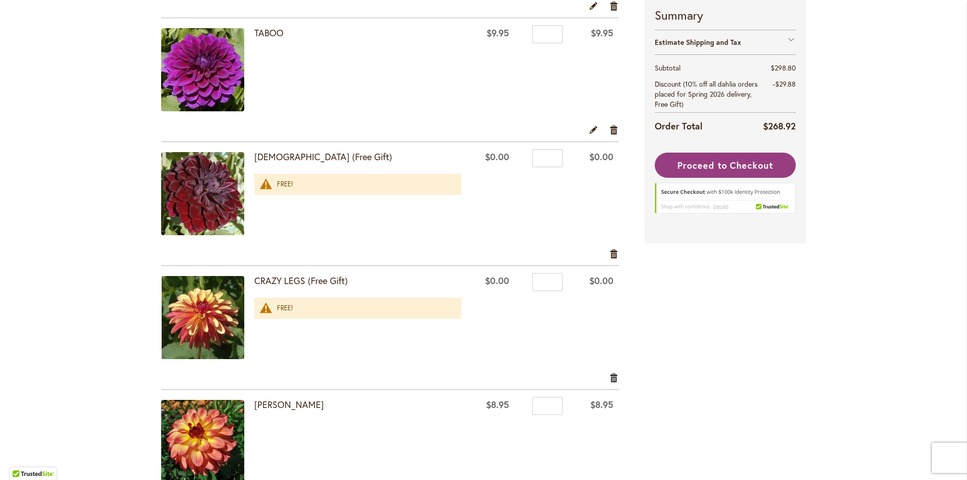
click at [610, 379] on link "Remove item" at bounding box center [614, 377] width 10 height 11
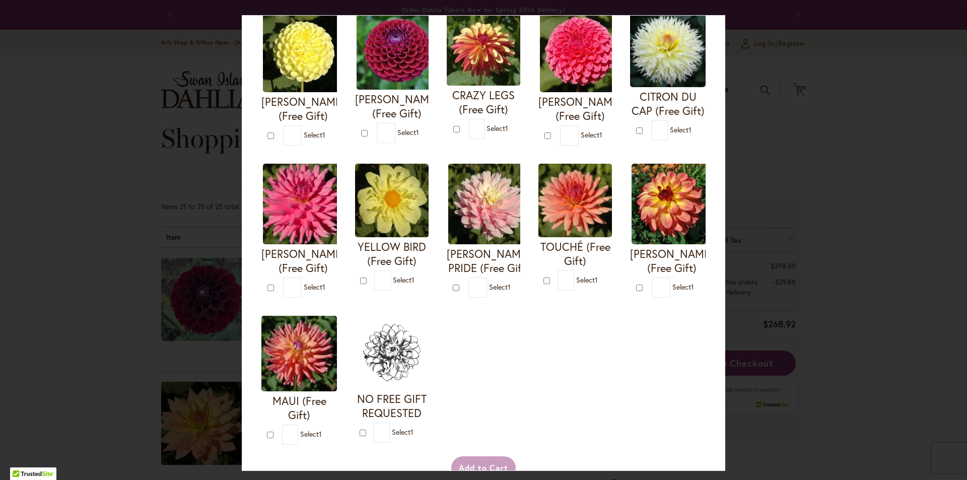
scroll to position [302, 0]
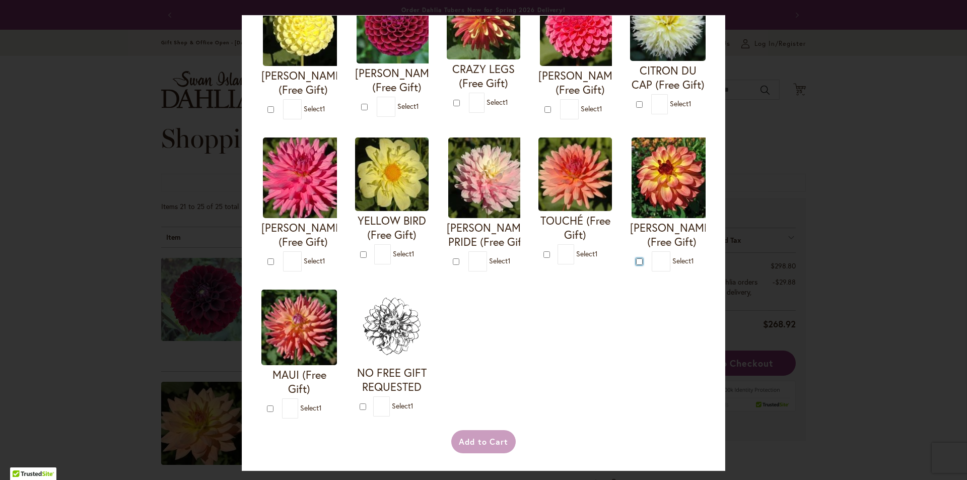
type input "*"
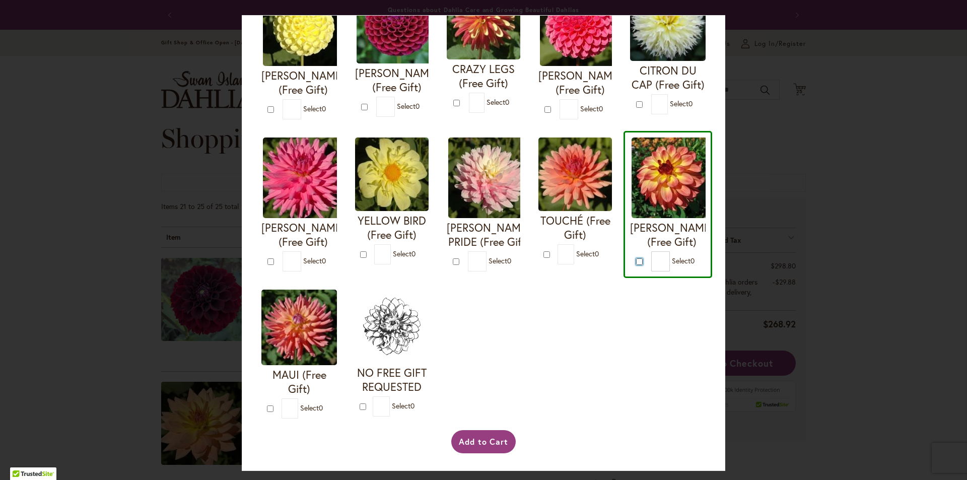
scroll to position [450, 0]
click at [496, 436] on button "Add to Cart" at bounding box center [483, 441] width 65 height 23
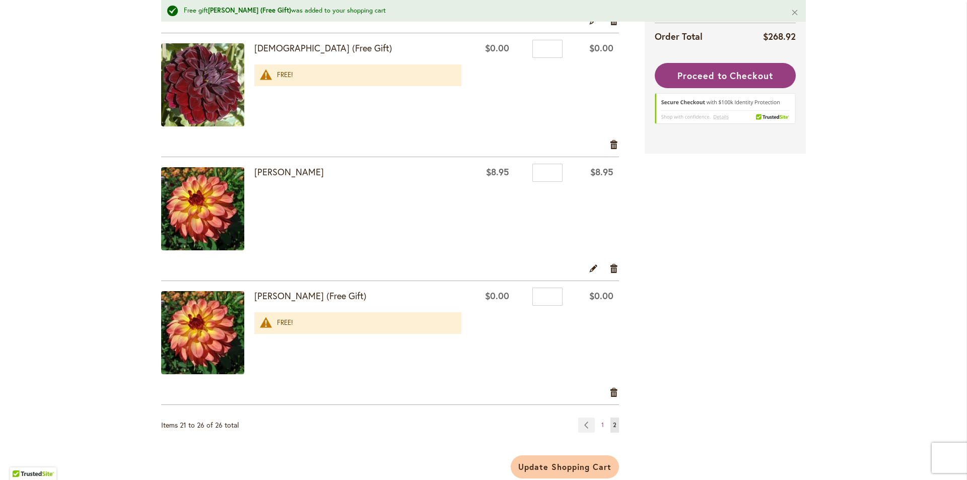
scroll to position [604, 0]
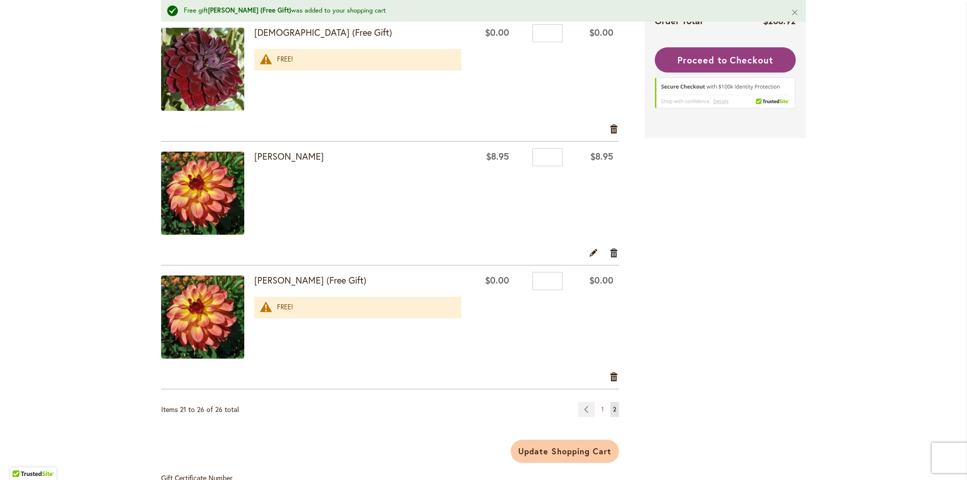
click at [612, 251] on link "Remove item" at bounding box center [614, 252] width 10 height 11
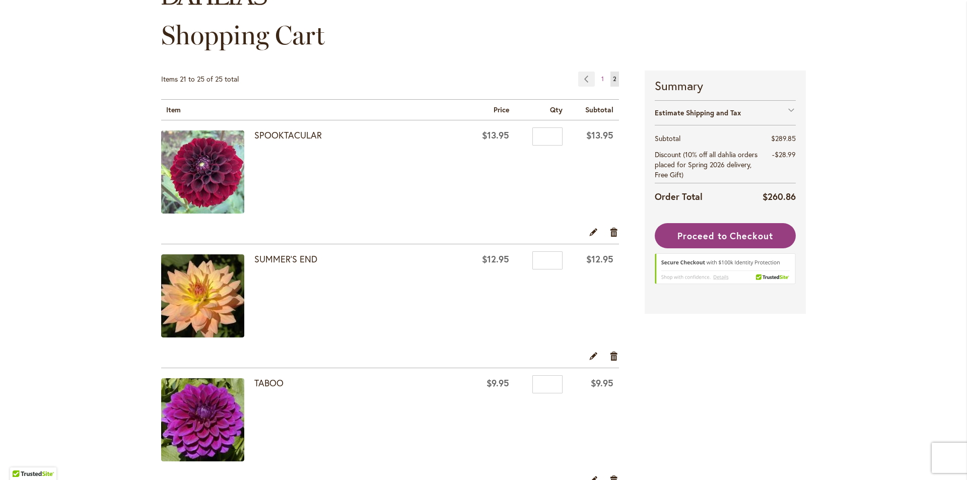
scroll to position [101, 0]
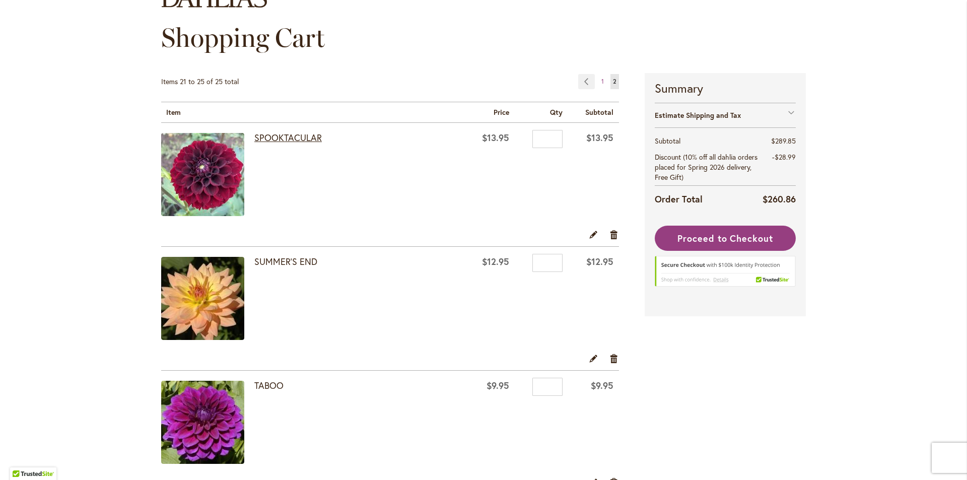
click at [293, 138] on link "SPOOKTACULAR" at bounding box center [287, 137] width 67 height 12
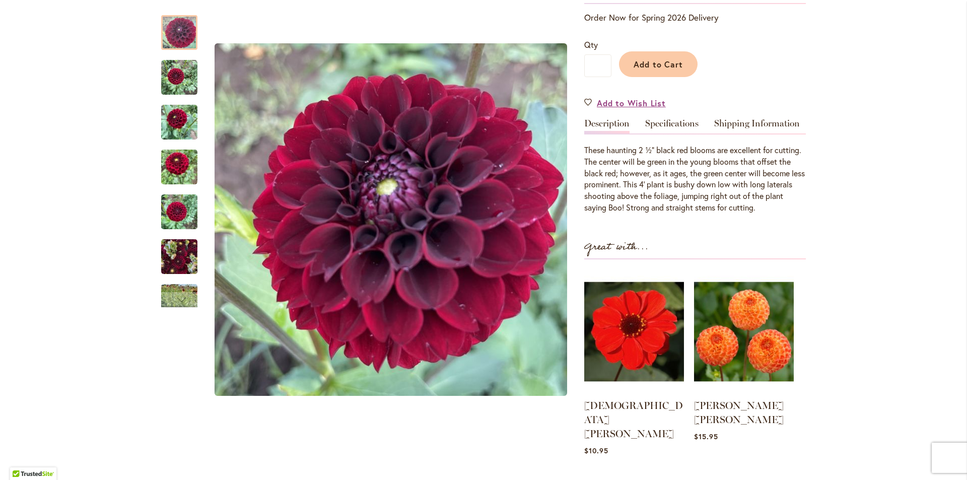
scroll to position [151, 0]
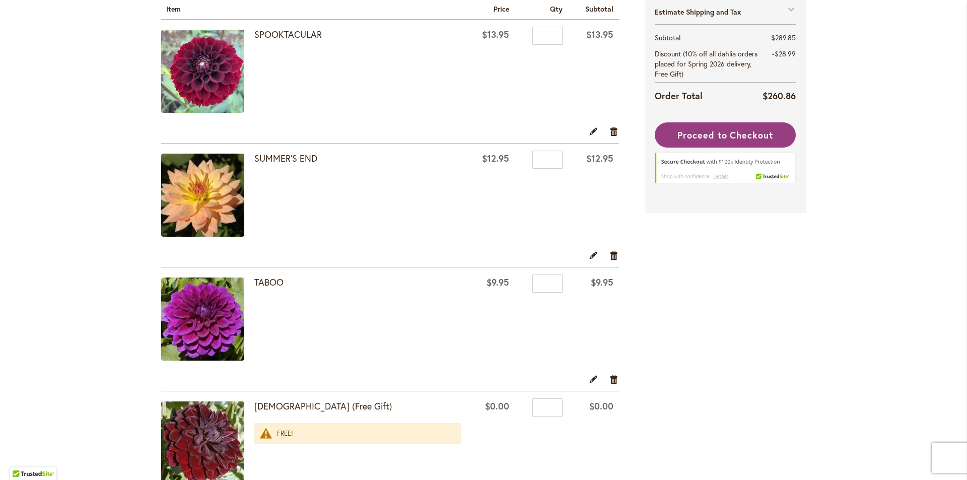
scroll to position [50, 0]
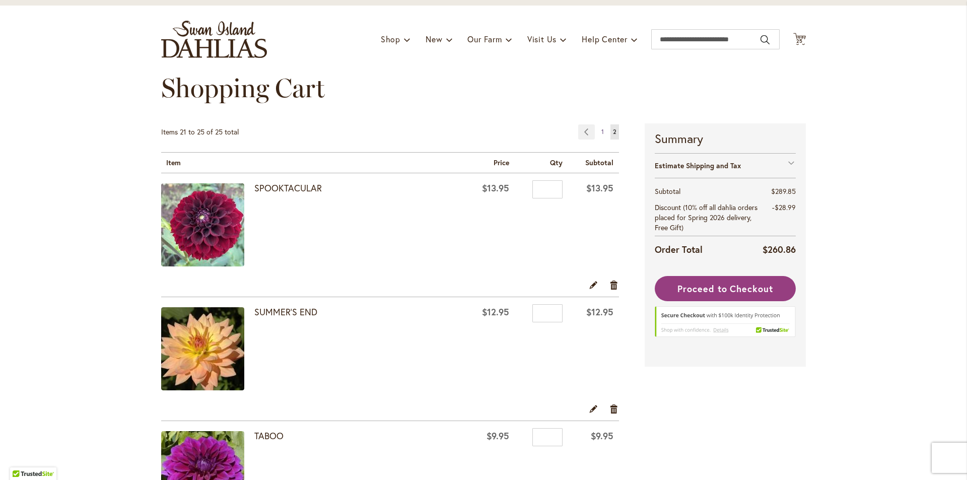
click at [601, 132] on span "1" at bounding box center [602, 132] width 3 height 8
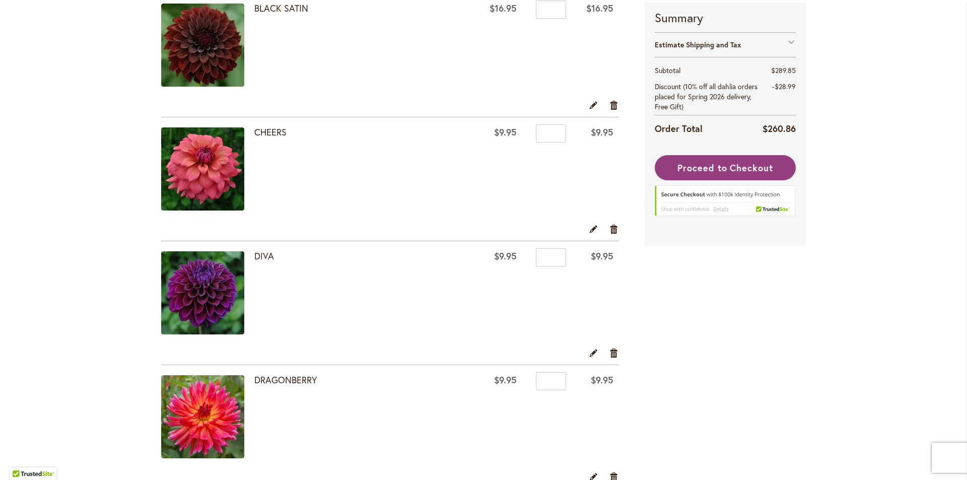
scroll to position [504, 0]
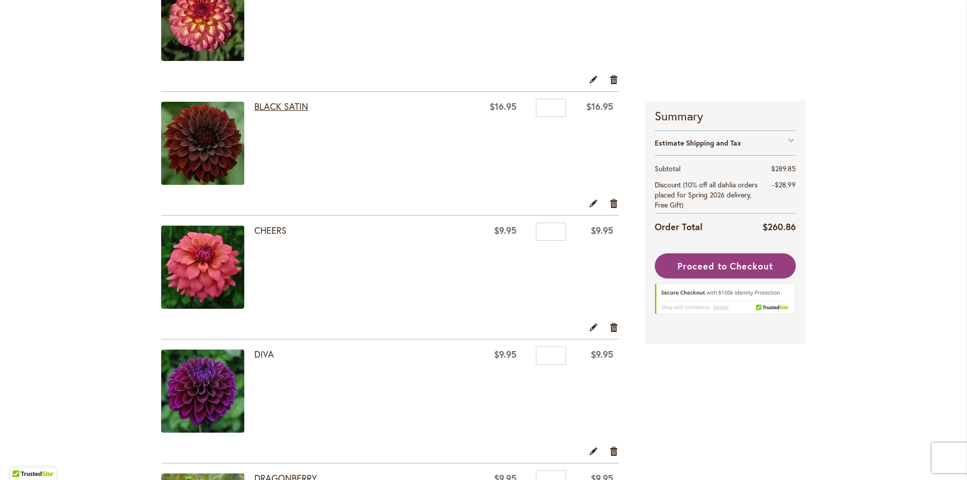
click at [264, 106] on link "BLACK SATIN" at bounding box center [281, 106] width 54 height 12
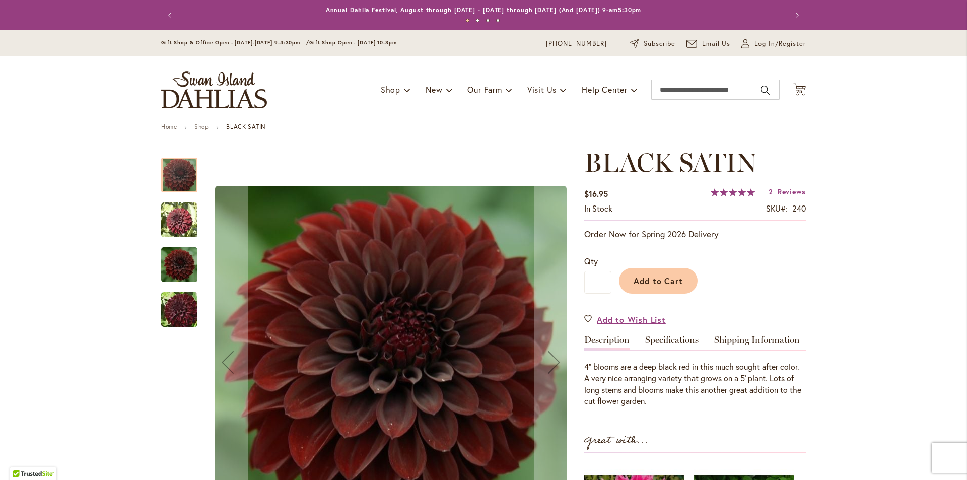
click at [161, 263] on img "BLACK SATIN" at bounding box center [179, 264] width 36 height 40
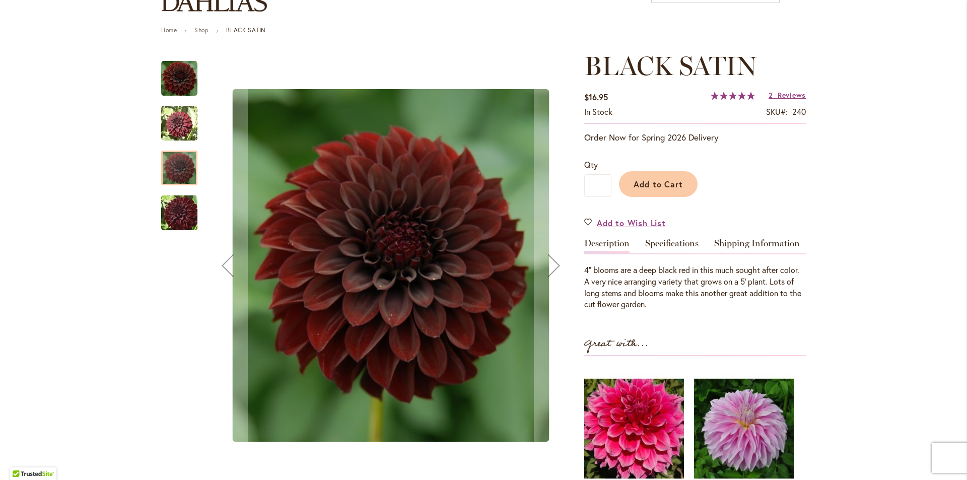
scroll to position [201, 0]
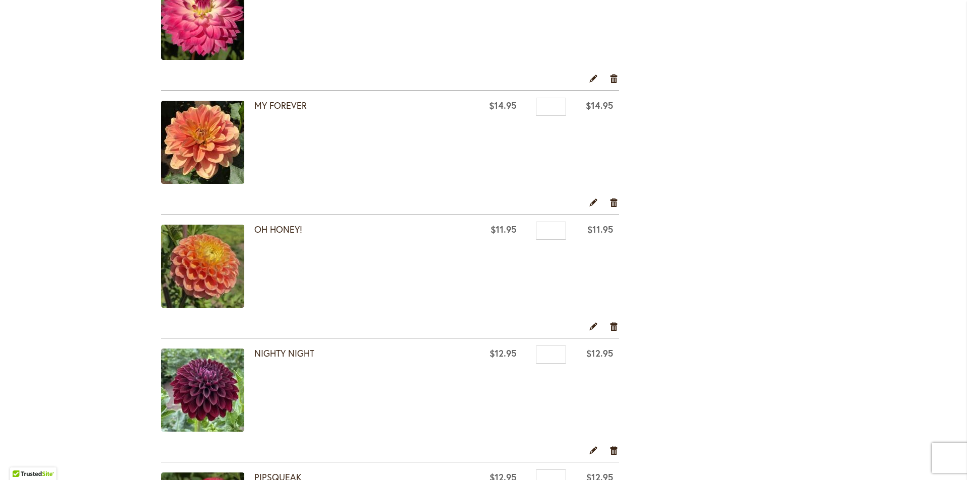
scroll to position [2166, 0]
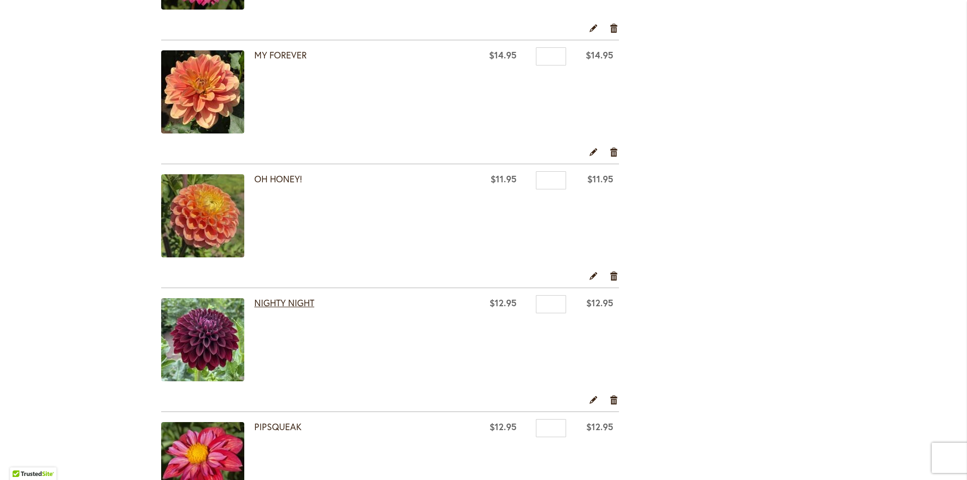
click at [277, 297] on link "NIGHTY NIGHT" at bounding box center [284, 303] width 60 height 12
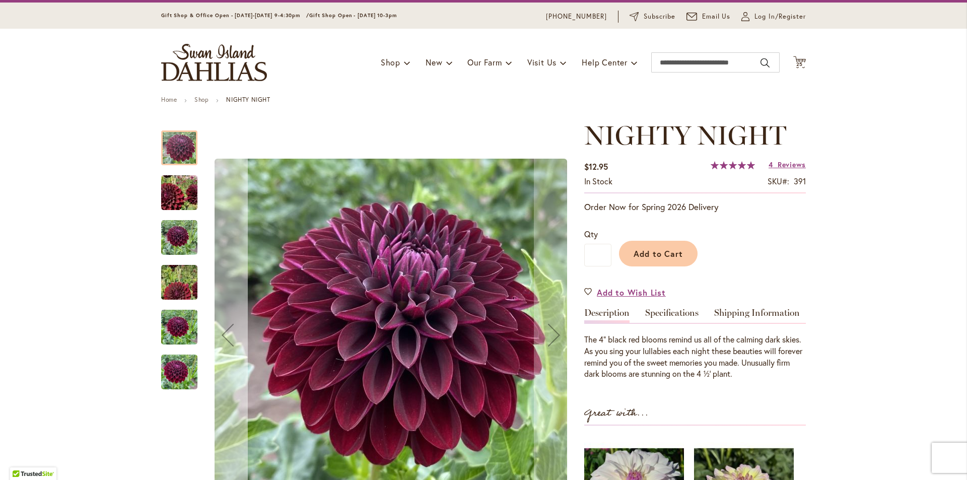
scroll to position [50, 0]
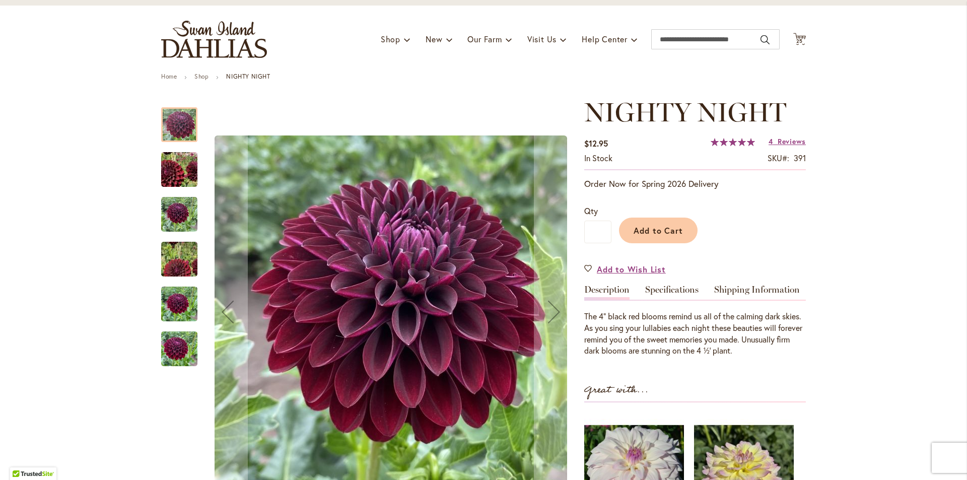
drag, startPoint x: 161, startPoint y: 154, endPoint x: 173, endPoint y: 175, distance: 23.9
click at [161, 155] on img "Nighty Night" at bounding box center [180, 170] width 72 height 70
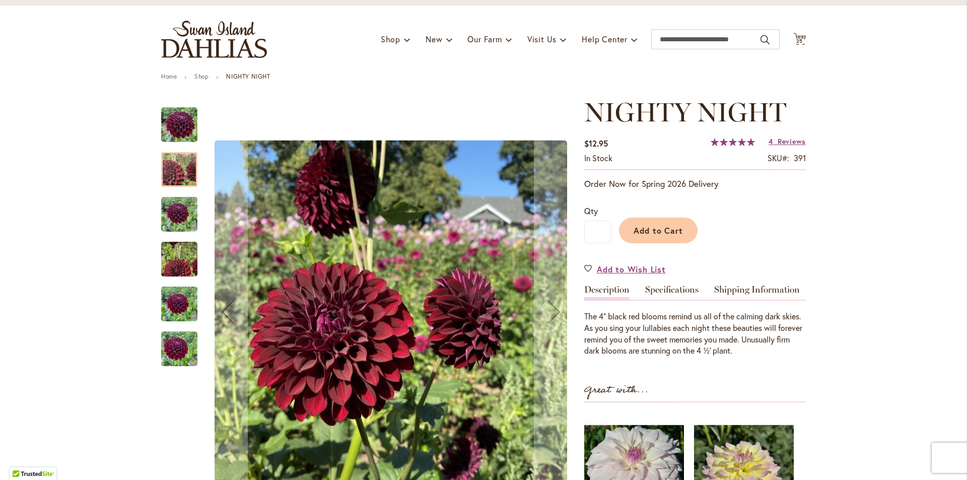
click at [174, 206] on img "Nighty Night" at bounding box center [179, 214] width 36 height 36
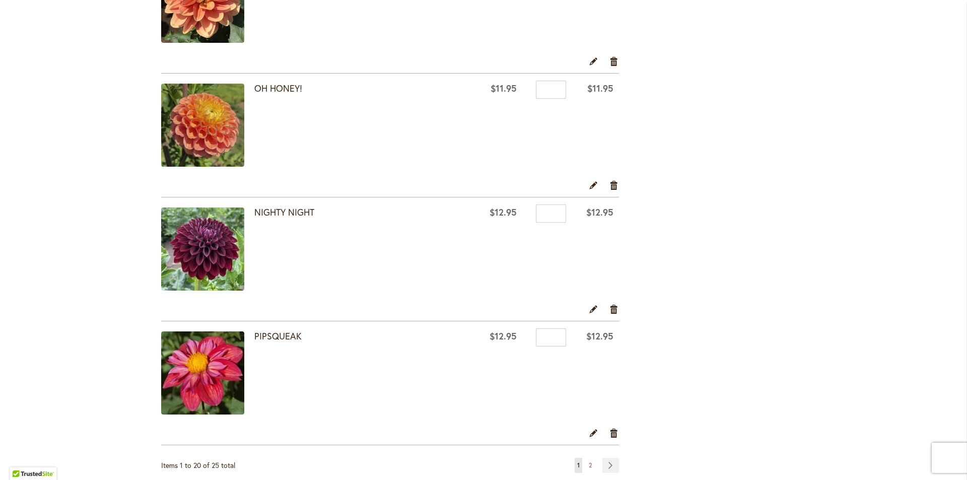
scroll to position [2267, 0]
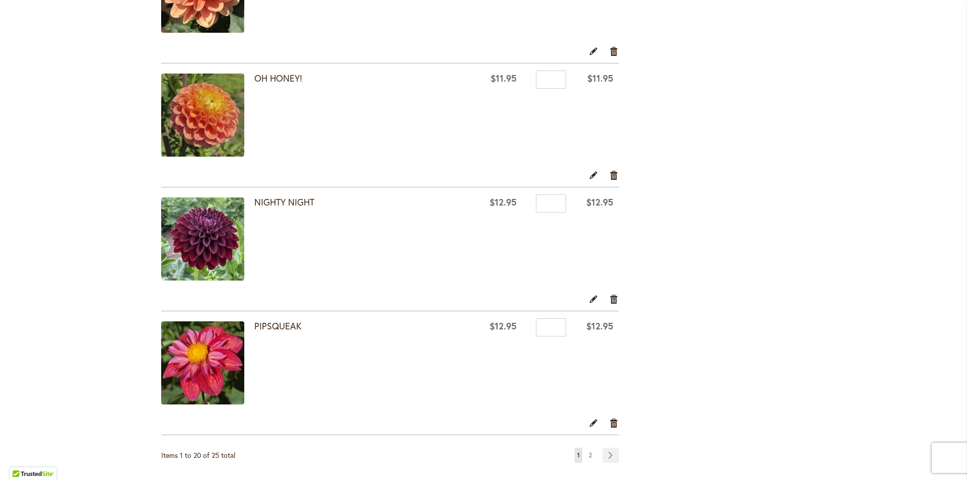
click at [610, 300] on link "Remove item" at bounding box center [614, 298] width 10 height 11
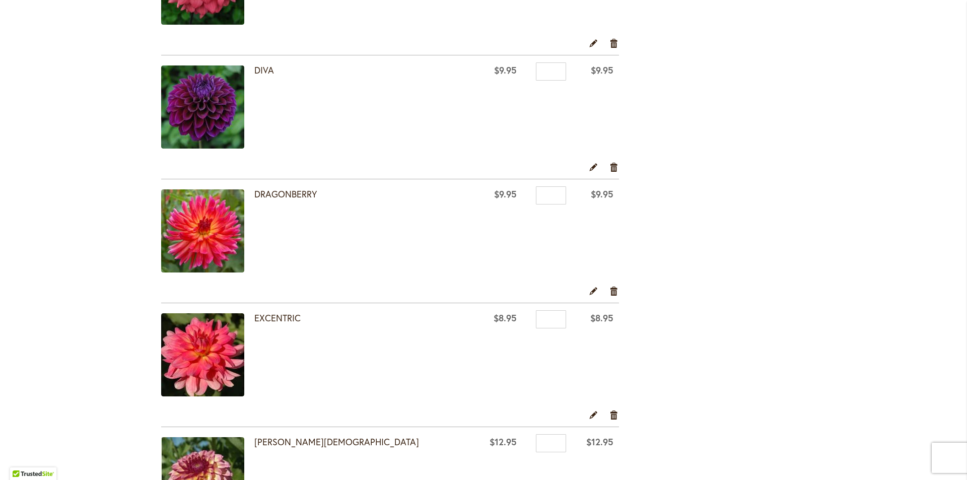
scroll to position [806, 0]
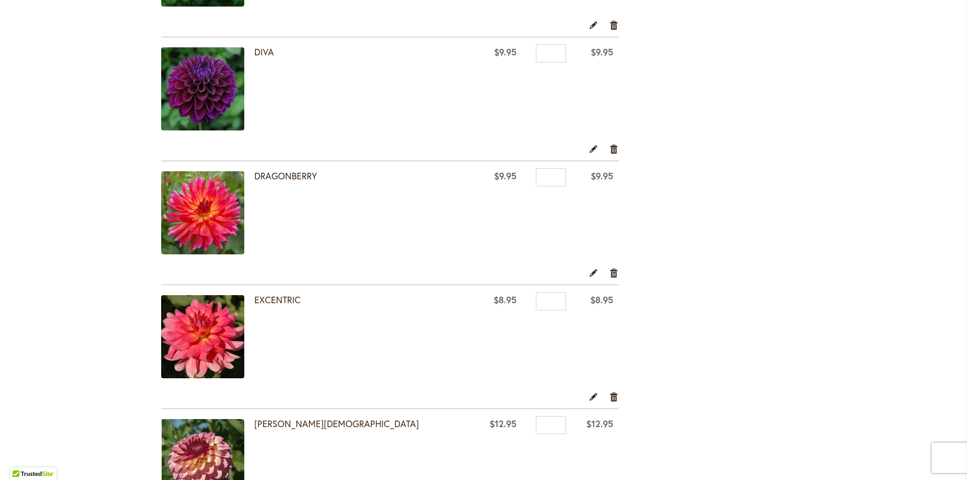
click at [611, 276] on link "Remove item" at bounding box center [614, 272] width 10 height 11
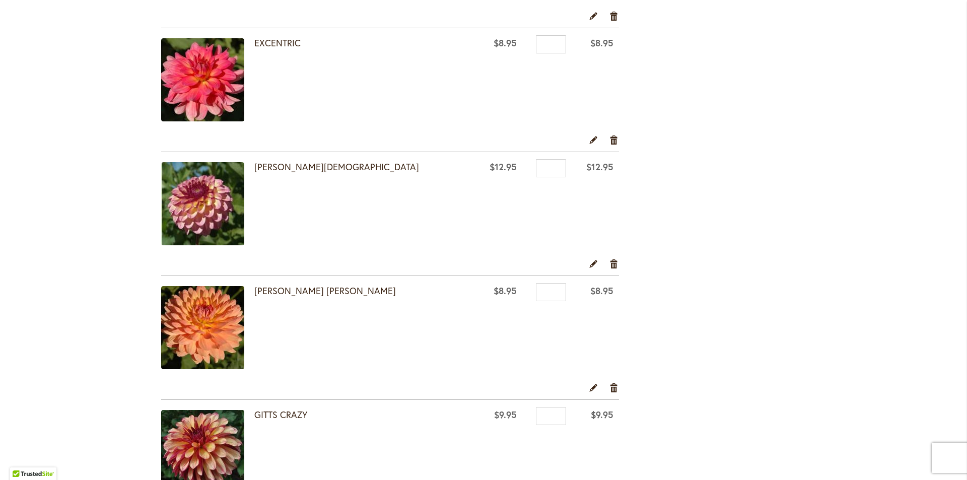
scroll to position [957, 0]
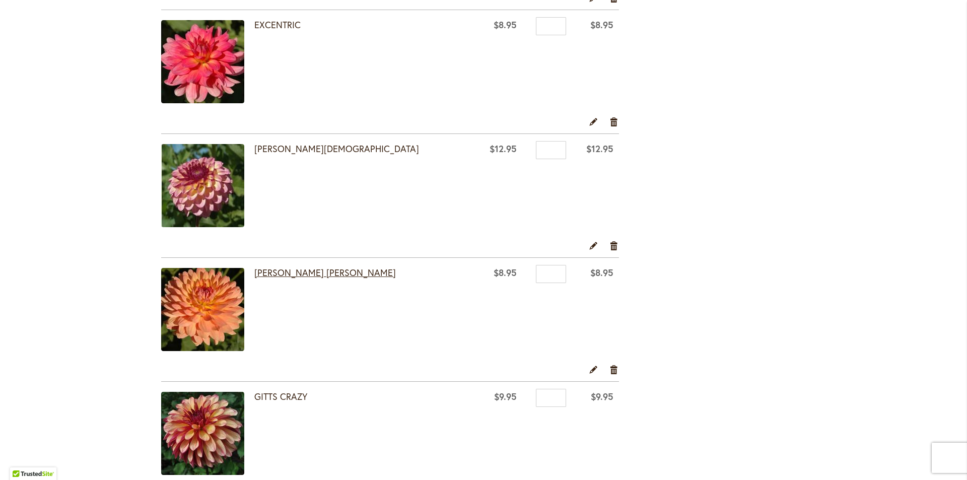
click at [287, 274] on link "GABRIELLE MARIE" at bounding box center [325, 272] width 142 height 12
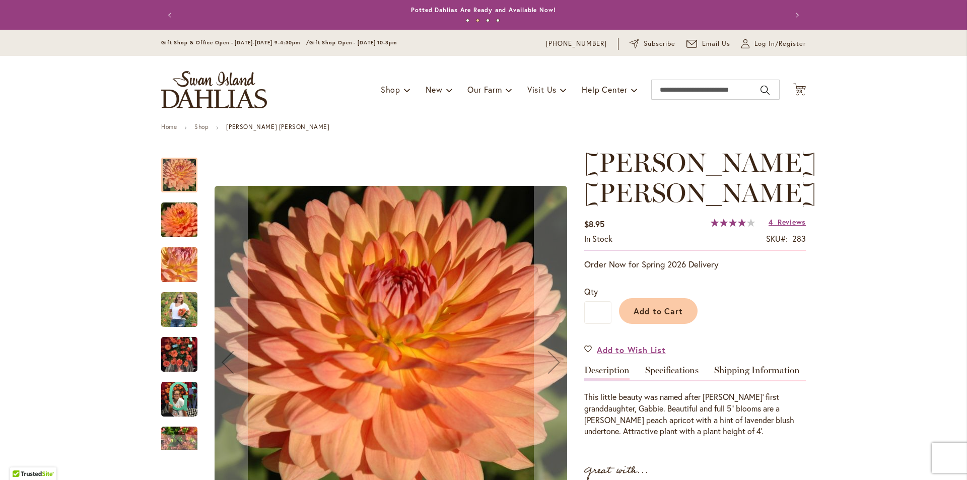
click at [168, 410] on img "GABRIELLE MARIE" at bounding box center [179, 399] width 36 height 36
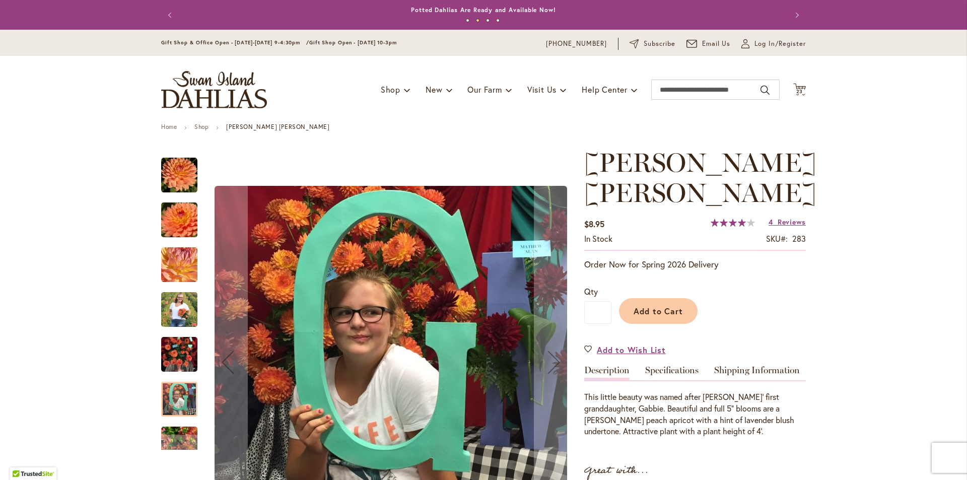
click at [182, 359] on img "GABRIELLE MARIE" at bounding box center [179, 354] width 36 height 48
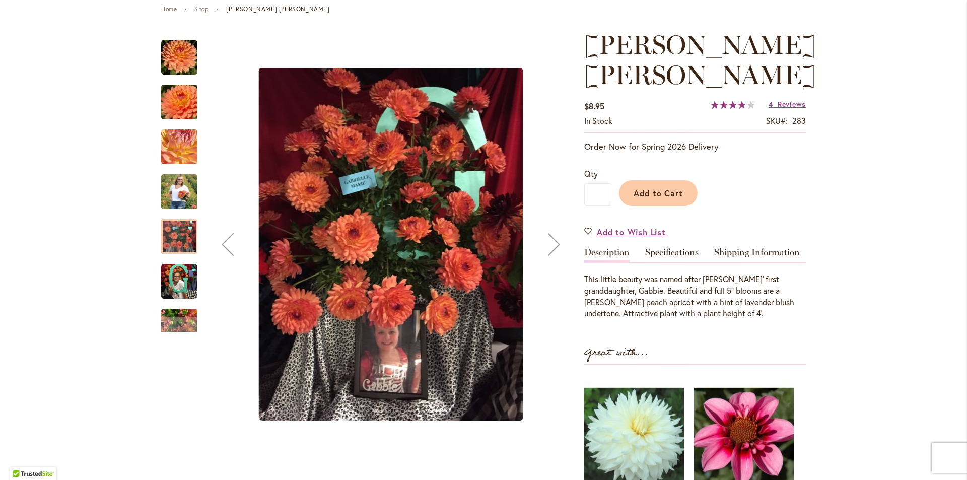
scroll to position [101, 0]
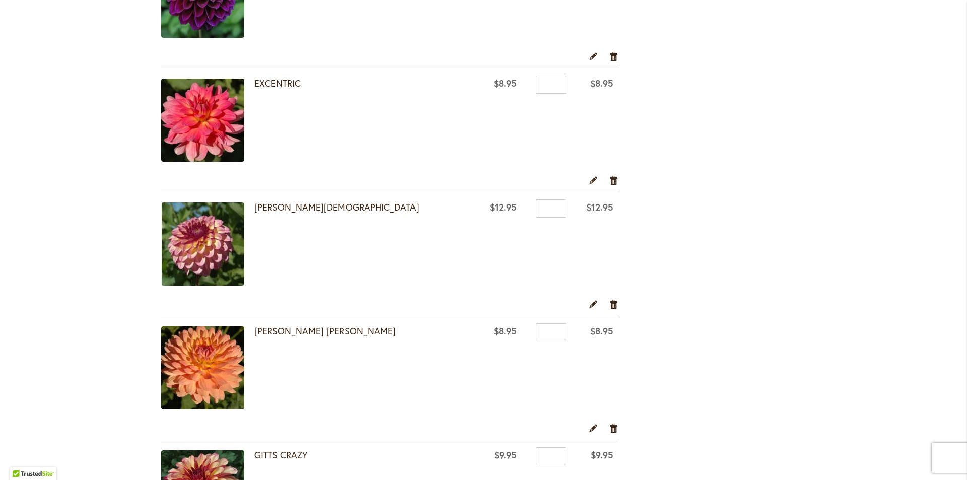
scroll to position [957, 0]
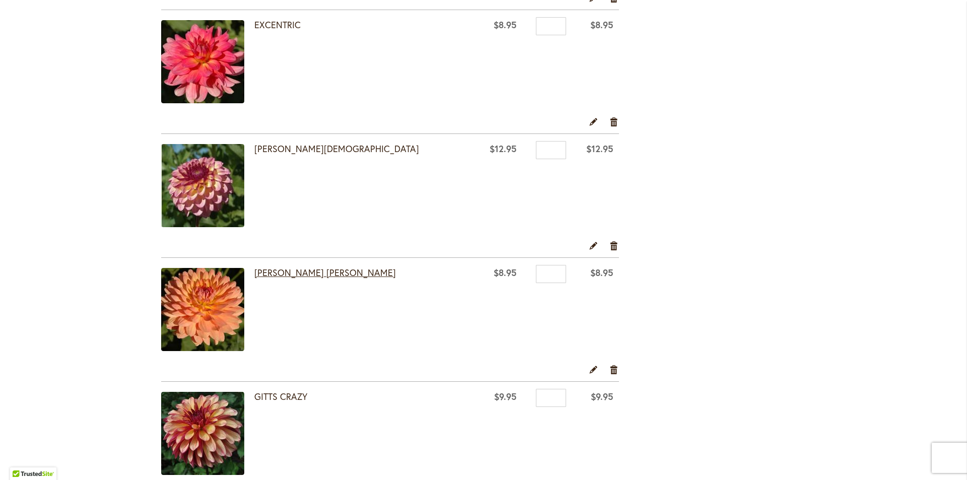
click at [290, 278] on link "[PERSON_NAME] [PERSON_NAME]" at bounding box center [325, 272] width 142 height 12
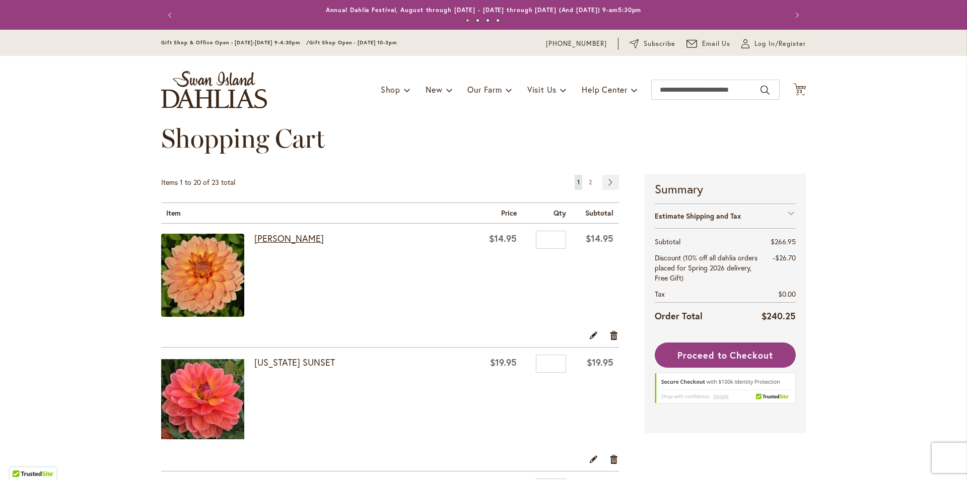
click at [267, 240] on link "[PERSON_NAME]" at bounding box center [289, 238] width 70 height 12
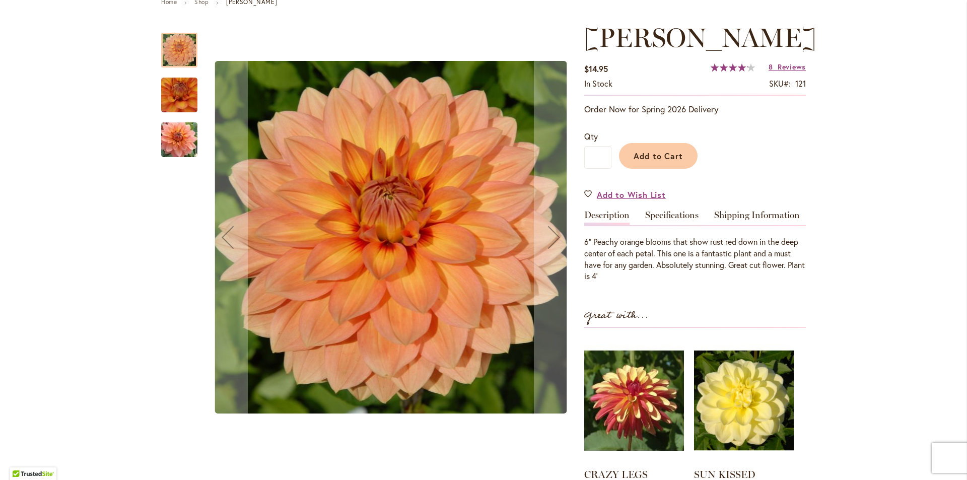
scroll to position [151, 0]
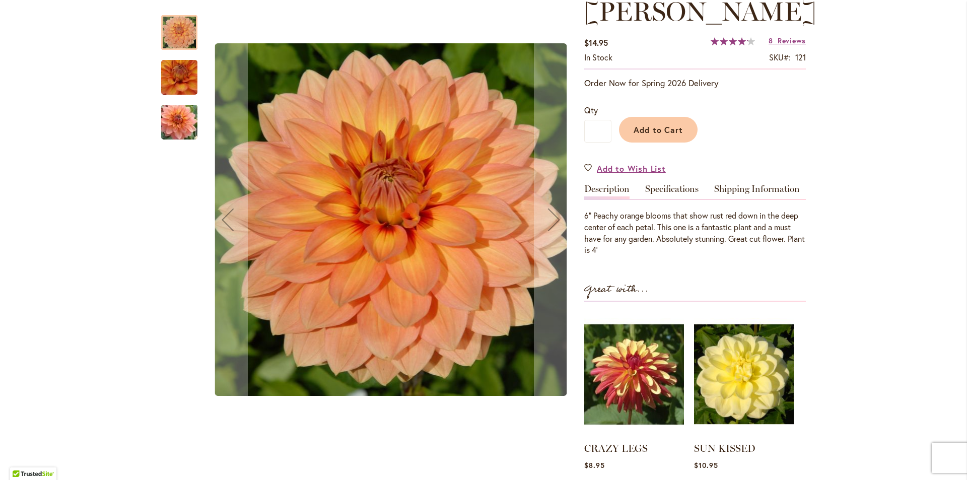
click at [176, 144] on div at bounding box center [179, 156] width 36 height 302
click at [173, 125] on img "Nicholas" at bounding box center [179, 122] width 73 height 48
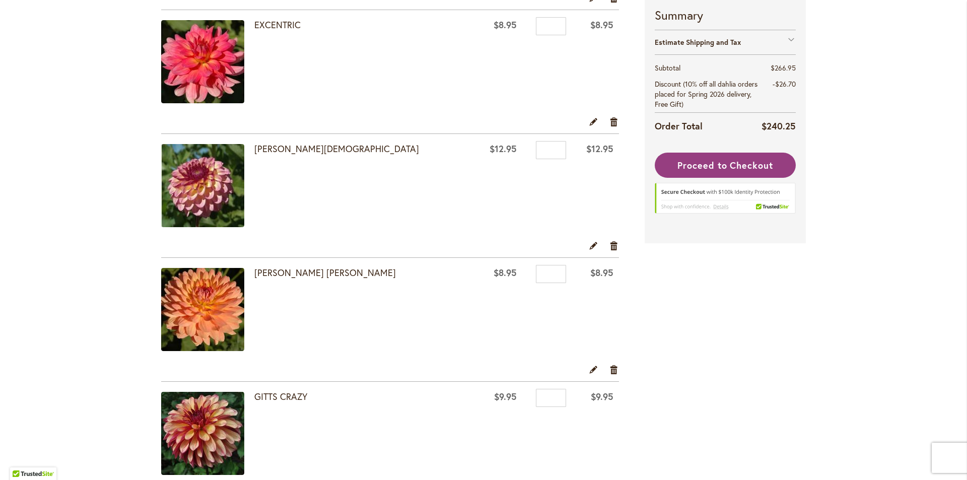
scroll to position [1007, 0]
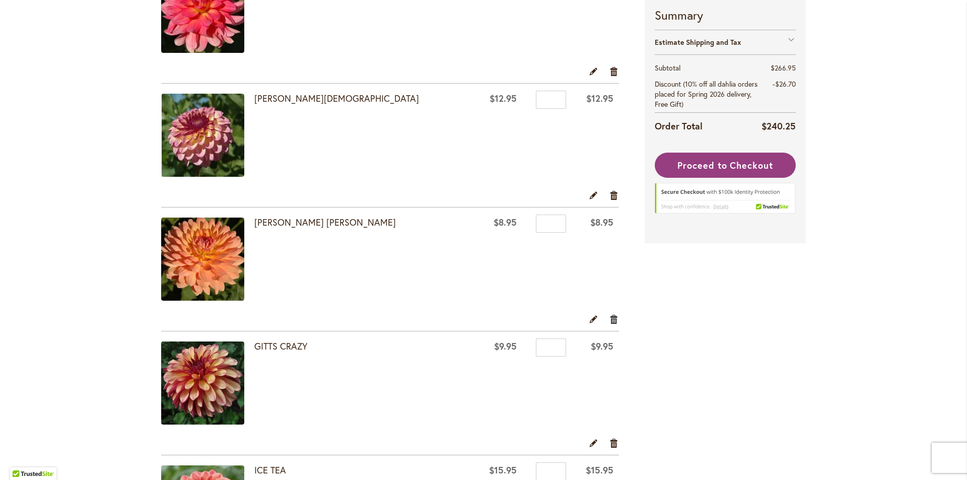
click at [611, 321] on link "Remove item" at bounding box center [614, 318] width 10 height 11
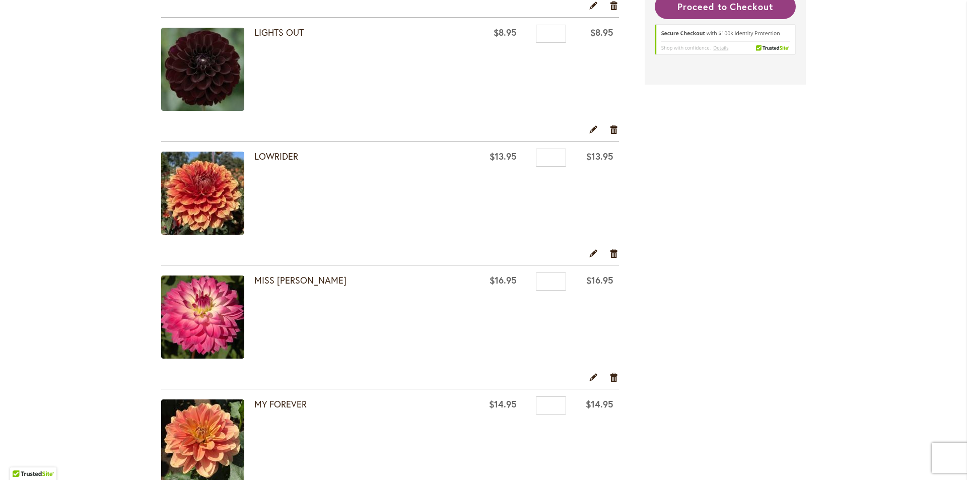
scroll to position [1612, 0]
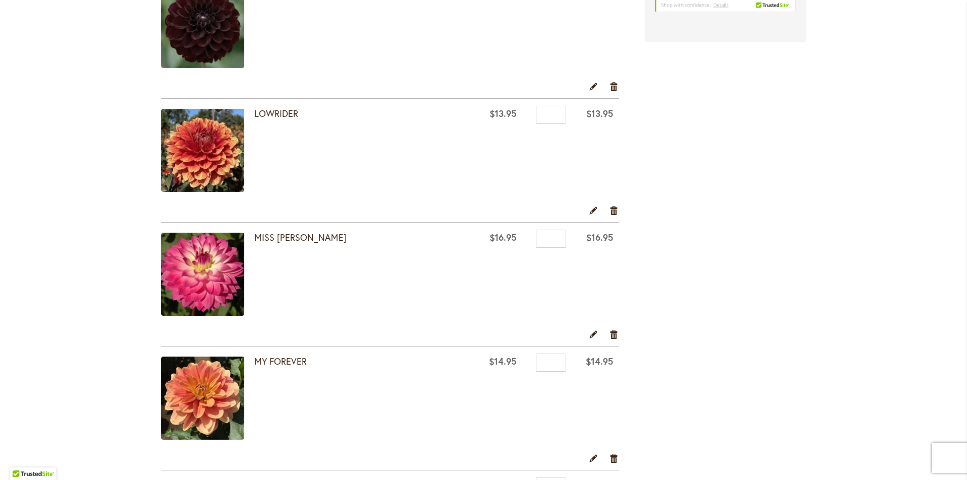
click at [213, 153] on img at bounding box center [202, 150] width 83 height 83
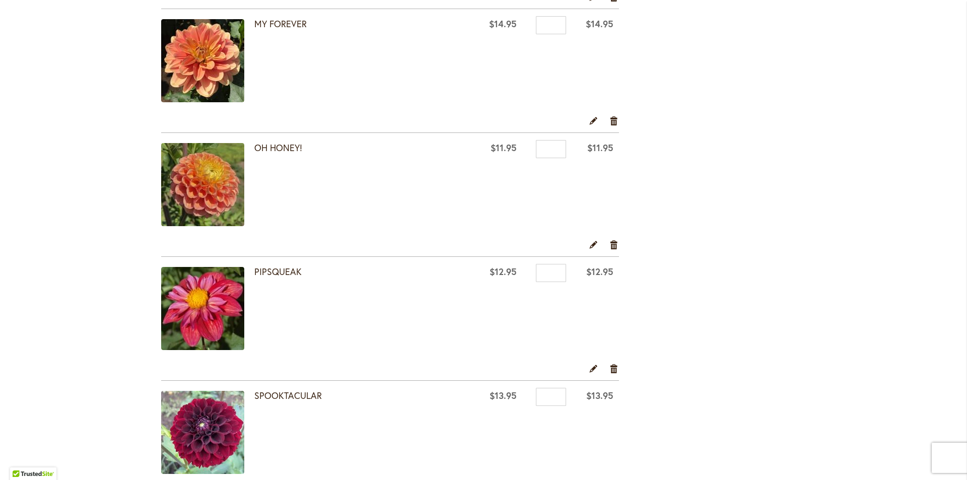
scroll to position [1964, 0]
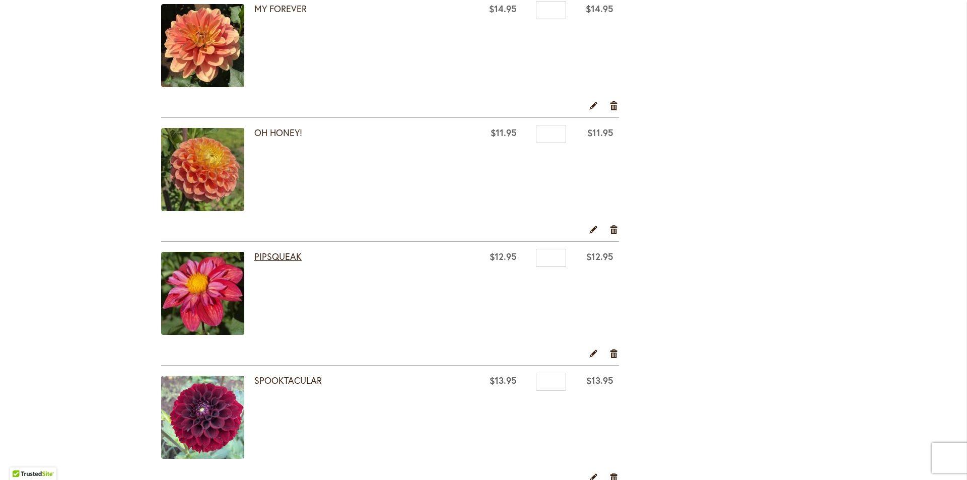
click at [282, 254] on link "PIPSQUEAK" at bounding box center [277, 256] width 47 height 12
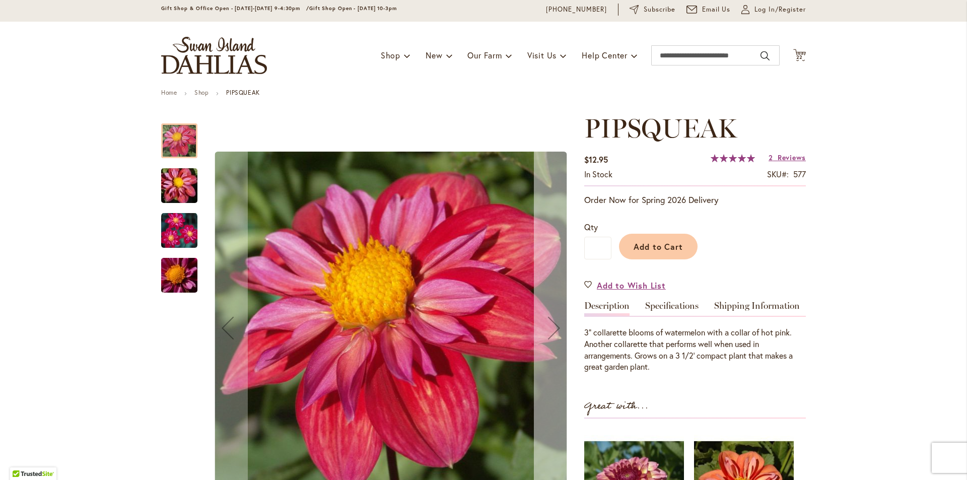
scroll to position [101, 0]
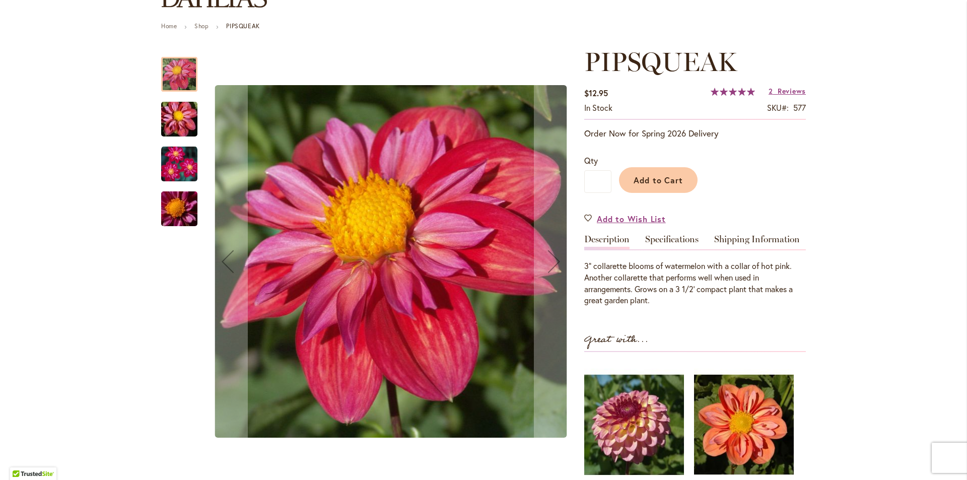
click at [183, 167] on img "PIPSQUEAK" at bounding box center [179, 164] width 36 height 36
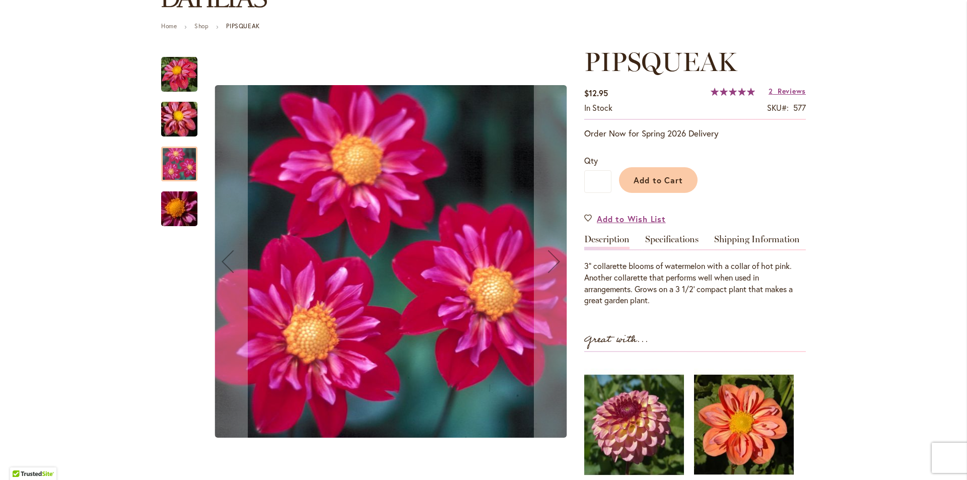
click at [167, 115] on img "PIPSQUEAK" at bounding box center [179, 119] width 73 height 48
